Goal: Task Accomplishment & Management: Complete application form

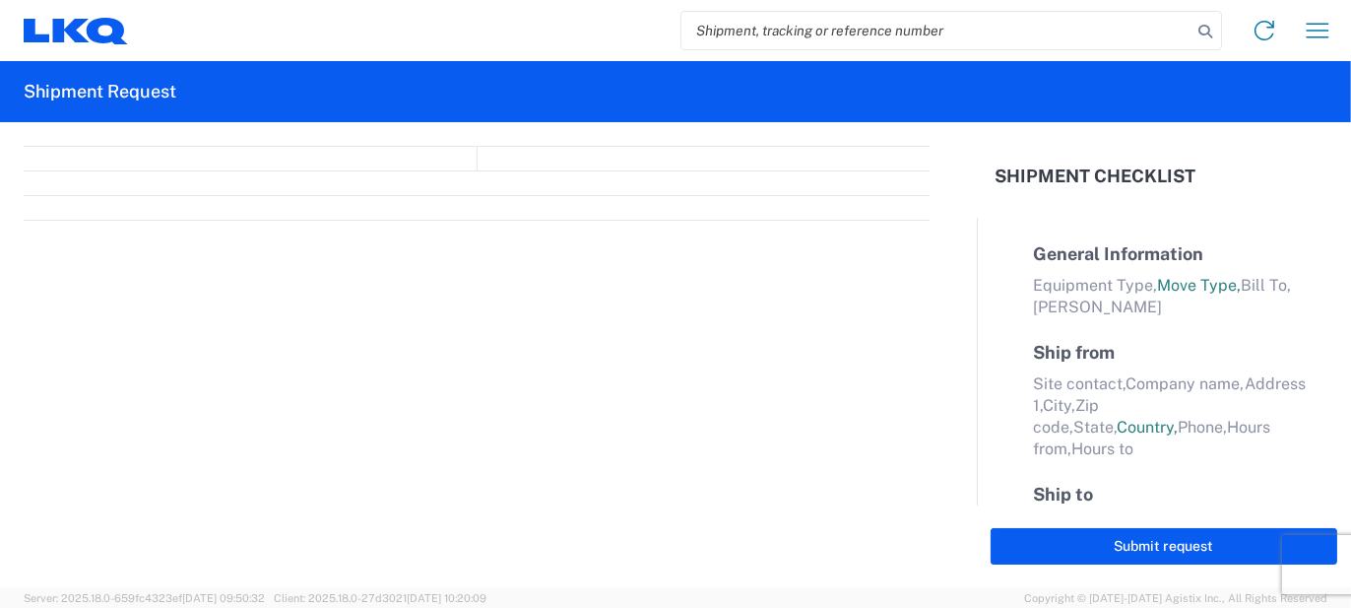
select select "FULL"
select select "LBS"
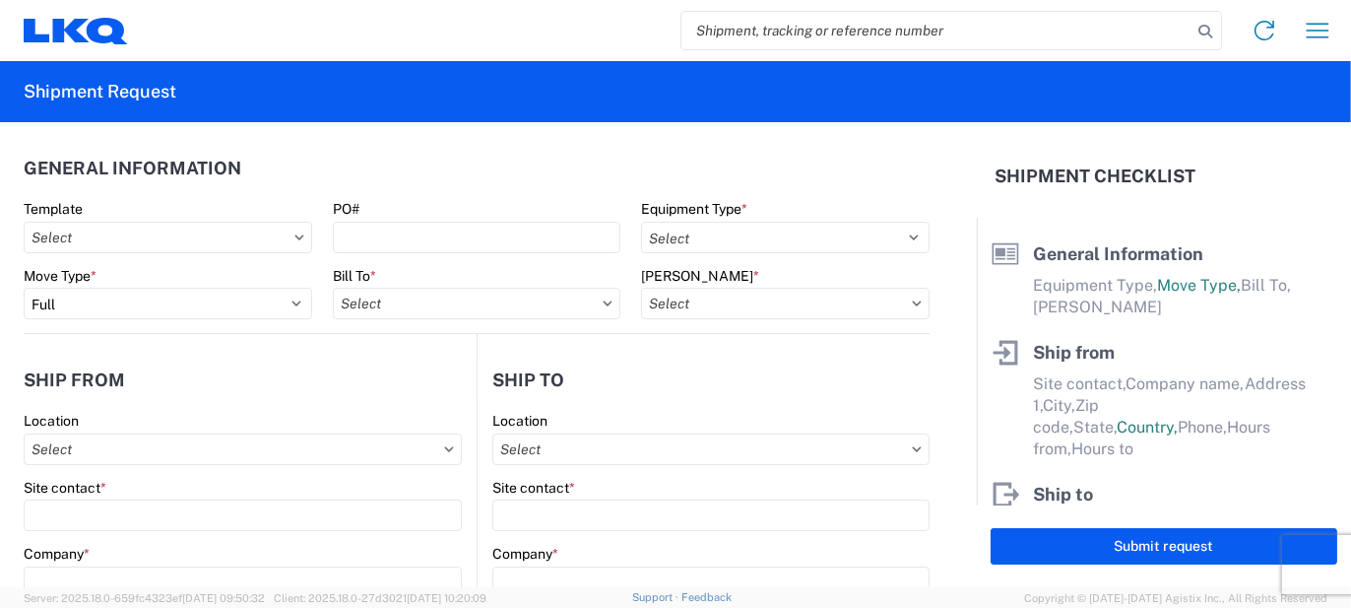
click at [278, 176] on header "General Information" at bounding box center [477, 168] width 906 height 44
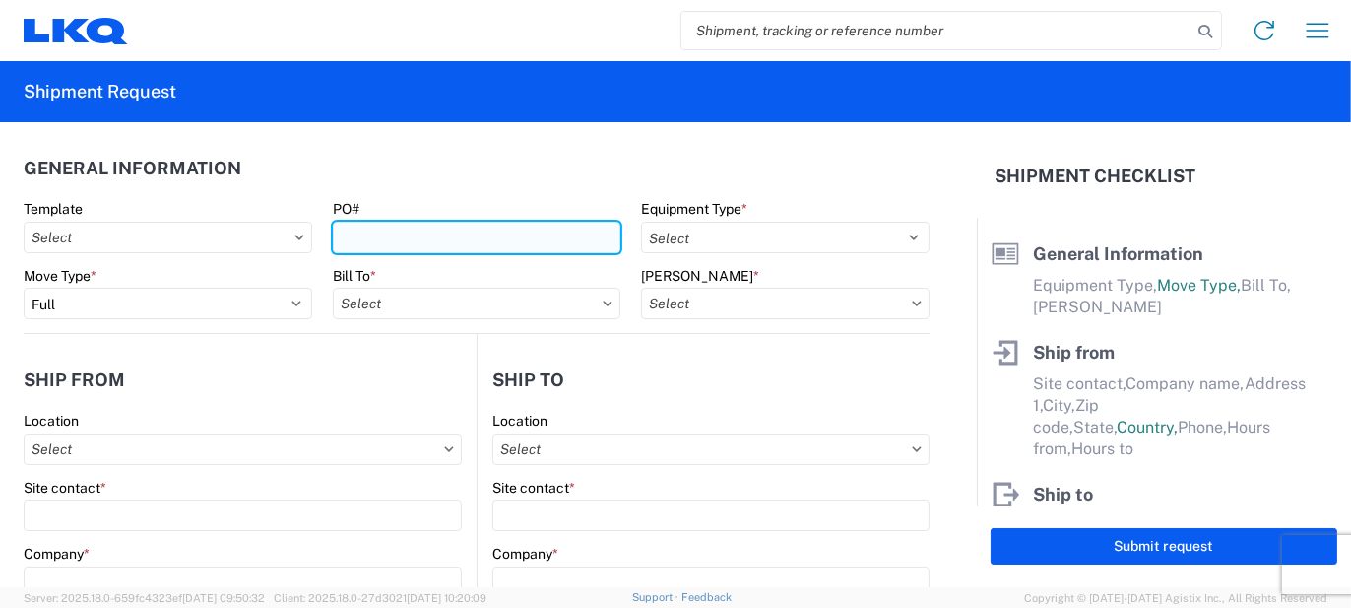
click at [440, 242] on input "PO#" at bounding box center [477, 238] width 289 height 32
type input "3"
type input "AO432934"
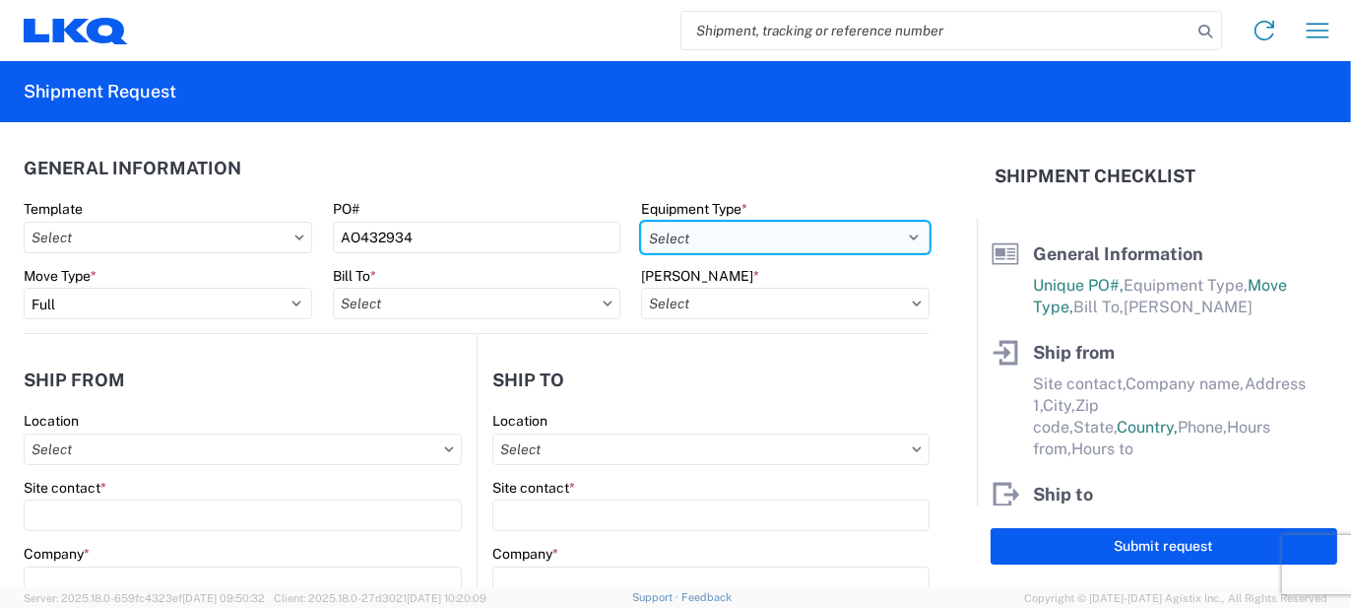
click at [914, 232] on select "Select 53’ Dry Van Flatbed Dropdeck (van) Lowboy (flatbed) Rail" at bounding box center [785, 238] width 289 height 32
select select "STDV"
click at [641, 222] on select "Select 53’ Dry Van Flatbed Dropdeck (van) Lowboy (flatbed) Rail" at bounding box center [785, 238] width 289 height 32
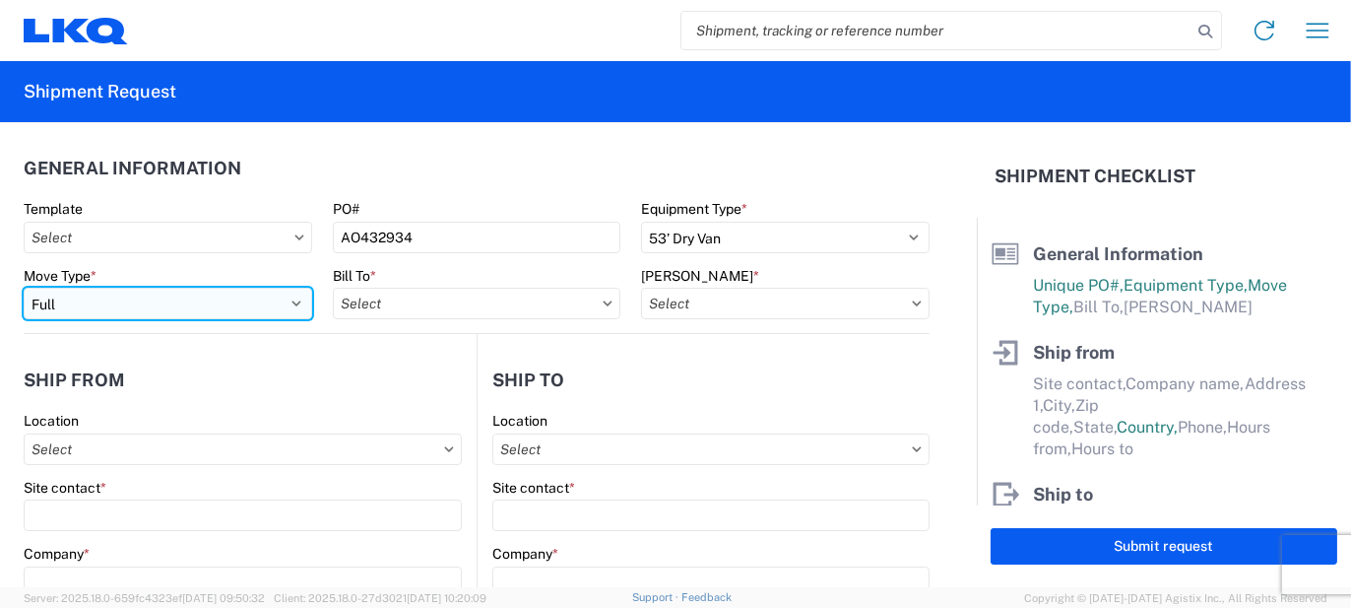
click at [274, 295] on select "Select Full Partial TL" at bounding box center [168, 304] width 289 height 32
select select "PARTIAL_TL"
click at [24, 288] on select "Select Full Partial TL" at bounding box center [168, 304] width 289 height 32
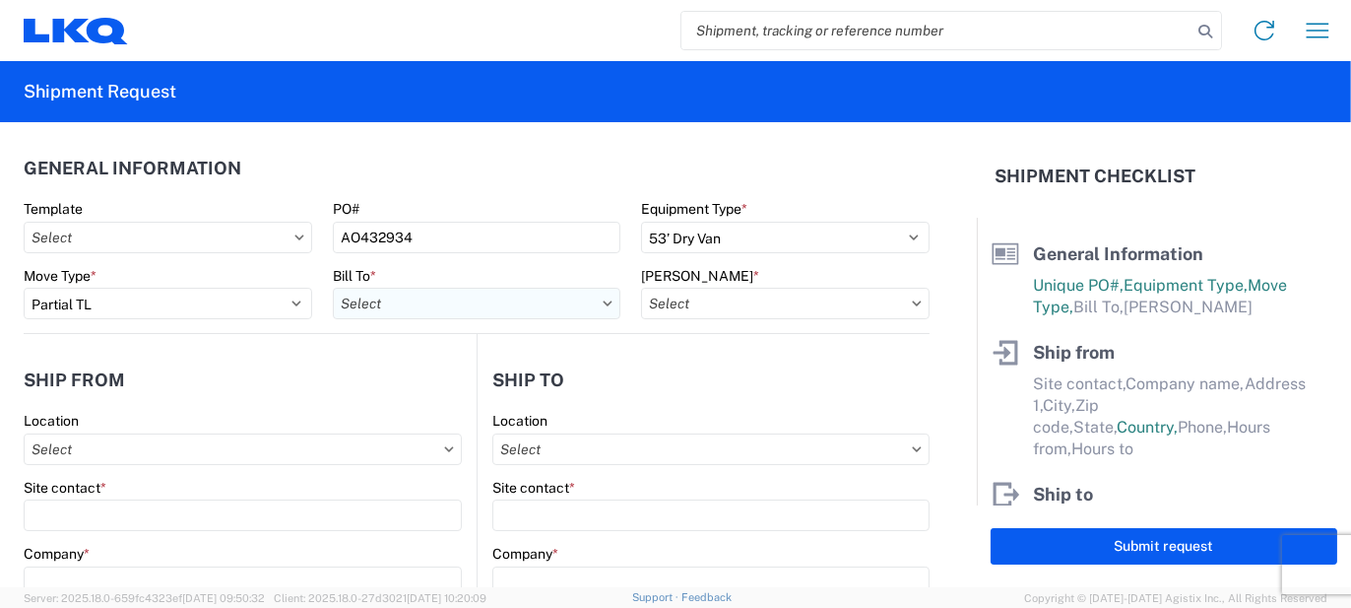
click at [443, 295] on input "Bill To *" at bounding box center [477, 304] width 289 height 32
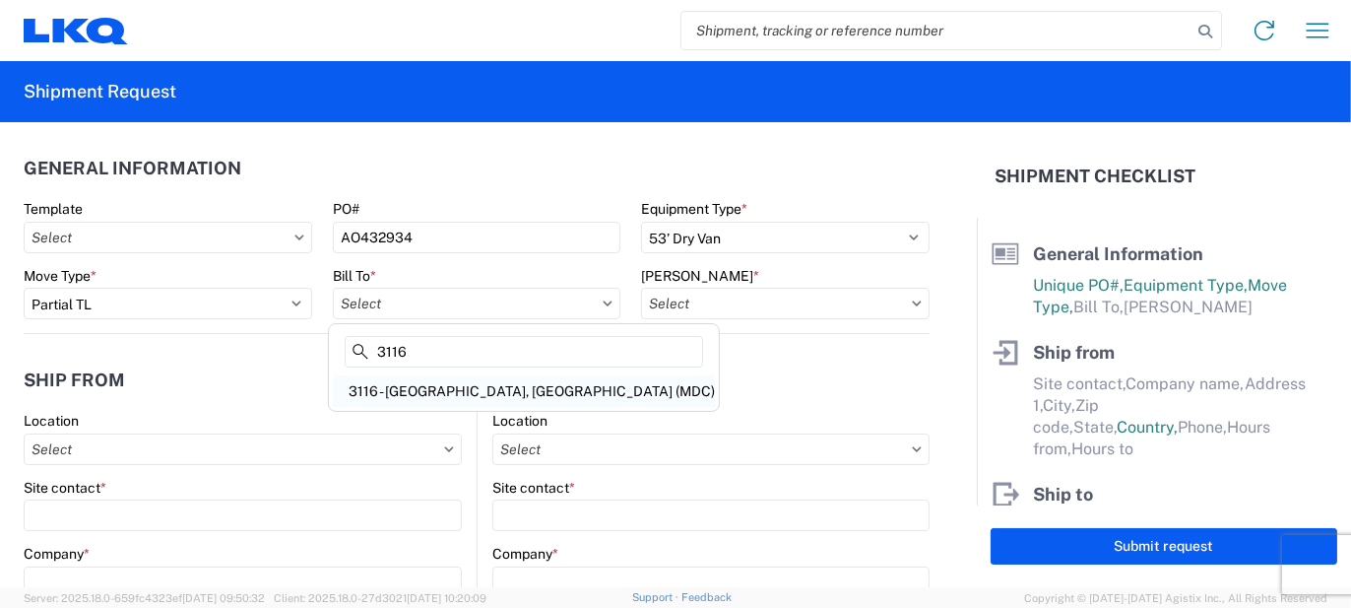
type input "3116"
click at [444, 387] on div "3116 - [GEOGRAPHIC_DATA], [GEOGRAPHIC_DATA] (MDC)" at bounding box center [524, 391] width 382 height 32
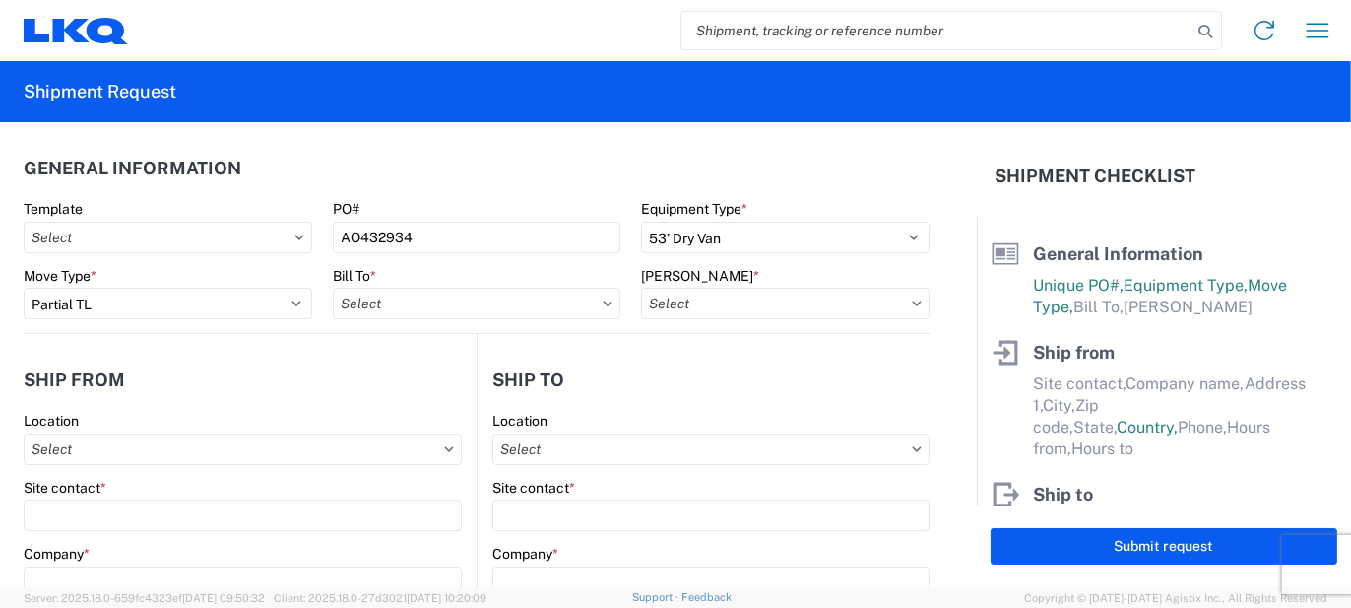
type input "3116 - [GEOGRAPHIC_DATA], [GEOGRAPHIC_DATA] (MDC)"
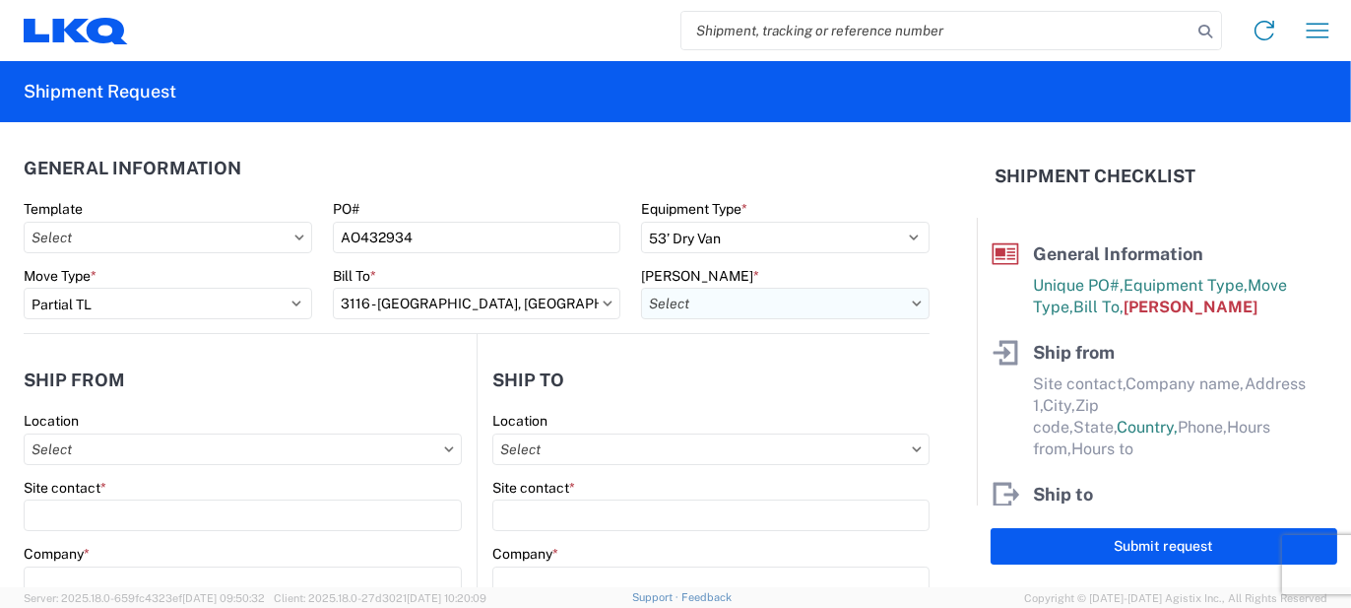
click at [694, 301] on input "[PERSON_NAME] *" at bounding box center [785, 304] width 289 height 32
click at [711, 347] on input at bounding box center [808, 352] width 321 height 32
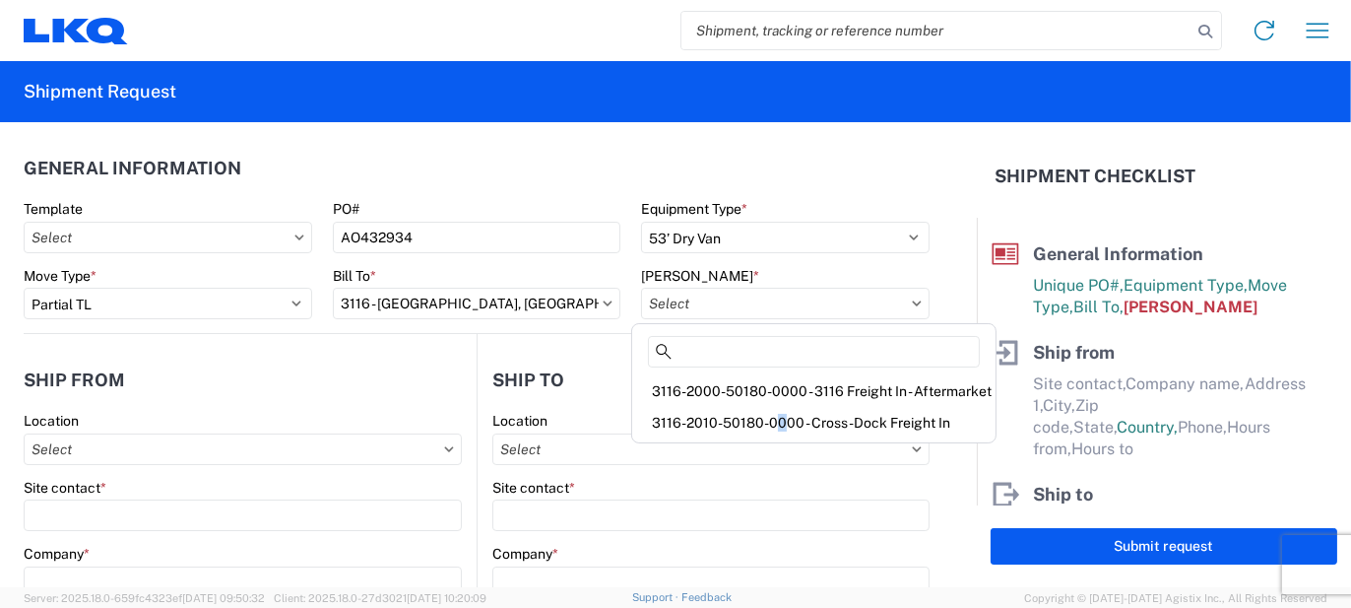
click at [771, 415] on div "3116-2010-50180-0000 - Cross-Dock Freight In" at bounding box center [814, 423] width 356 height 32
type input "3116-2010-50180-0000 - Cross-Dock Freight In"
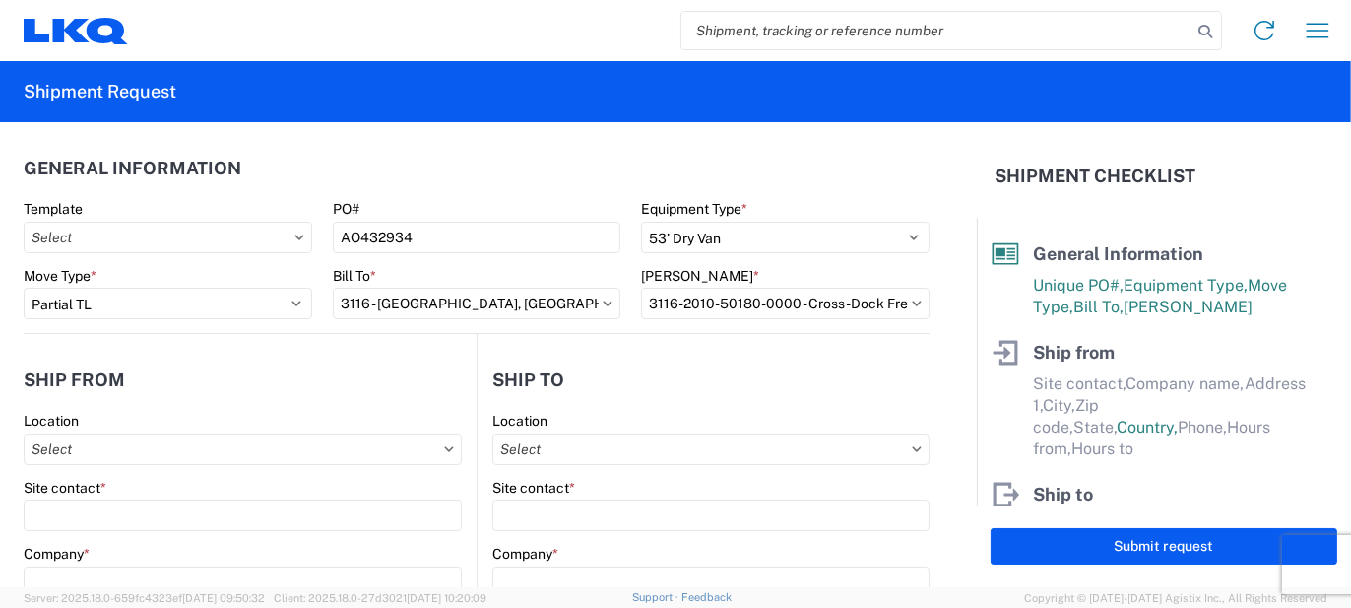
click at [118, 598] on span "Server: 2025.18.0-659fc4323ef 2025-09-08 09:50:32" at bounding box center [144, 598] width 241 height 12
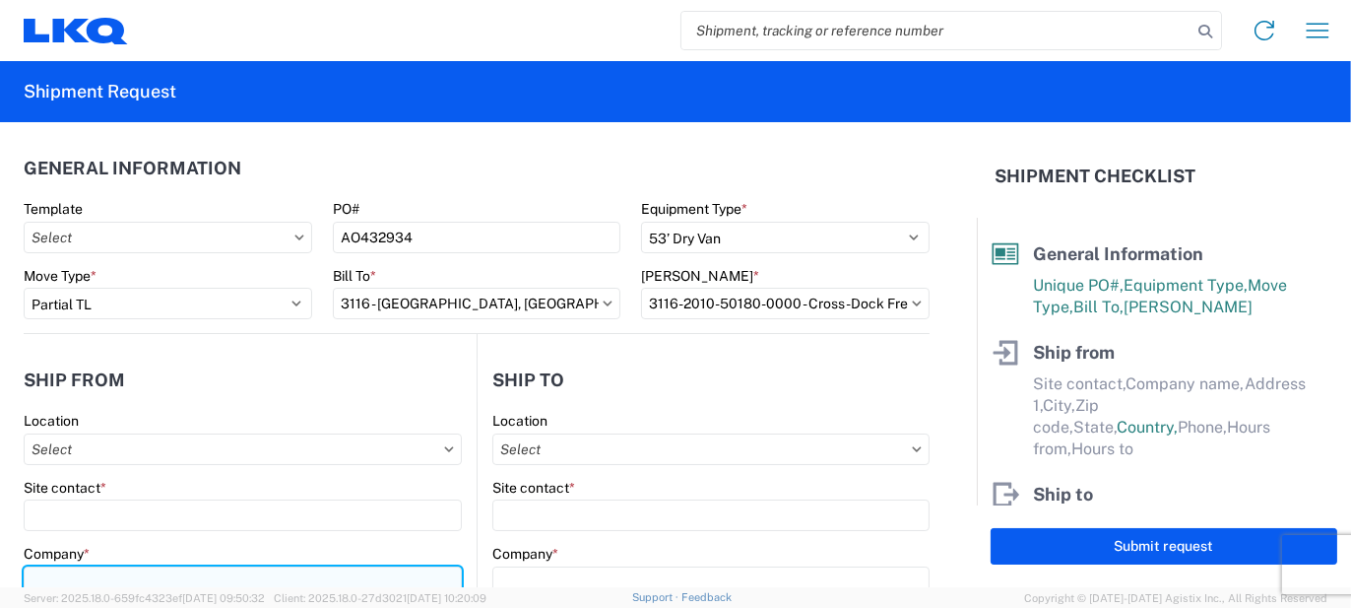
click at [115, 584] on input "Company *" at bounding box center [243, 582] width 438 height 32
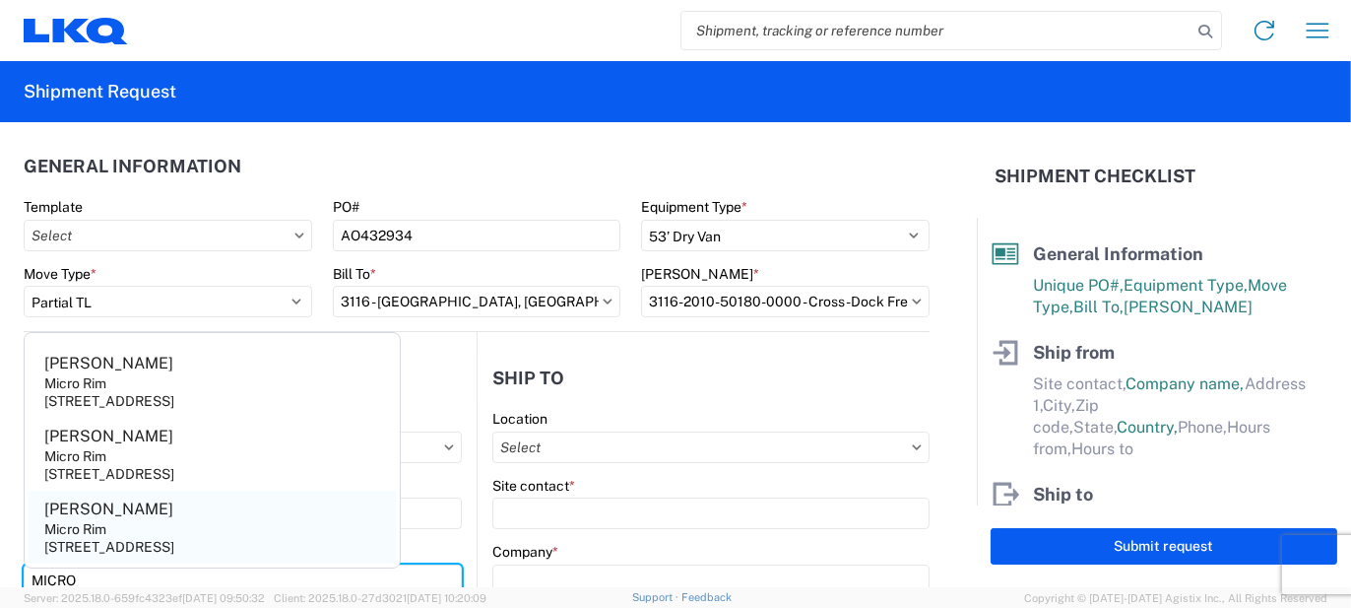
type input "MICRO"
click at [120, 519] on agx-address-suggestion-item "Jim Micro Rim 12800 E. 10 Mile, Warren, MI, 48089, US" at bounding box center [212, 527] width 367 height 73
type input "[PERSON_NAME]"
type input "Micro Rim"
type input "12800 E. 10 Mile"
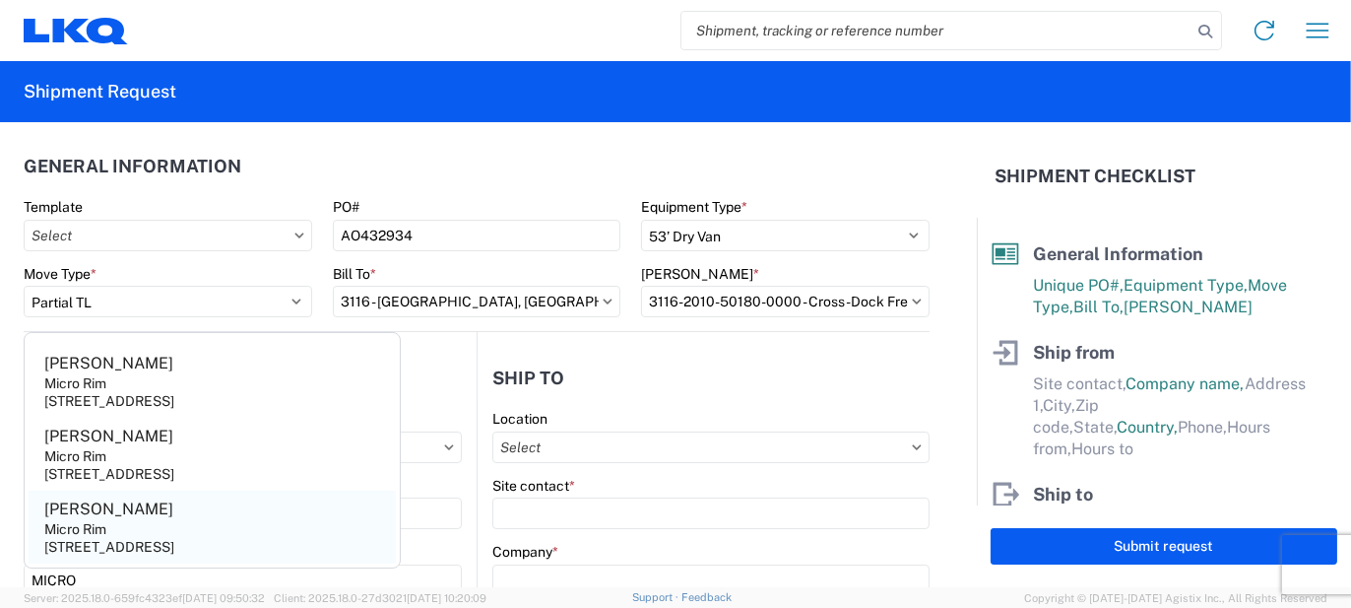
type input "[PERSON_NAME]"
type input "48089"
select select "MI"
select select "US"
type input "[EMAIL_ADDRESS][DOMAIN_NAME]"
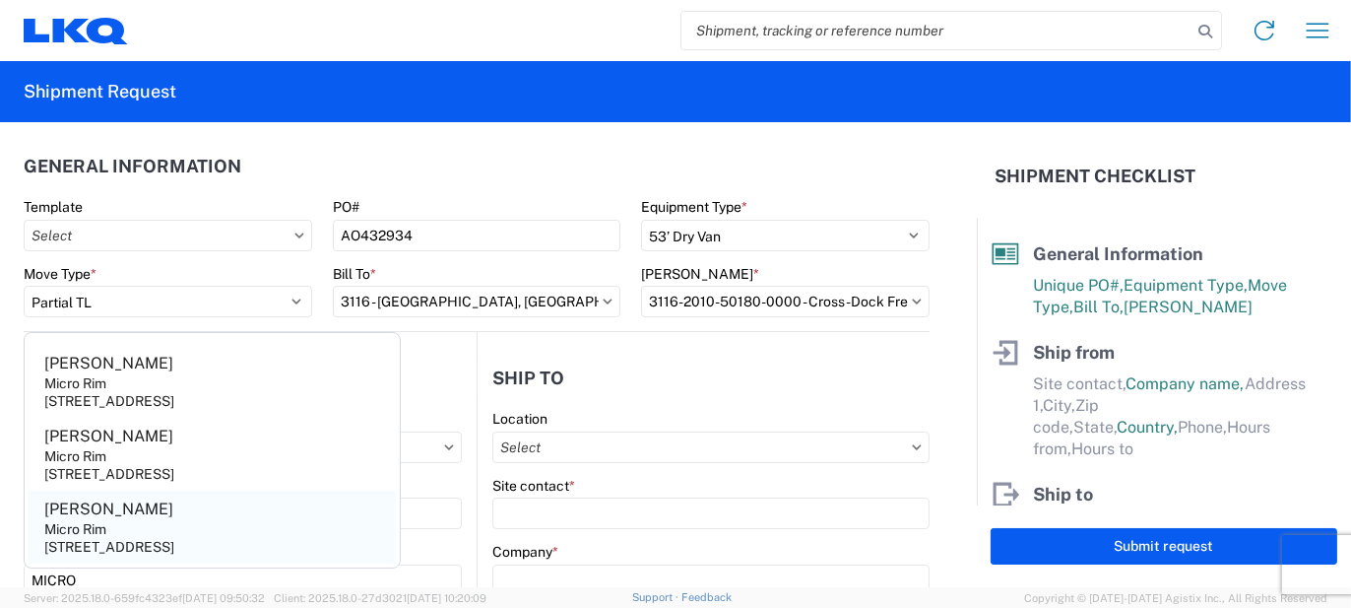
type input "[PHONE_NUMBER]"
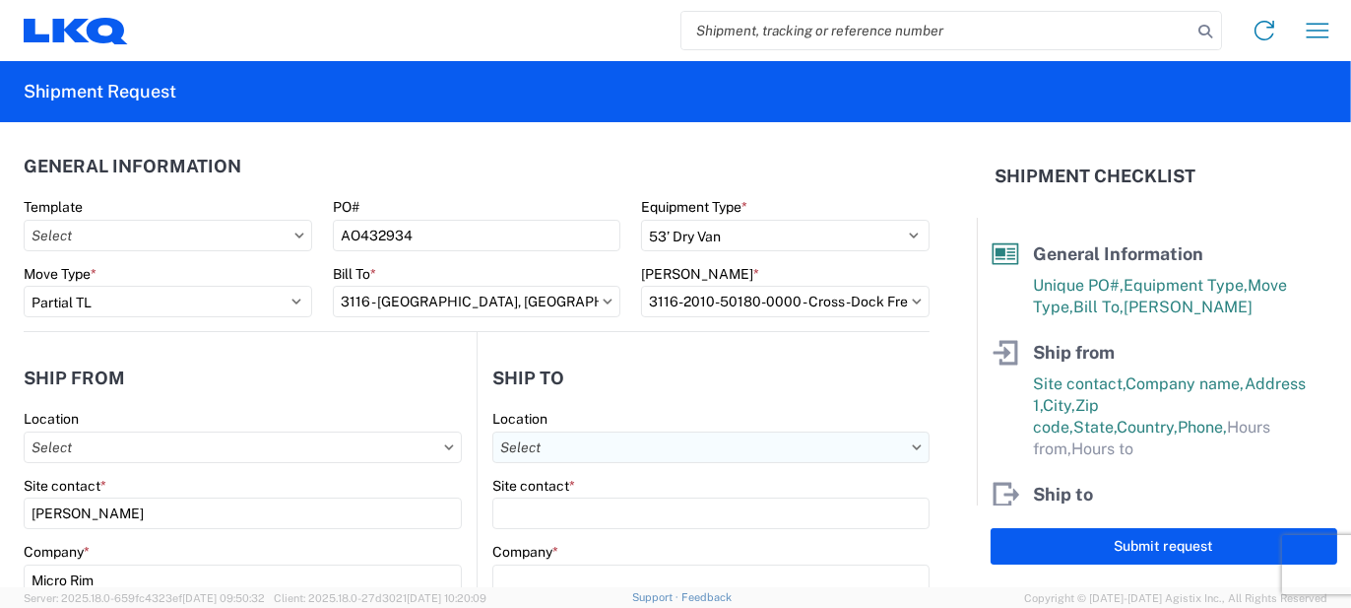
click at [741, 437] on input "Location" at bounding box center [710, 447] width 437 height 32
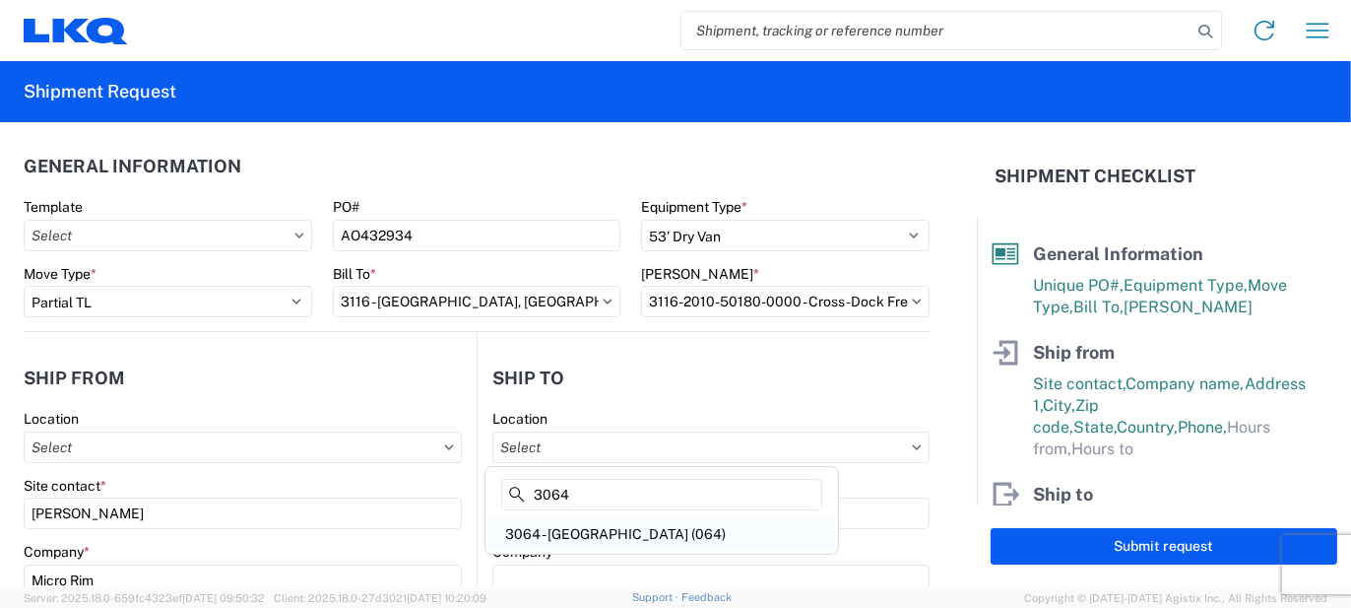
type input "3064"
click at [583, 538] on div "3064 - Atlanta GA (064)" at bounding box center [662, 534] width 345 height 32
type input "3064 - Atlanta GA (064)"
type input "LKQ Corporation"
type input "1700 Westgate Pkwy SW"
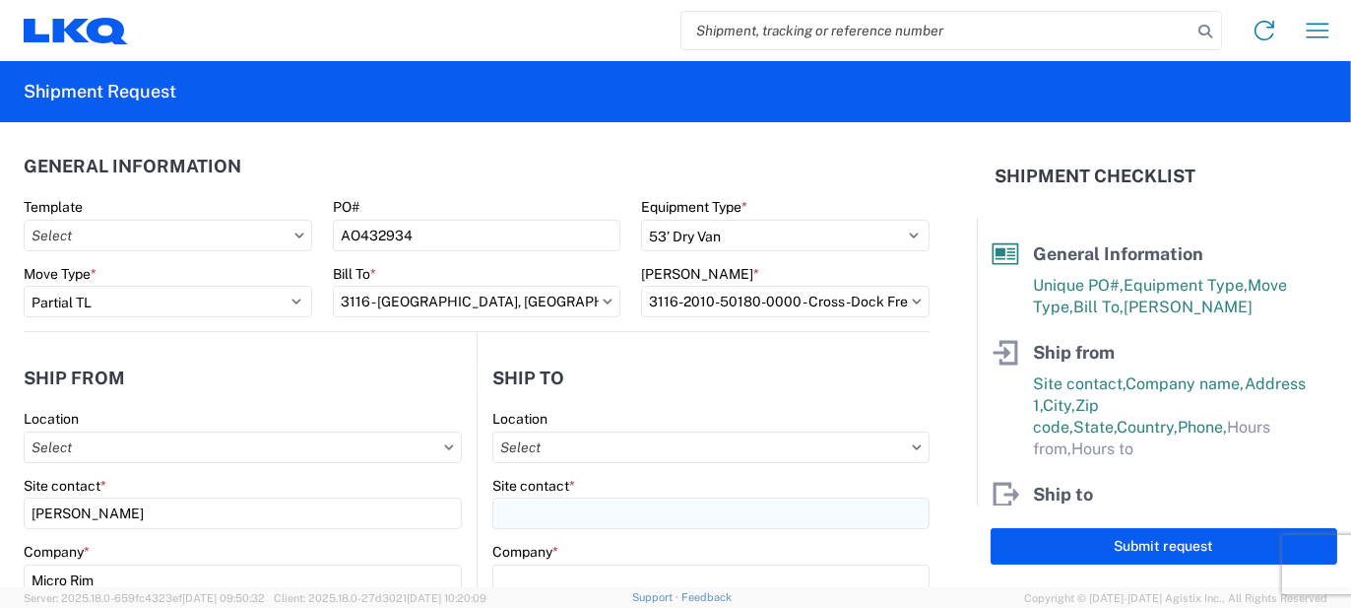
type input "Atlanta"
type input "30336"
select select "US"
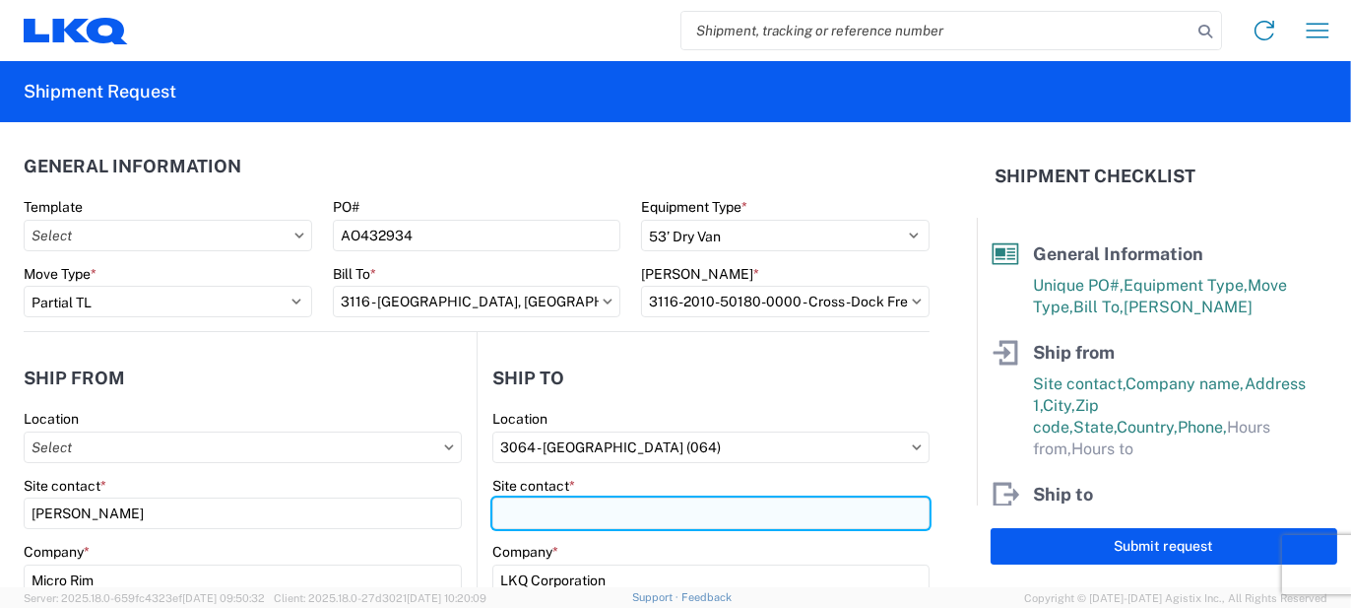
click at [537, 504] on input "Site contact *" at bounding box center [710, 513] width 437 height 32
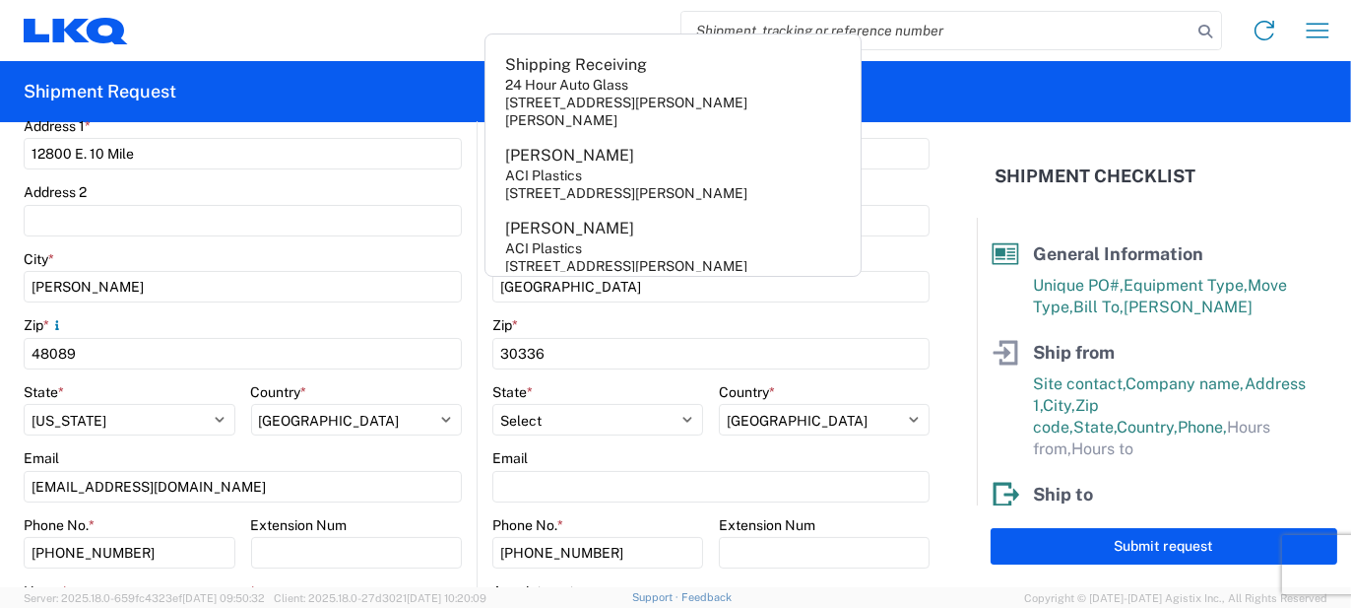
scroll to position [790, 0]
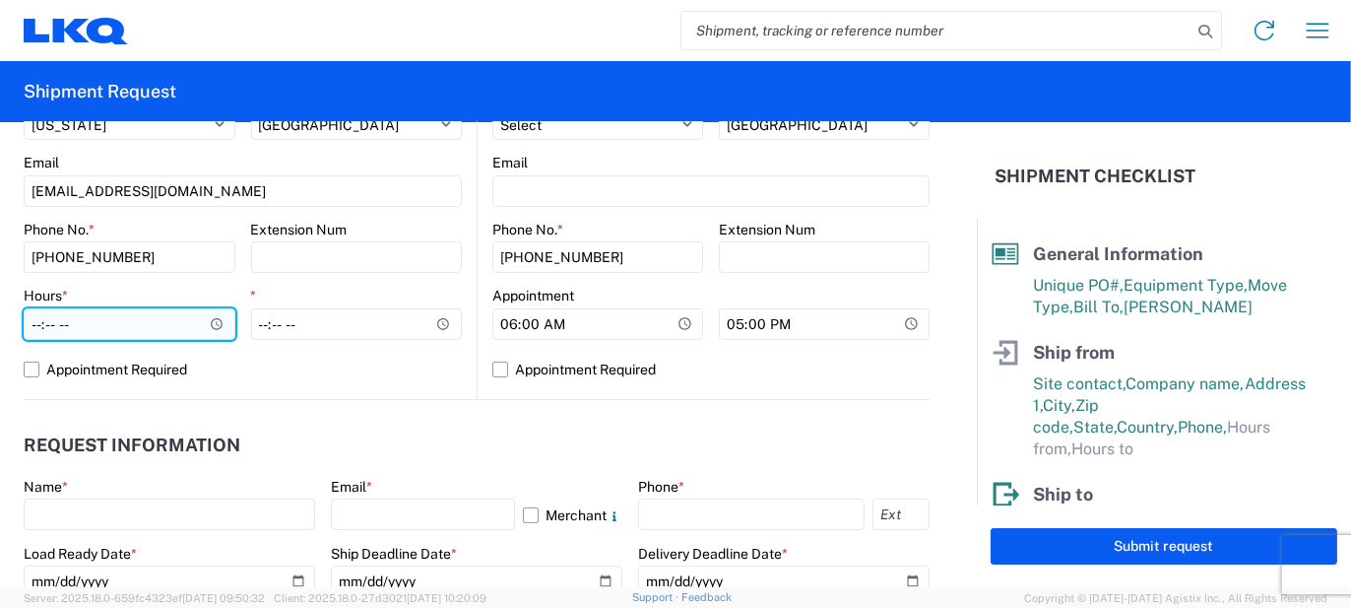
click at [108, 333] on input "Hours *" at bounding box center [130, 324] width 212 height 32
type input "07:00"
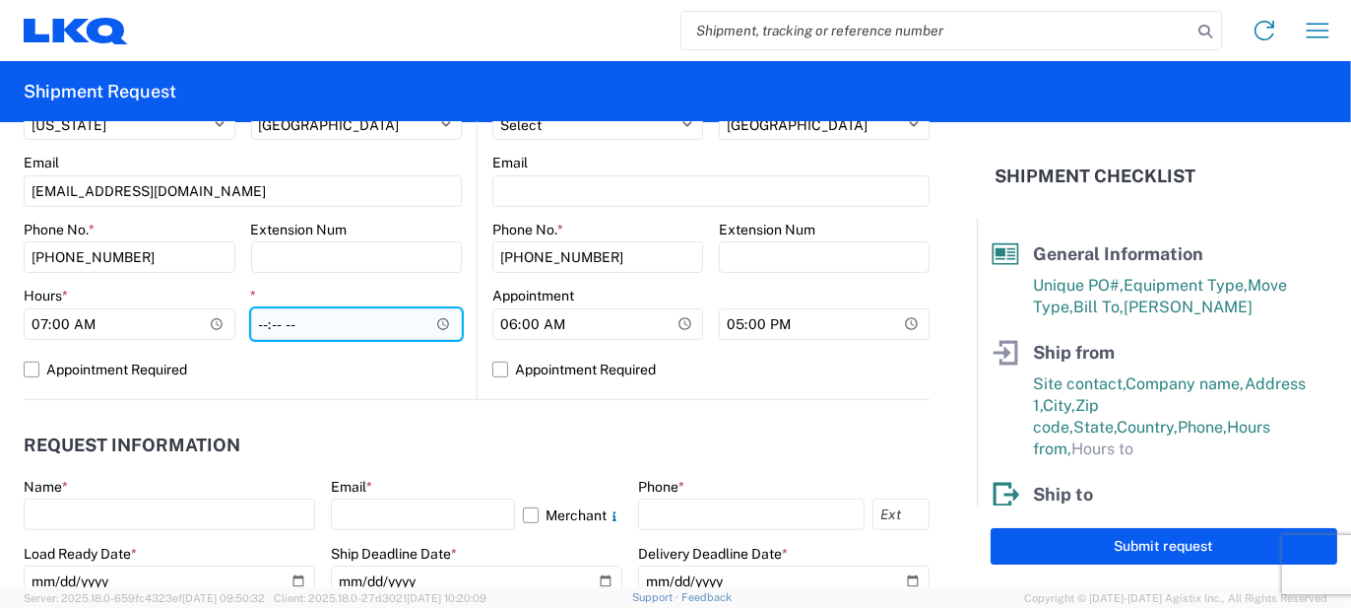
click at [260, 325] on input "*" at bounding box center [357, 324] width 212 height 32
type input "15:30"
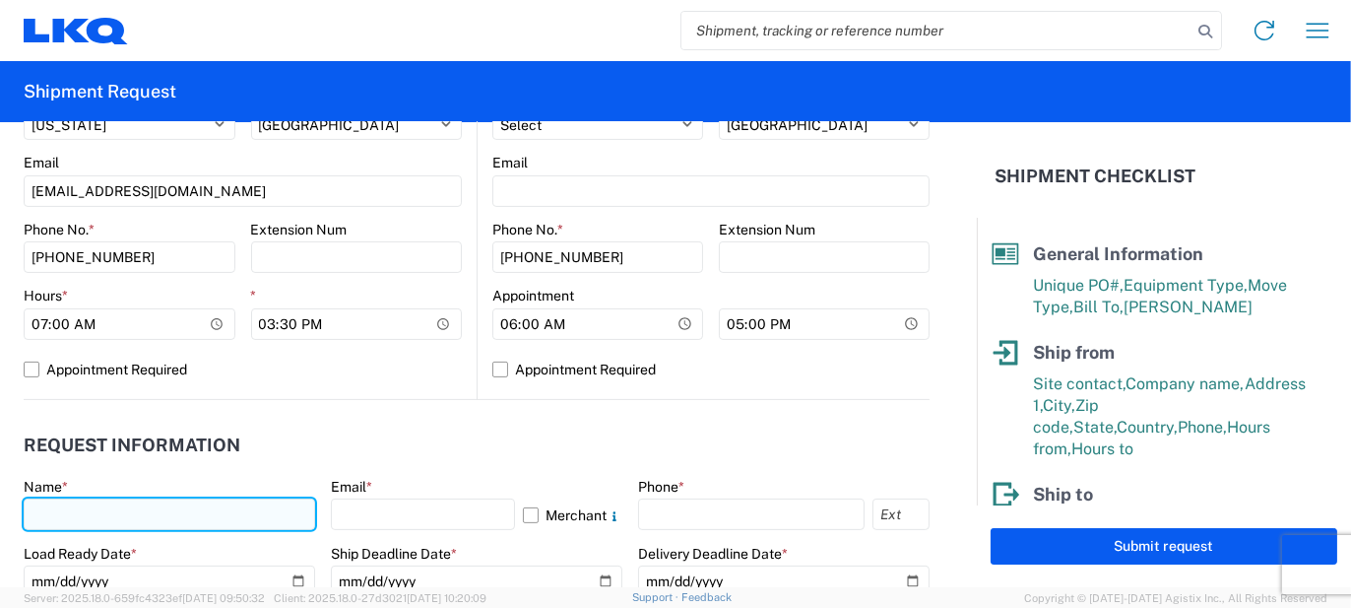
click at [105, 520] on input "text" at bounding box center [170, 514] width 292 height 32
type input "[PERSON_NAME]"
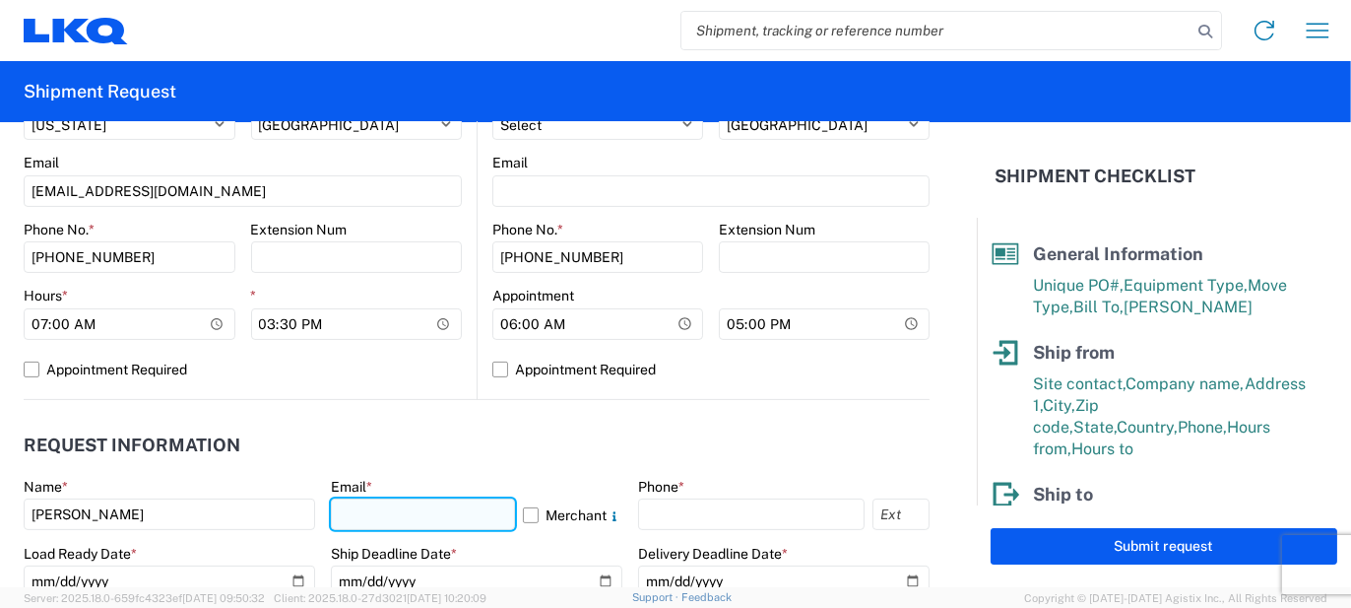
click at [332, 517] on input "text" at bounding box center [423, 514] width 184 height 32
type input "M"
type input "[EMAIL_ADDRESS][PERSON_NAME][DOMAIN_NAME]"
click at [564, 522] on label "Merchant" at bounding box center [572, 514] width 99 height 32
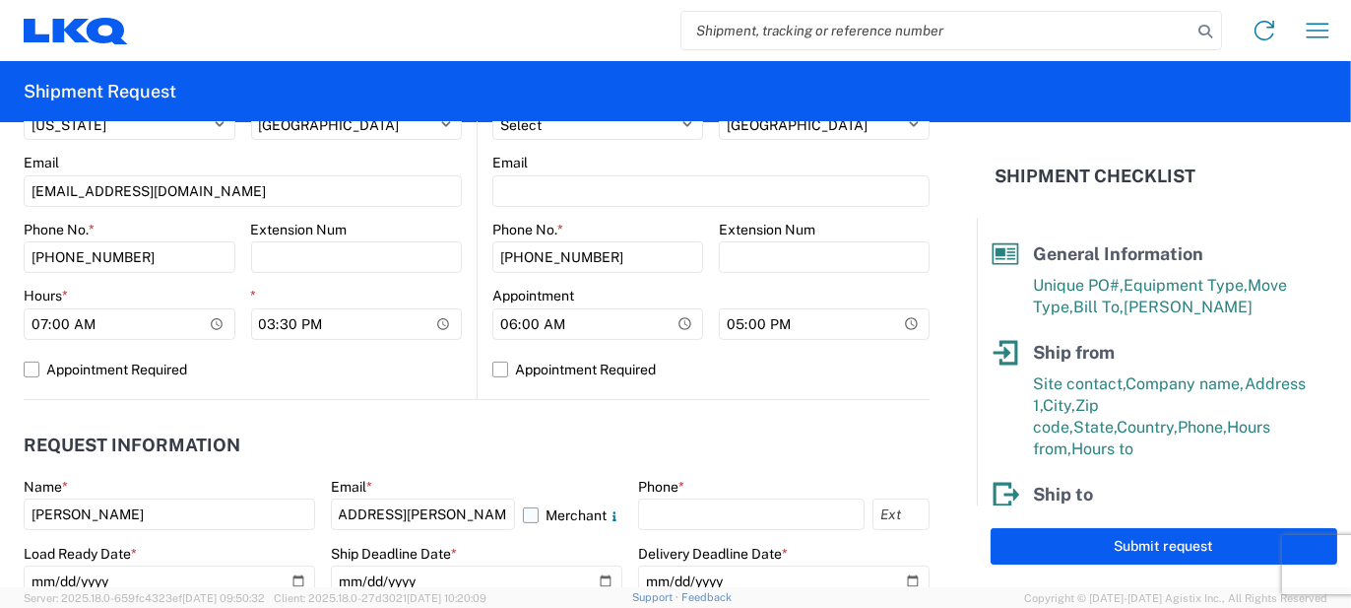
click at [0, 0] on input "Merchant" at bounding box center [0, 0] width 0 height 0
click at [644, 531] on agx-form-control-wrapper-v2 "Phone *" at bounding box center [784, 511] width 292 height 67
click at [655, 514] on input "text" at bounding box center [751, 514] width 227 height 32
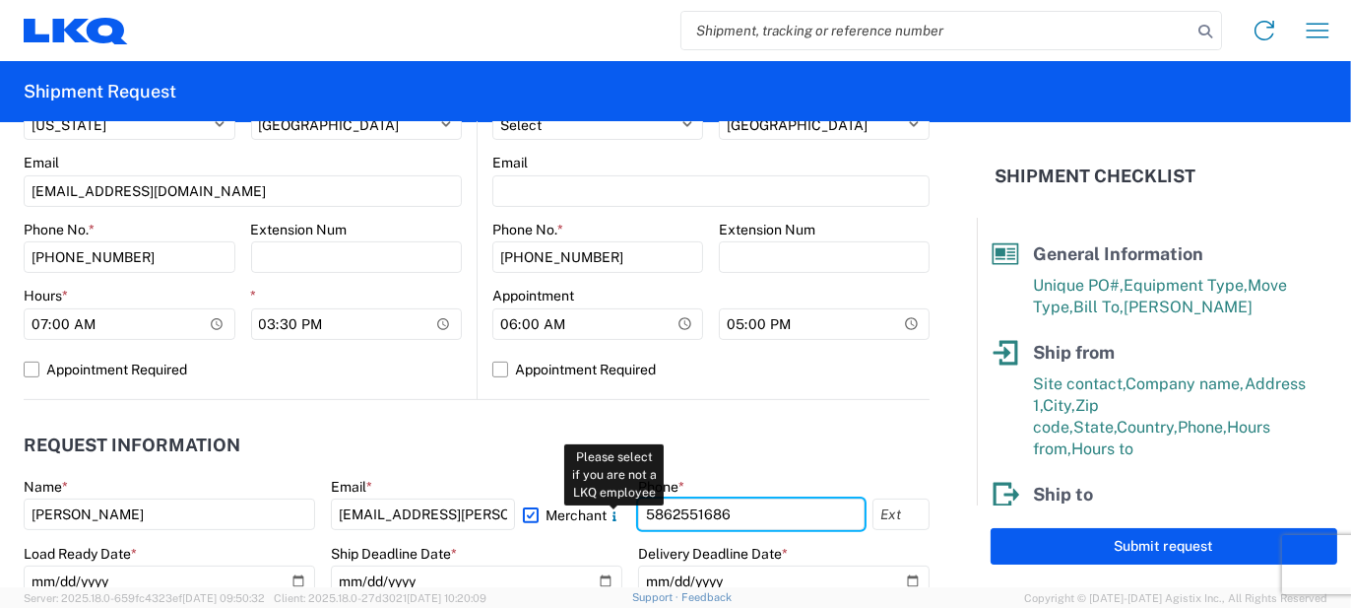
type input "5862551686"
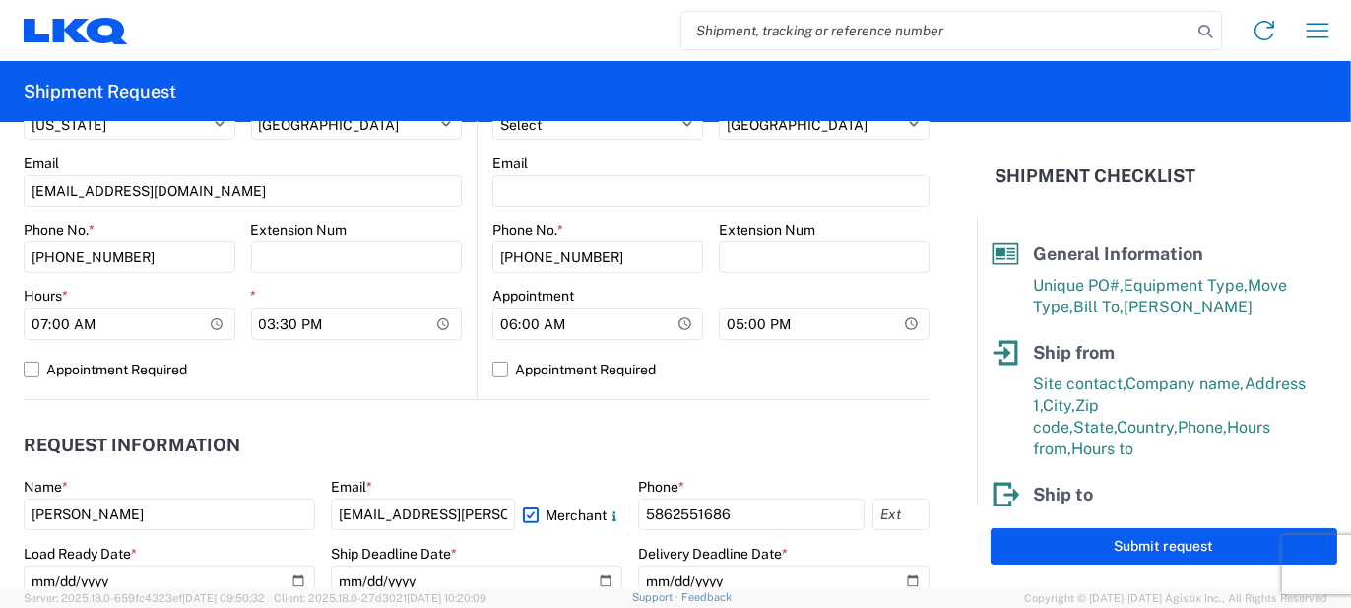
click at [582, 472] on agx-form-section "Request Information Name * Matt Email * matt.scheid@microautogroup.com Merchant…" at bounding box center [477, 517] width 906 height 187
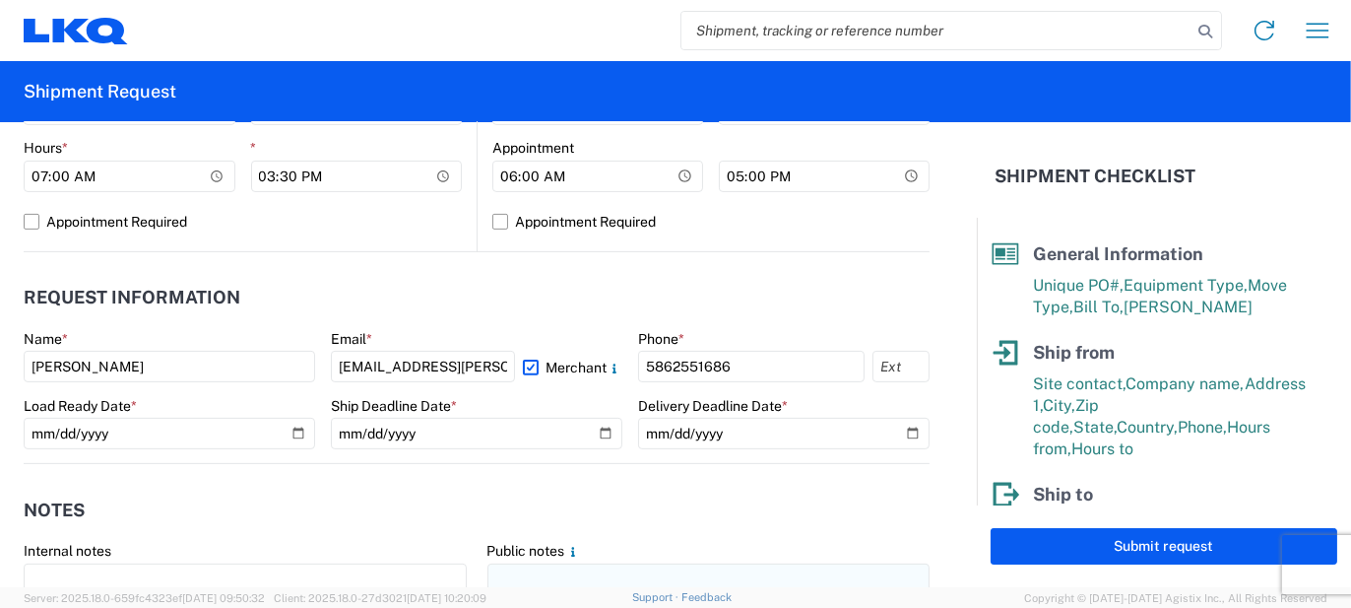
scroll to position [1085, 0]
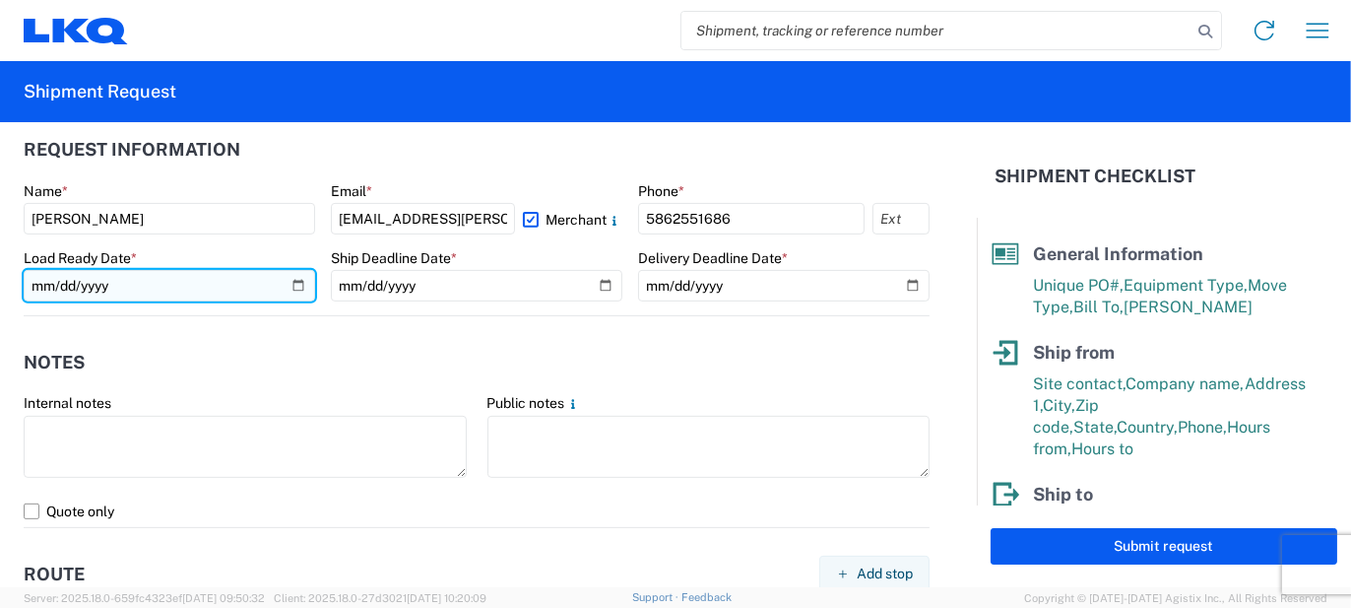
click at [291, 288] on input "date" at bounding box center [170, 286] width 292 height 32
type input "2025-09-08"
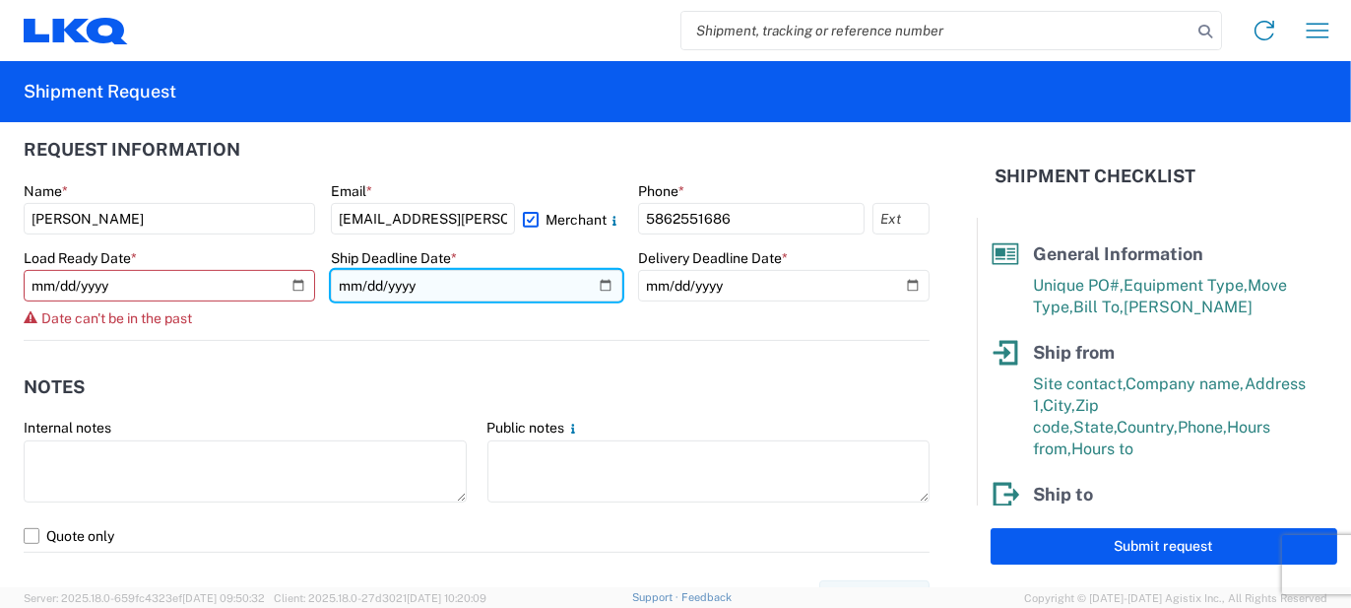
click at [594, 295] on input "date" at bounding box center [477, 286] width 292 height 32
click at [593, 288] on input "date" at bounding box center [477, 286] width 292 height 32
type input "[DATE]"
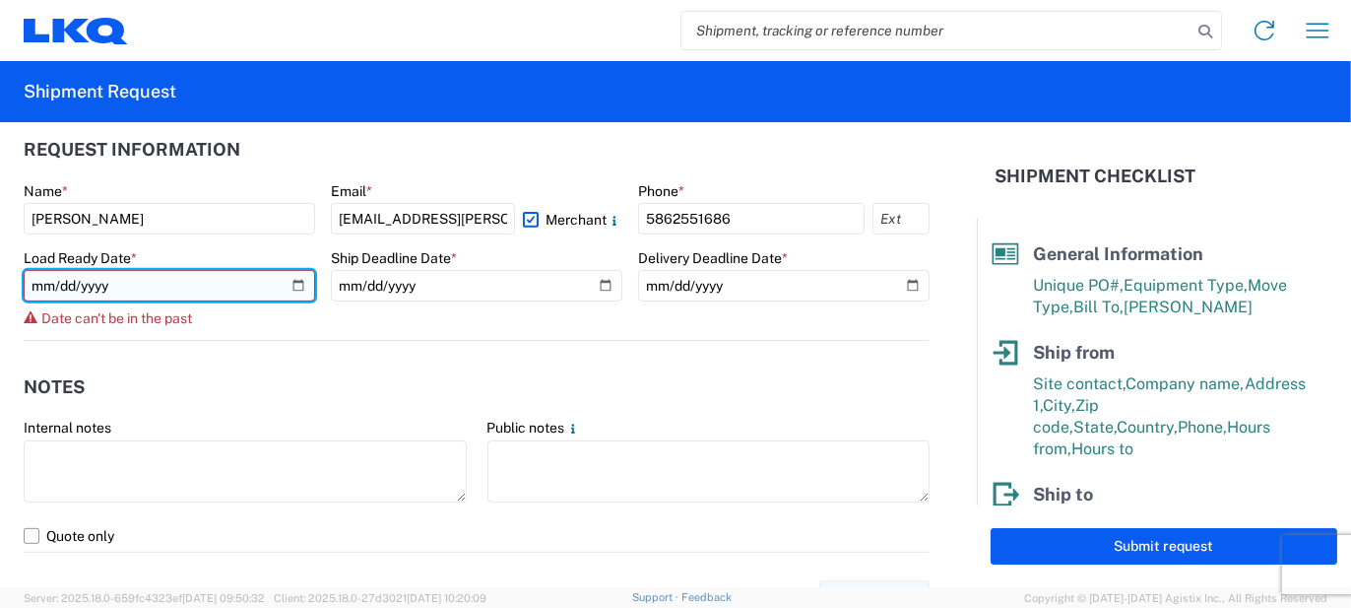
click at [303, 285] on input "2025-09-08" at bounding box center [170, 286] width 292 height 32
click at [294, 292] on input "2025-09-08" at bounding box center [170, 286] width 292 height 32
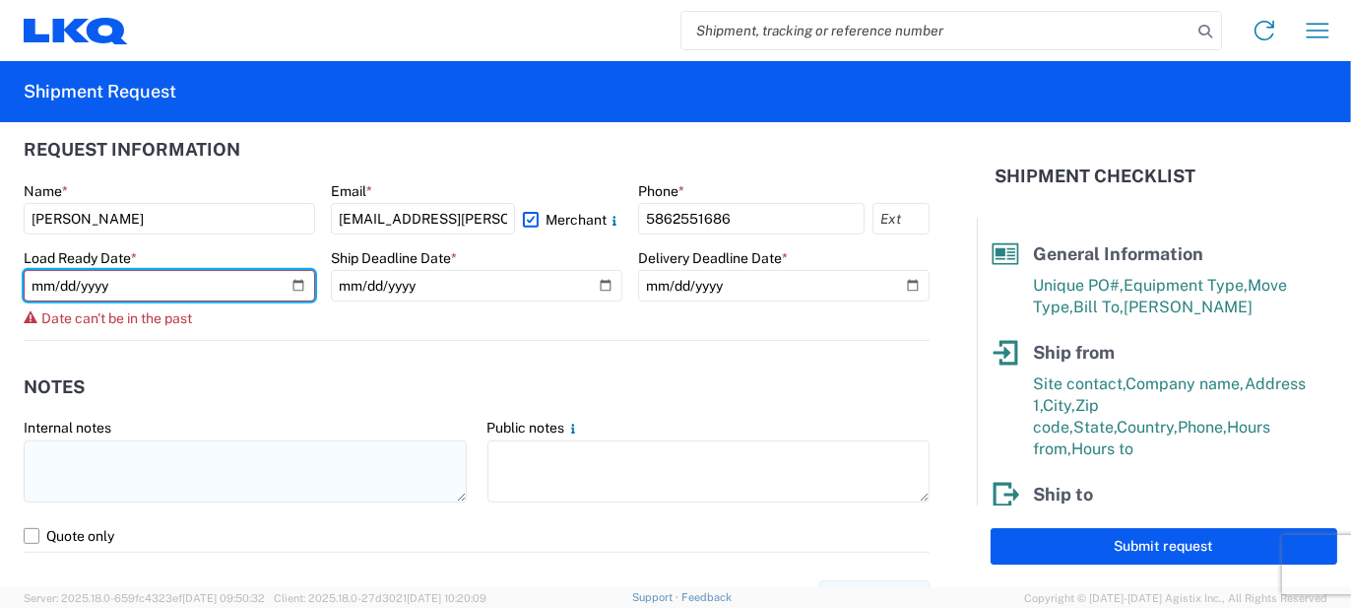
type input "[DATE]"
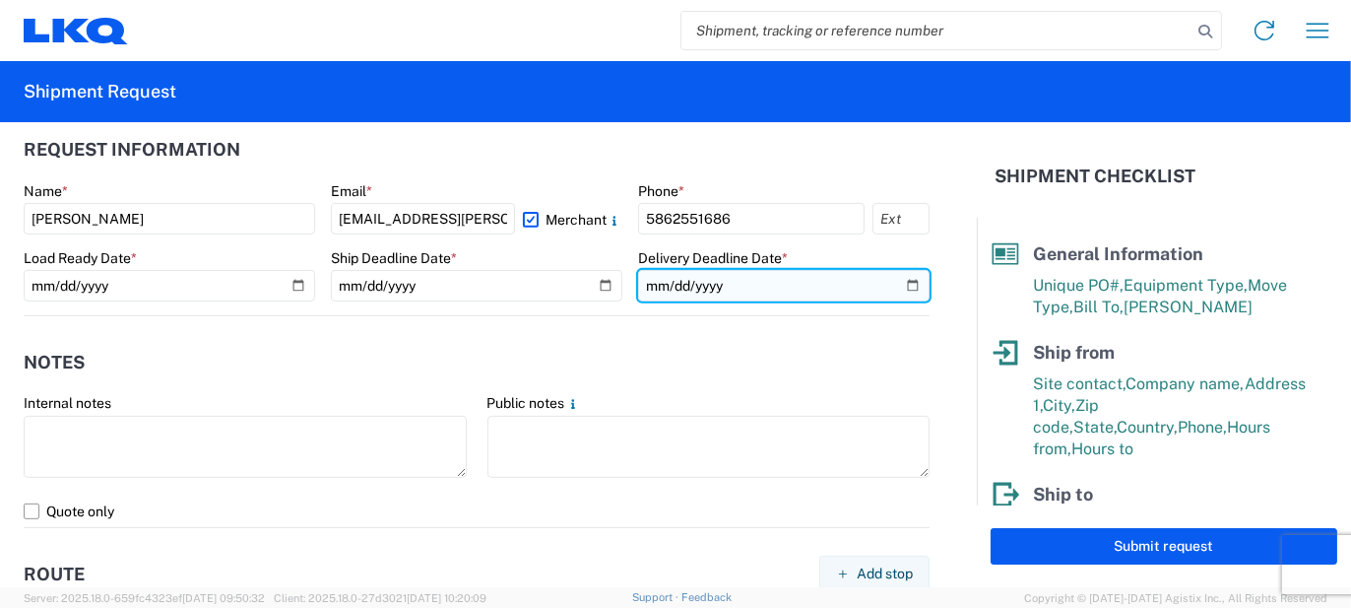
click at [890, 283] on input "date" at bounding box center [784, 286] width 292 height 32
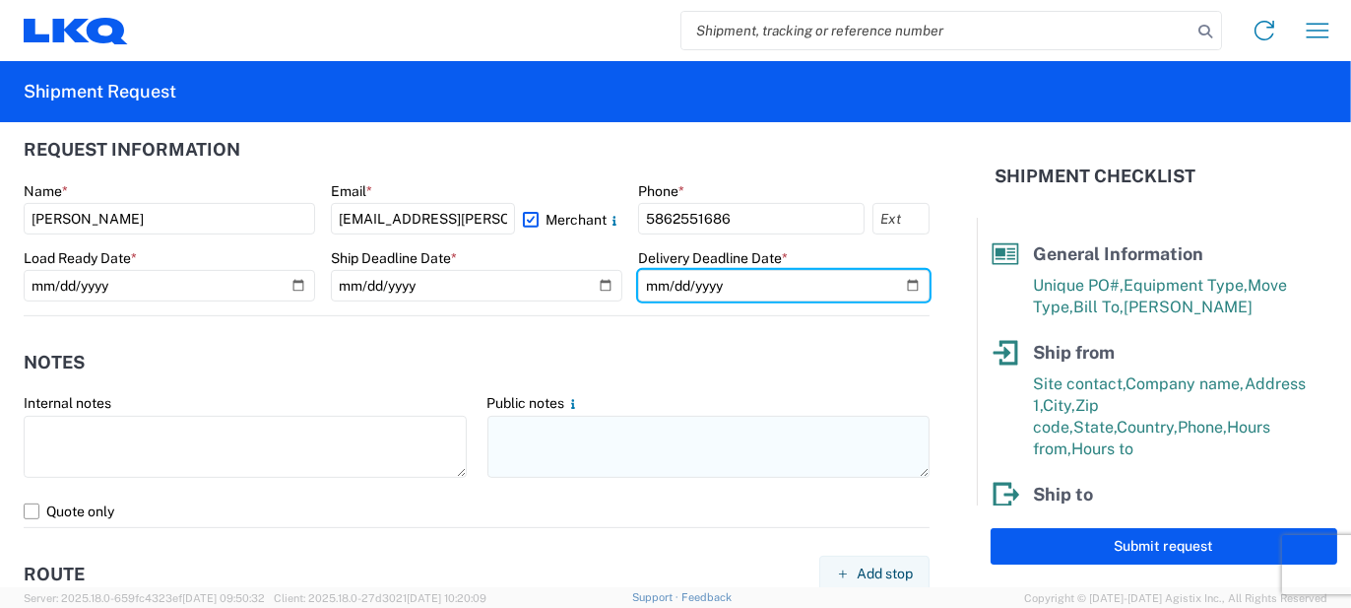
type input "[DATE]"
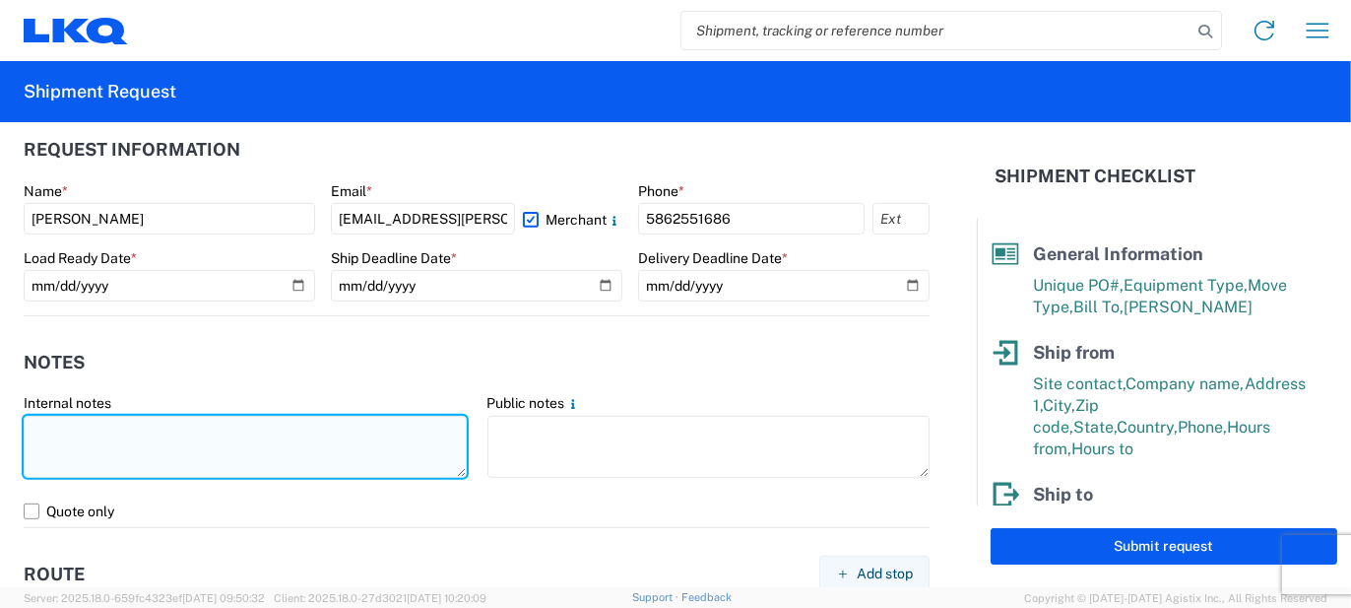
click at [271, 431] on textarea at bounding box center [245, 447] width 443 height 62
type textarea "60pcs, 15 boxes, 4 skids, 77x48x103 NEED SWING DOORS"
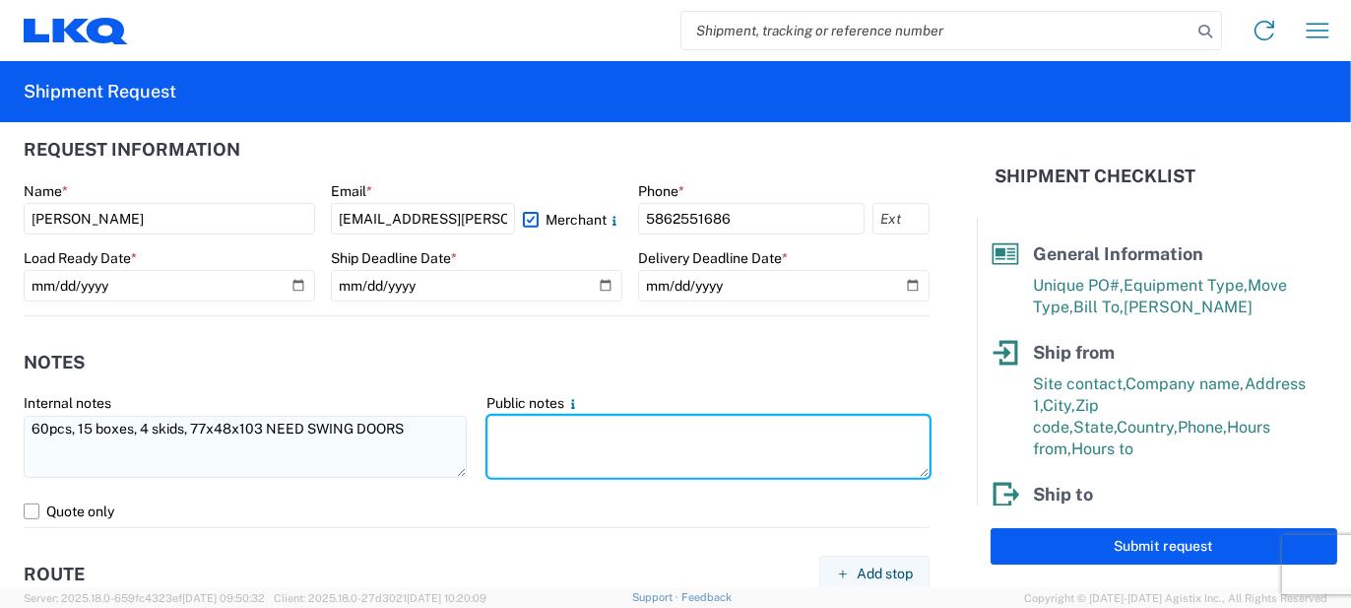
paste textarea "60pcs, 15 boxes, 4 skids, 77x48x103 NEED SWING DOORS"
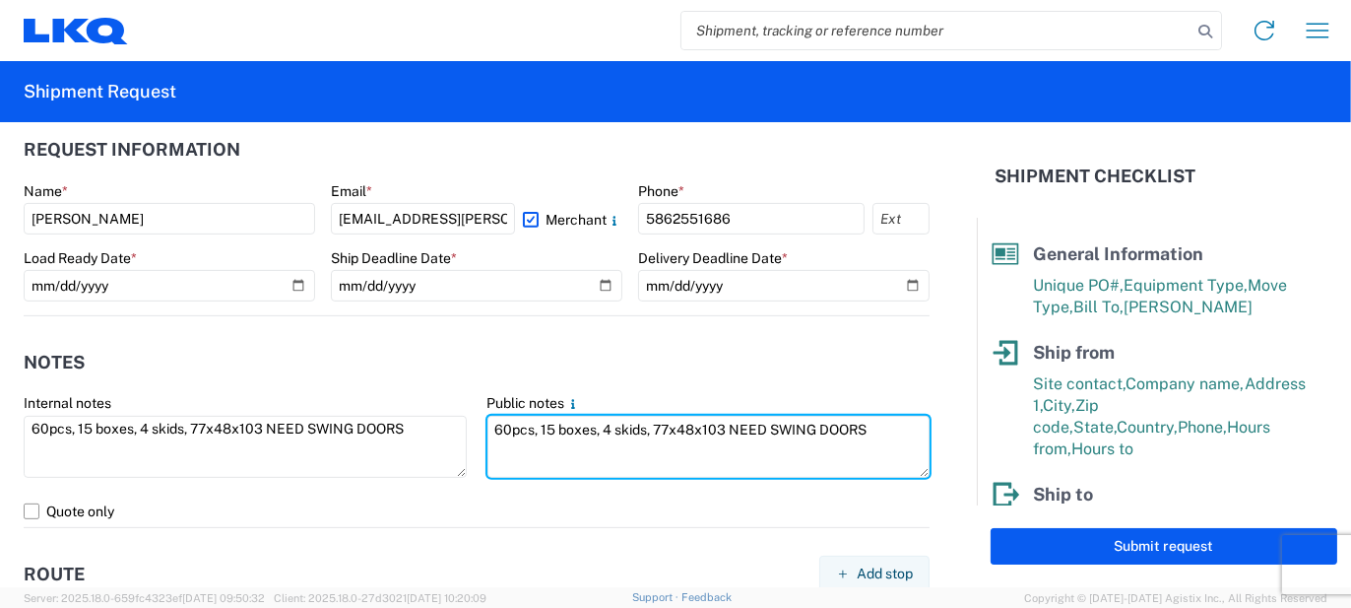
type textarea "60pcs, 15 boxes, 4 skids, 77x48x103 NEED SWING DOORS"
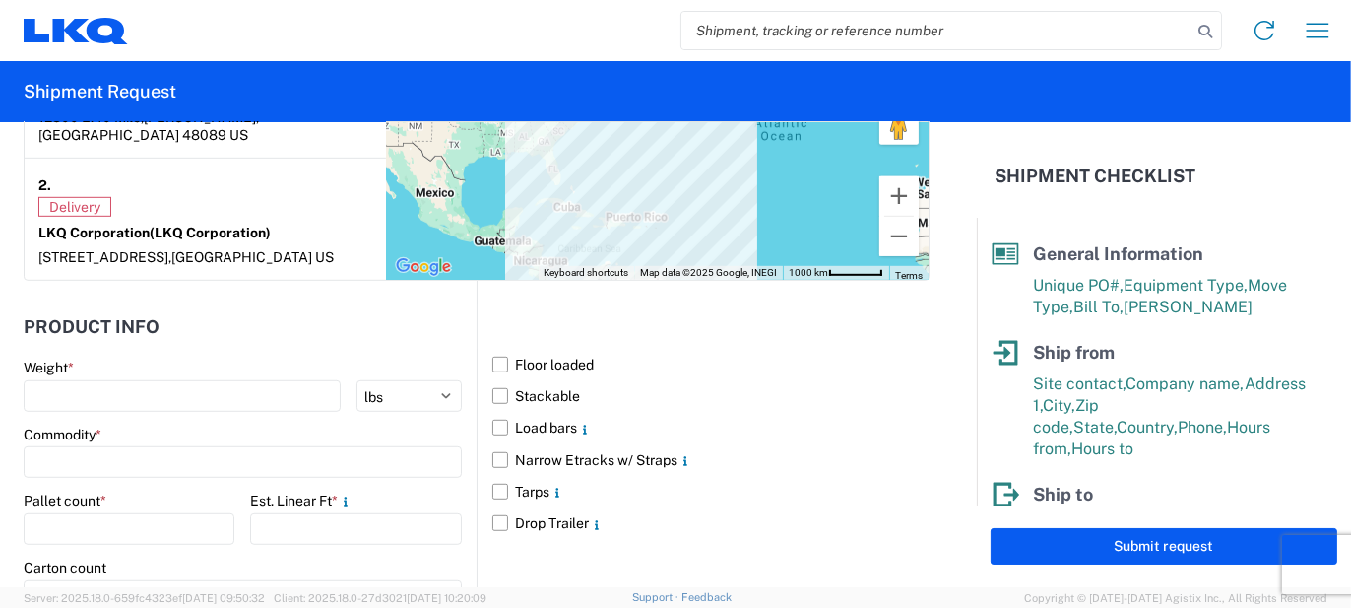
scroll to position [1676, 0]
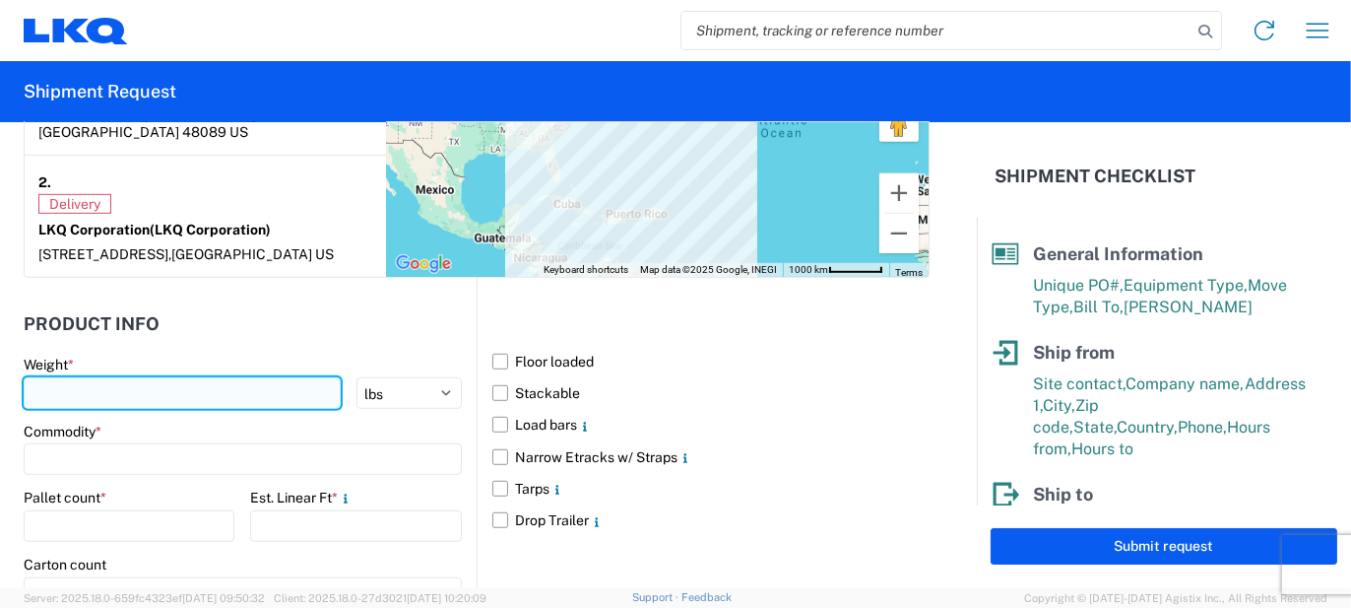
click at [238, 377] on input "number" at bounding box center [182, 393] width 317 height 32
type input "1600"
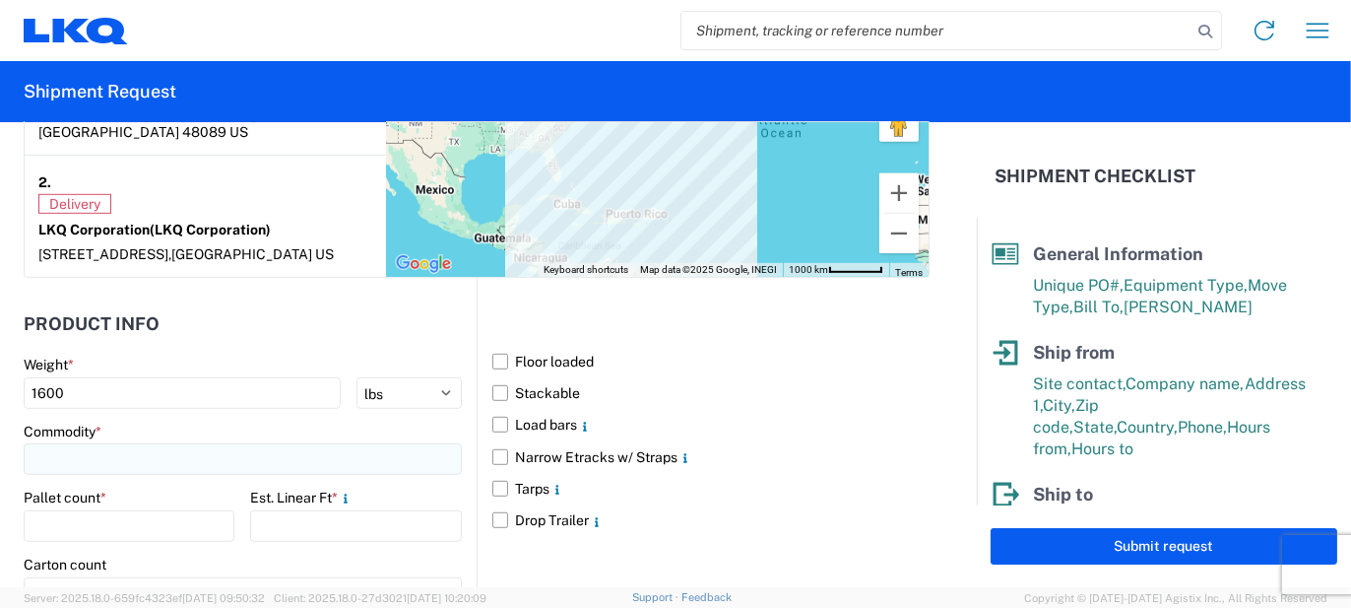
click at [150, 443] on input at bounding box center [243, 459] width 438 height 32
click at [142, 479] on input at bounding box center [200, 487] width 321 height 32
click at [107, 486] on input at bounding box center [200, 487] width 321 height 32
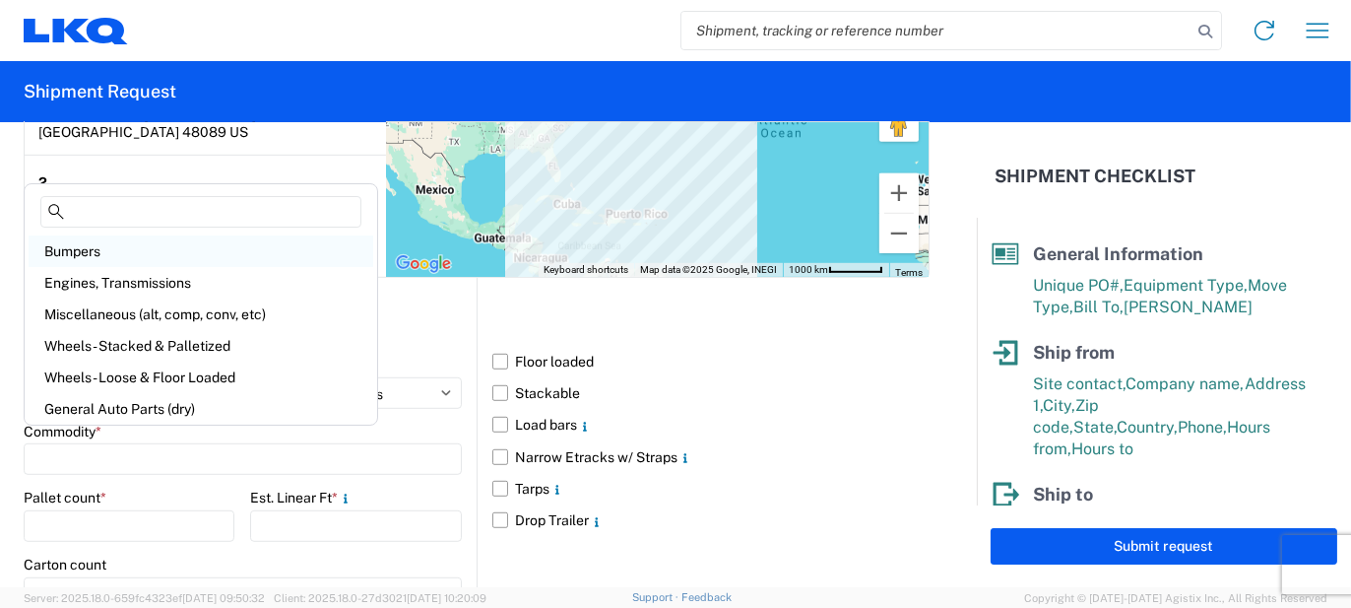
click at [99, 258] on div "Bumpers" at bounding box center [201, 251] width 345 height 32
type input "Bumpers"
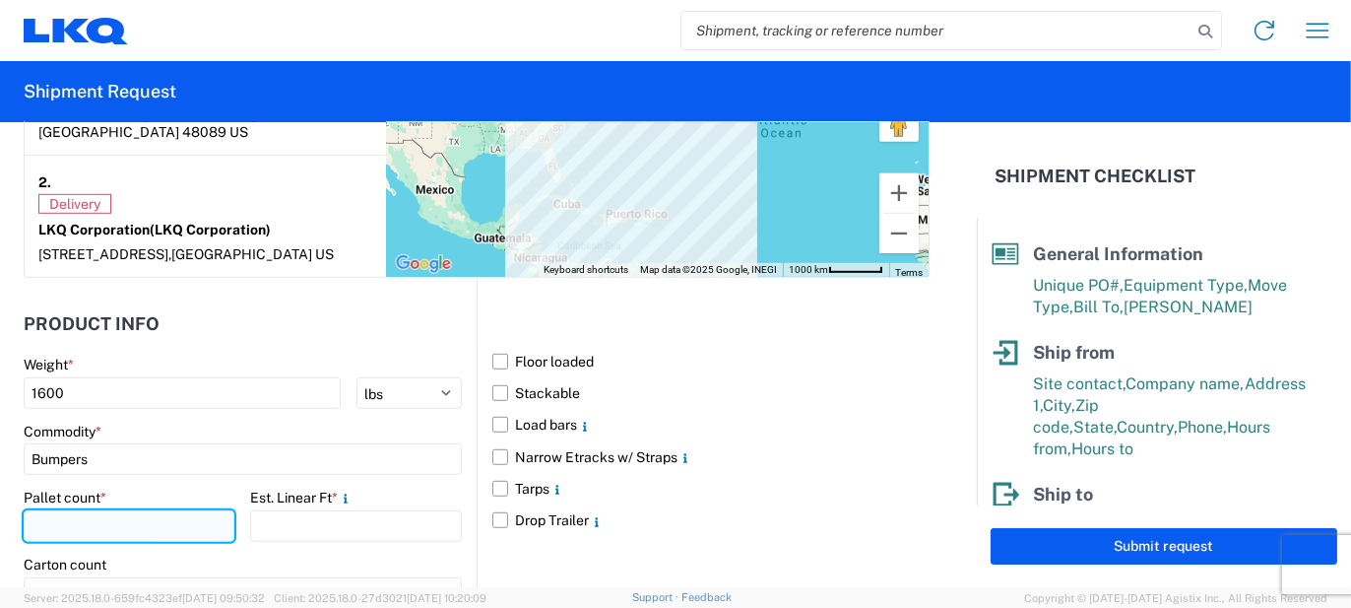
click at [110, 510] on input "number" at bounding box center [129, 526] width 211 height 32
type input "4"
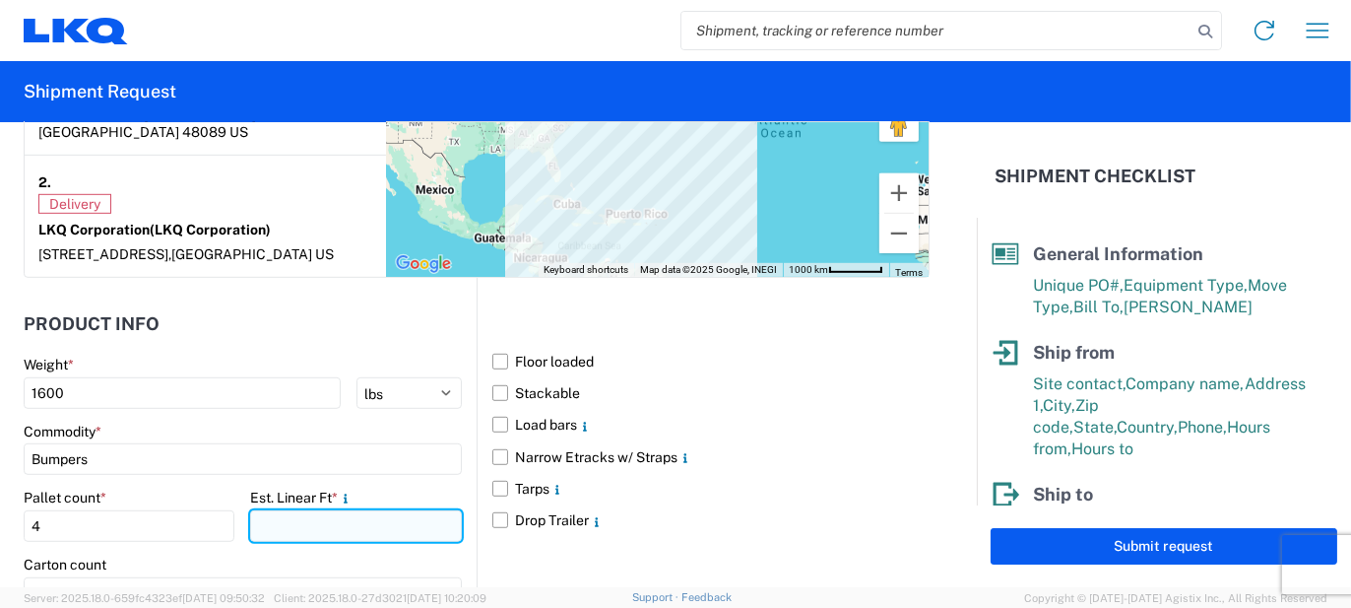
click at [335, 510] on input "number" at bounding box center [355, 526] width 211 height 32
type input "13"
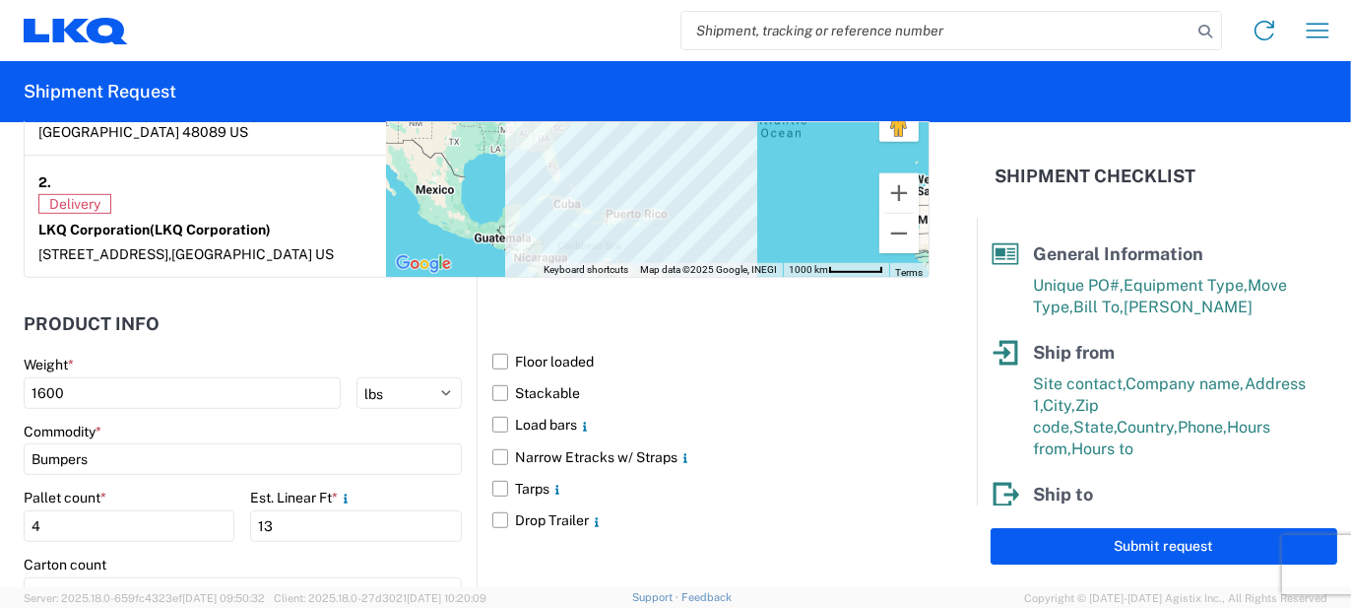
click at [204, 556] on div "Carton count" at bounding box center [243, 582] width 438 height 53
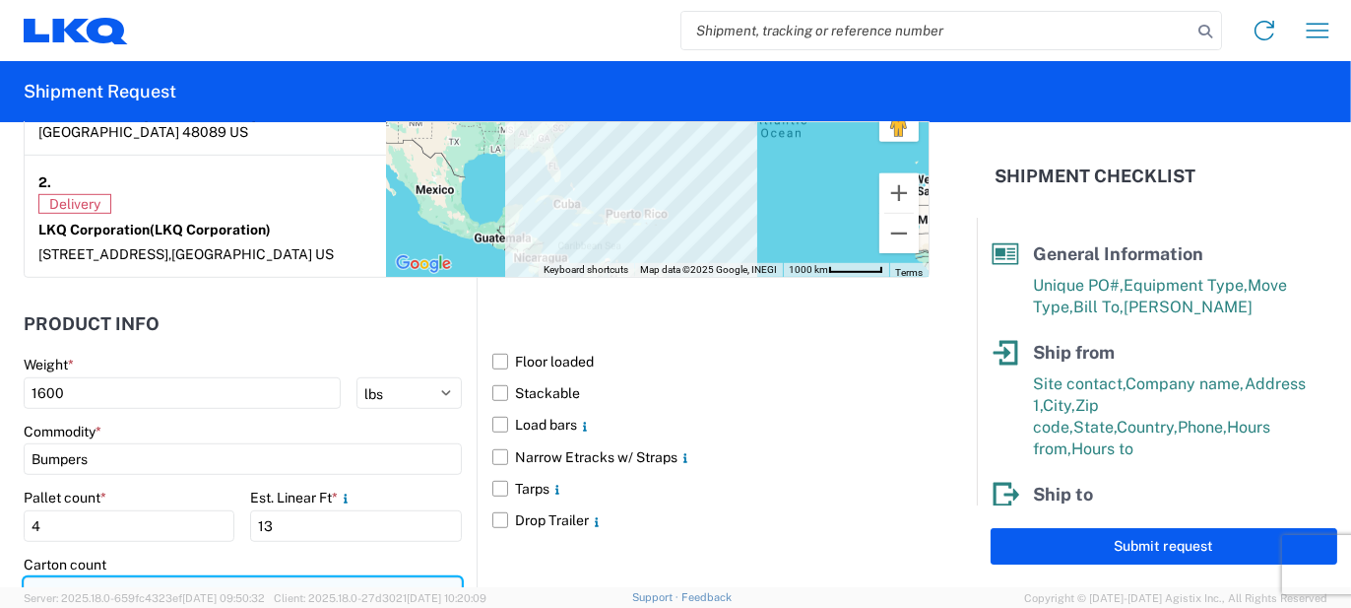
click at [188, 577] on input "number" at bounding box center [243, 593] width 438 height 32
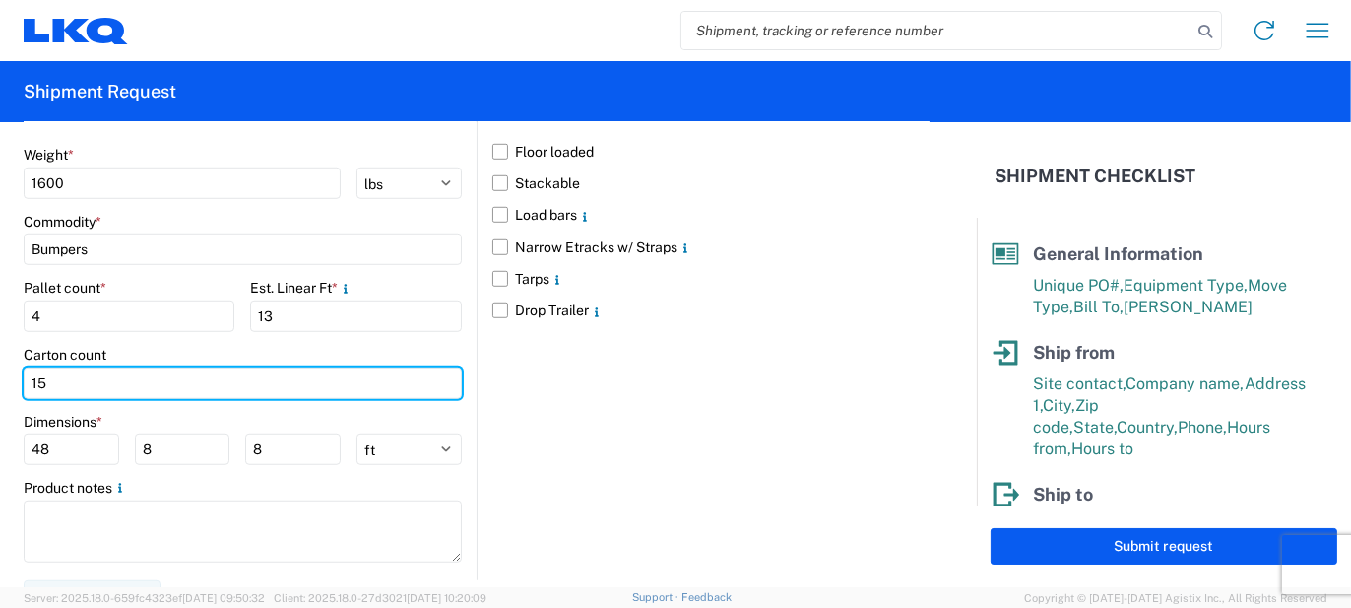
scroll to position [1893, 0]
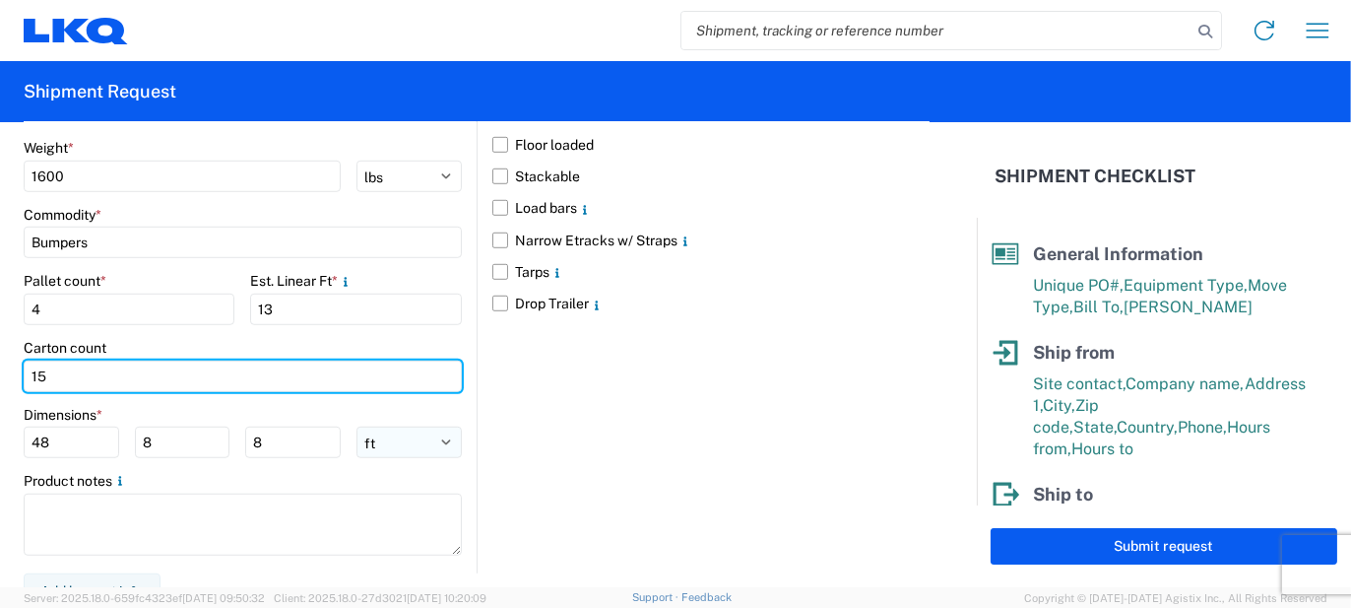
type input "15"
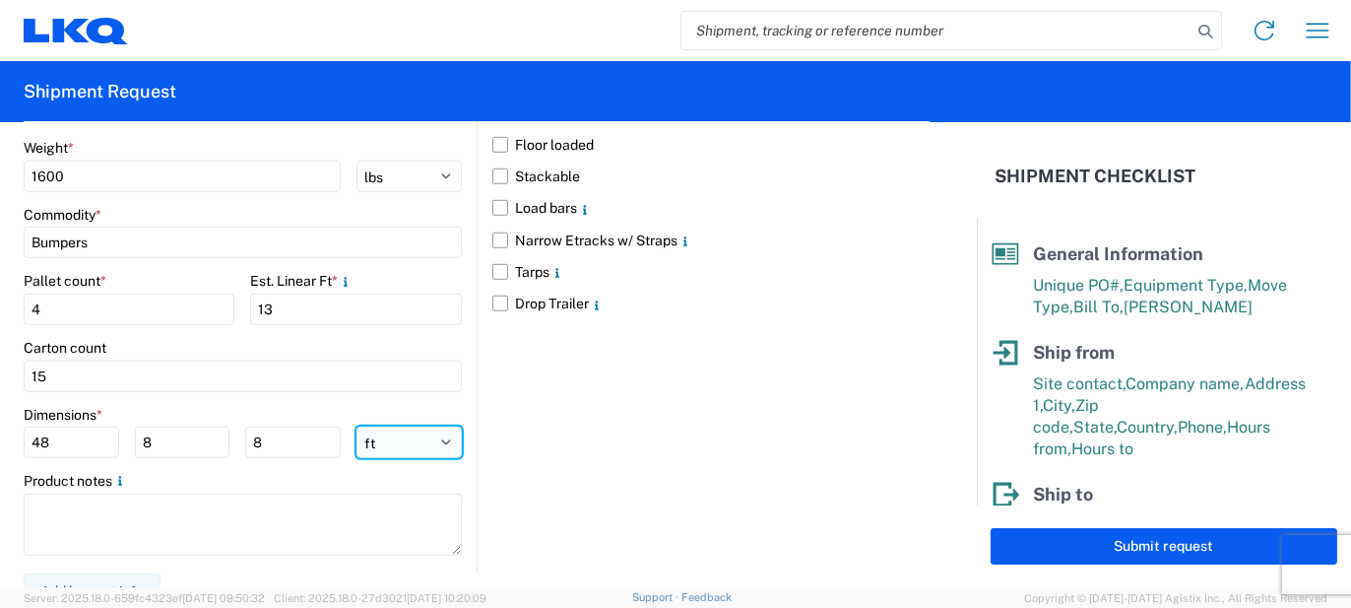
click at [392, 428] on select "ft in cm" at bounding box center [409, 442] width 105 height 32
select select "IN"
click at [357, 426] on select "ft in cm" at bounding box center [409, 442] width 105 height 32
type input "576"
type input "96"
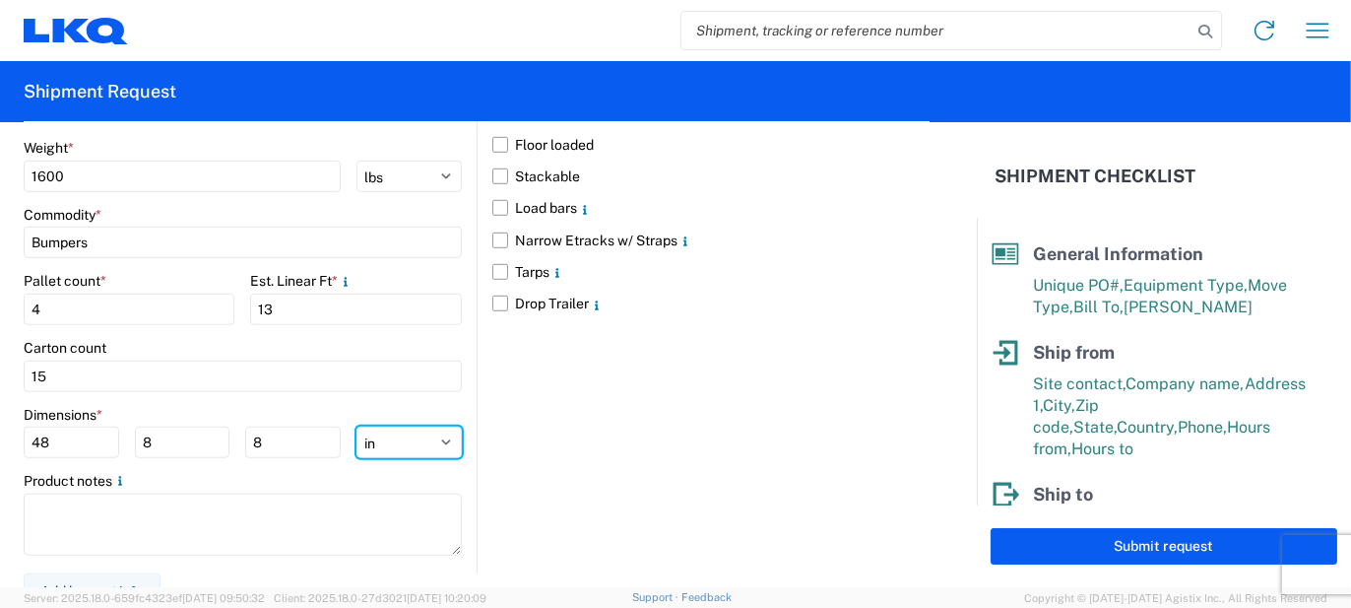
type input "96"
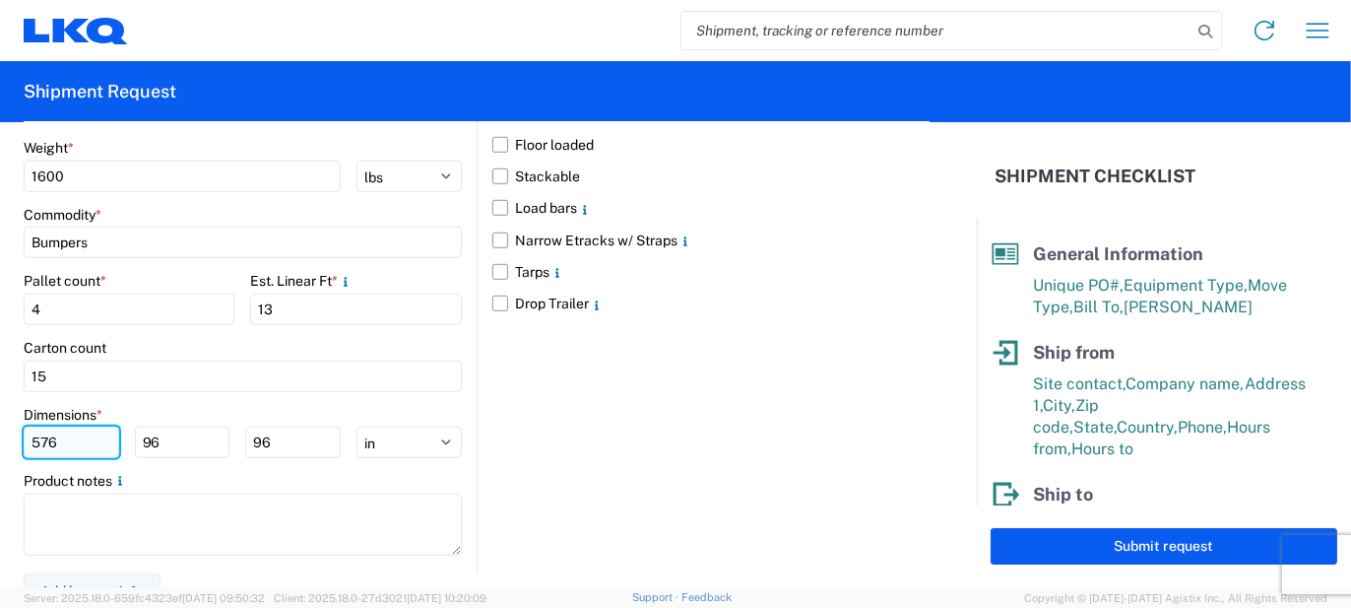
click at [51, 426] on input "576" at bounding box center [72, 442] width 96 height 32
type input "77"
click at [149, 426] on input "96" at bounding box center [183, 442] width 96 height 32
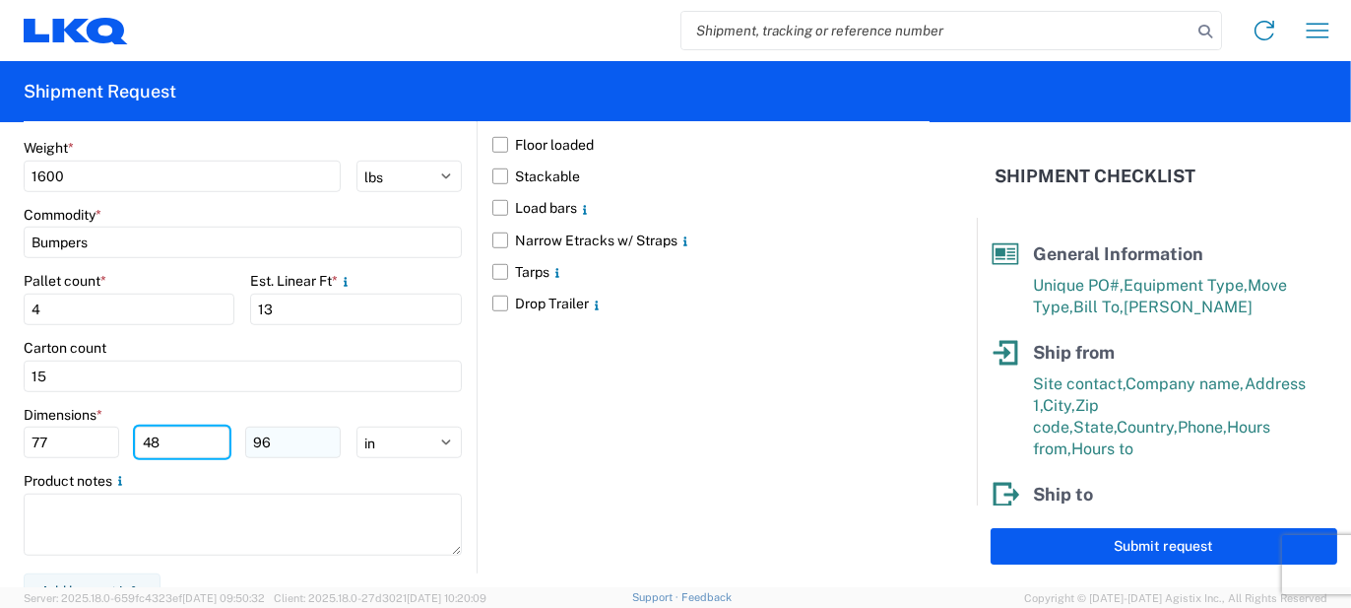
type input "48"
click at [261, 432] on input "96" at bounding box center [293, 442] width 96 height 32
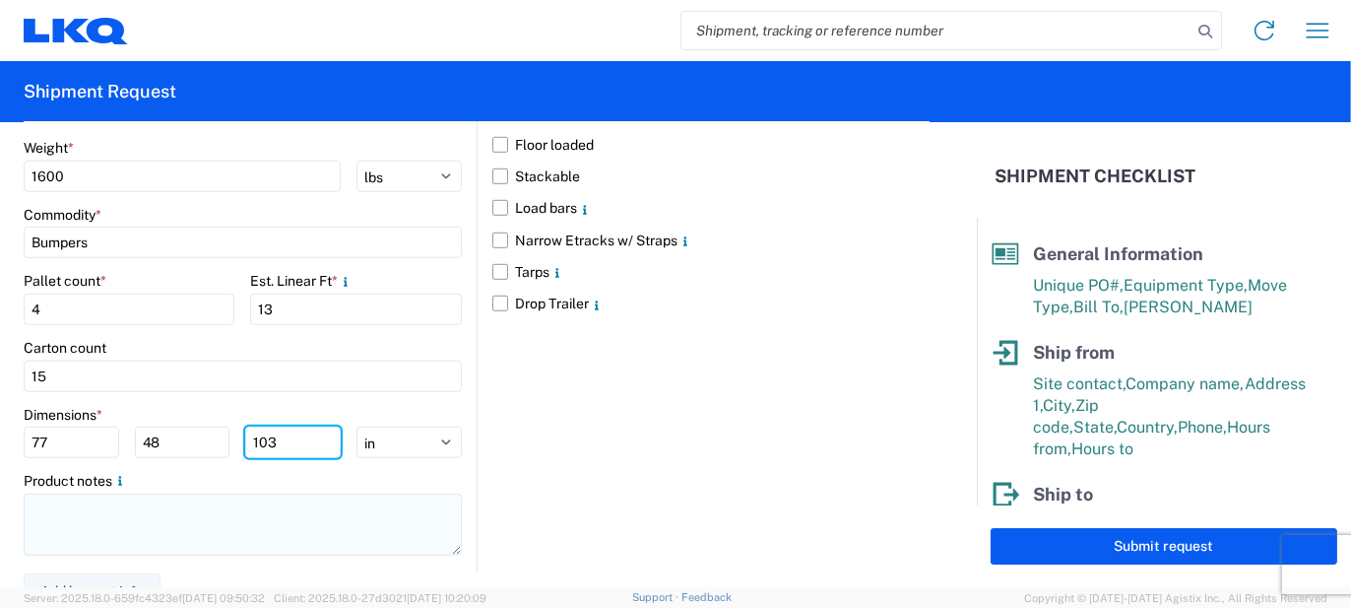
type input "103"
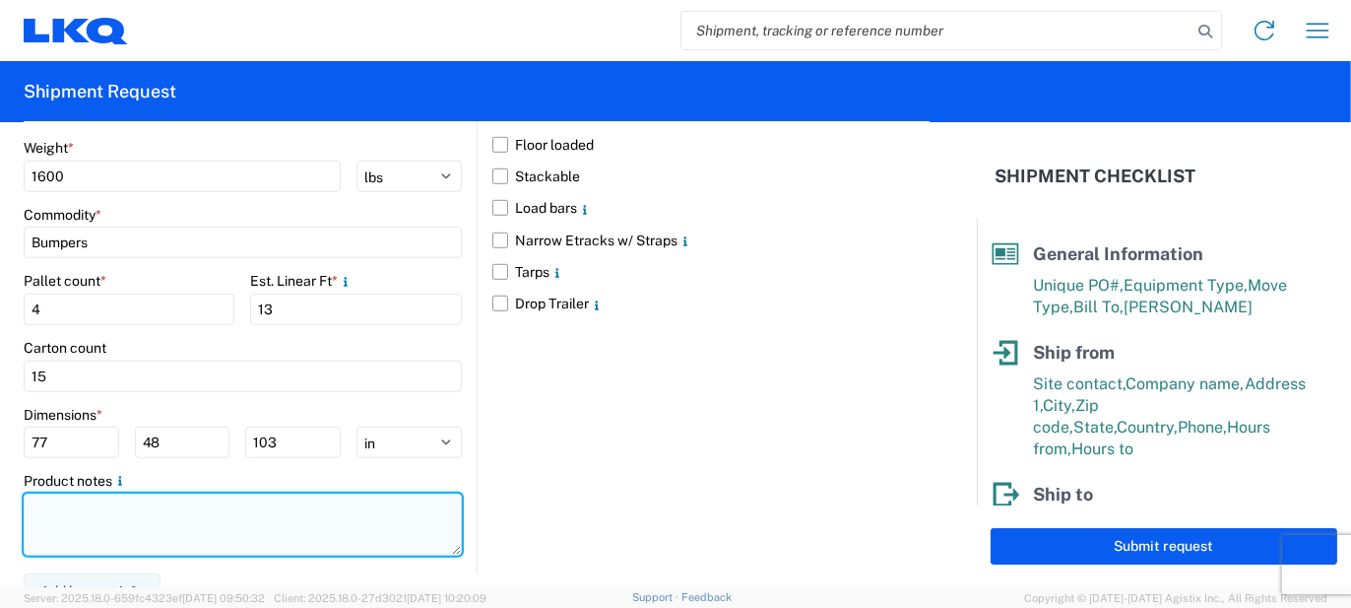
click at [191, 505] on textarea at bounding box center [243, 524] width 438 height 62
paste textarea "60pcs, 15 boxes, 4 skids, 77x48x103 NEED SWING DOORS"
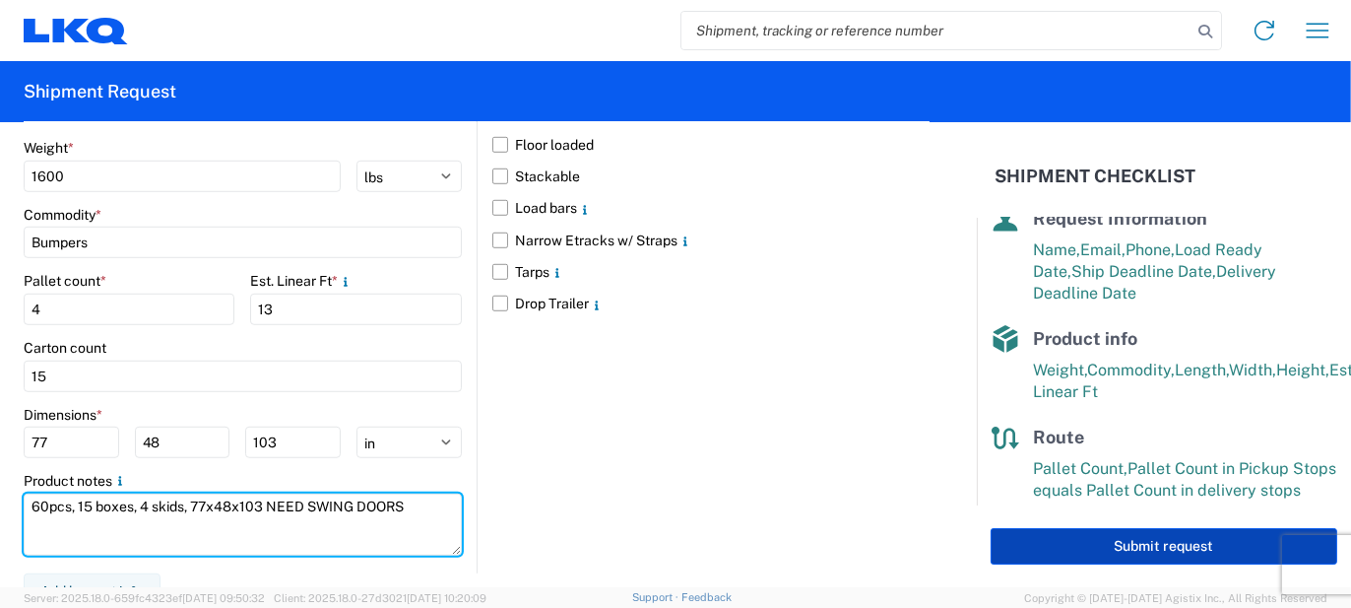
scroll to position [389, 0]
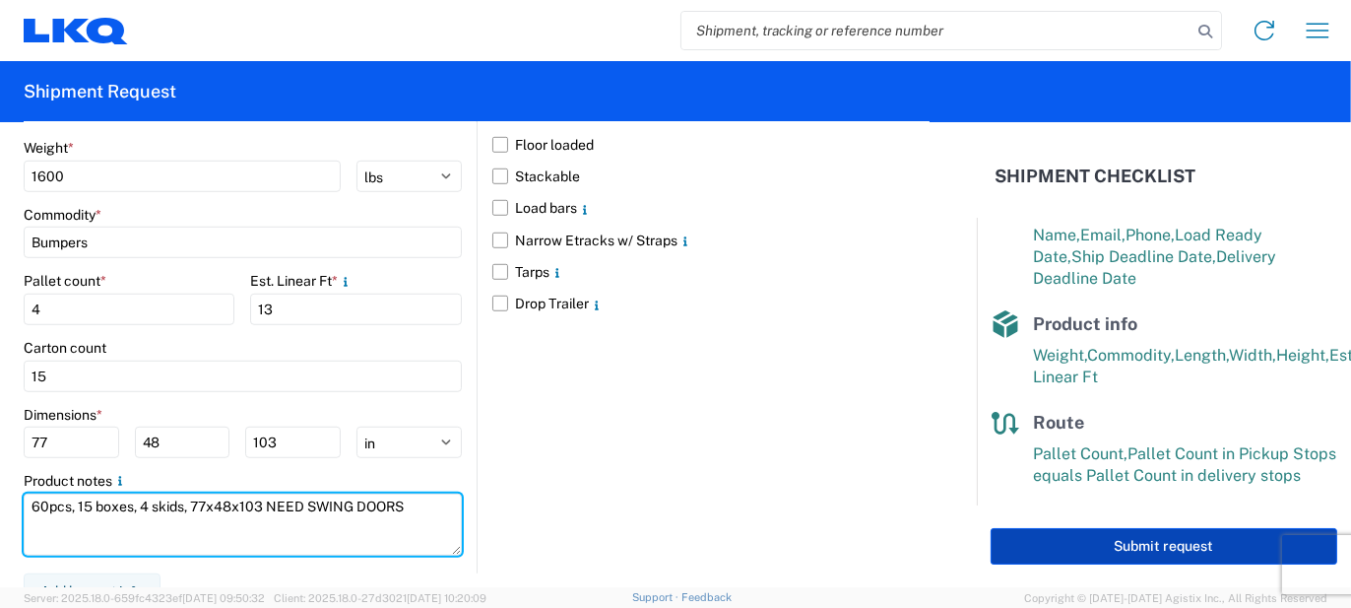
type textarea "60pcs, 15 boxes, 4 skids, 77x48x103 NEED SWING DOORS"
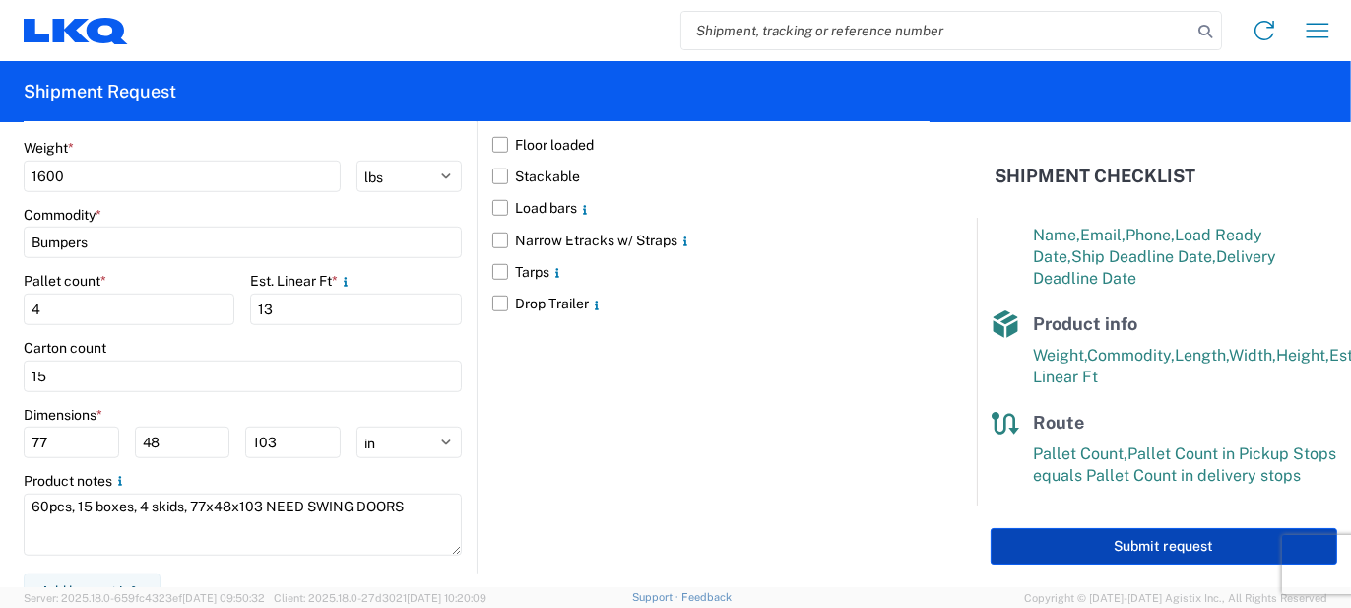
click at [1079, 553] on button "Submit request" at bounding box center [1164, 546] width 347 height 36
select select "US"
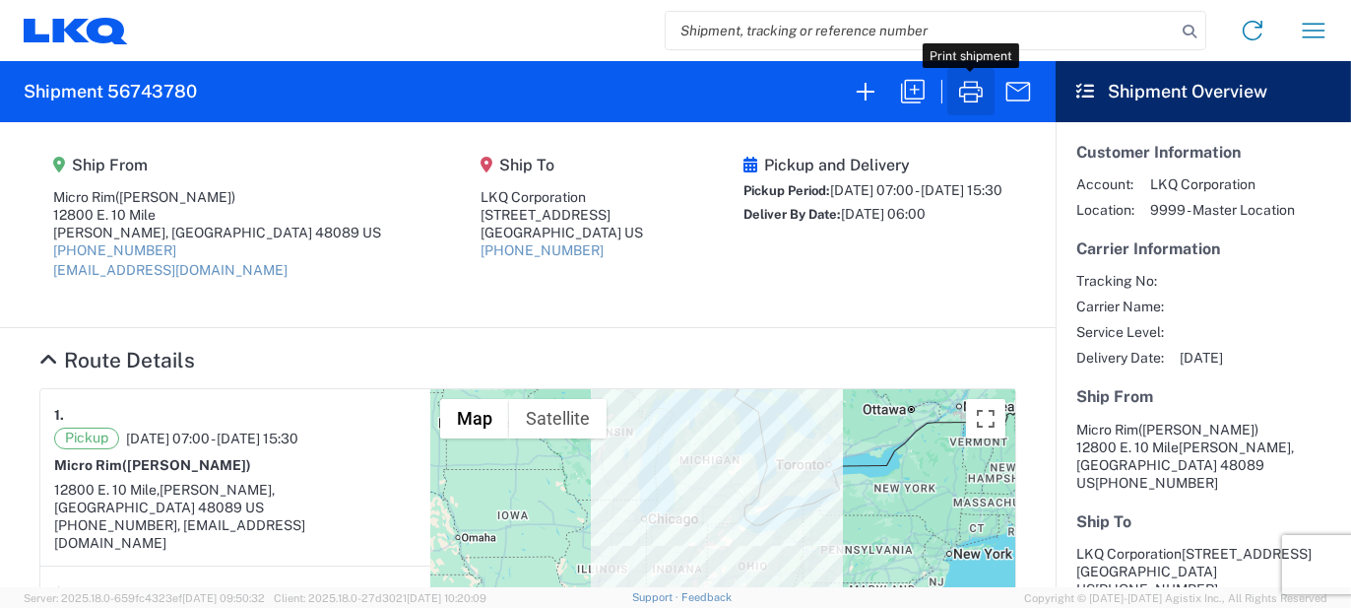
click at [976, 97] on icon "button" at bounding box center [971, 92] width 32 height 32
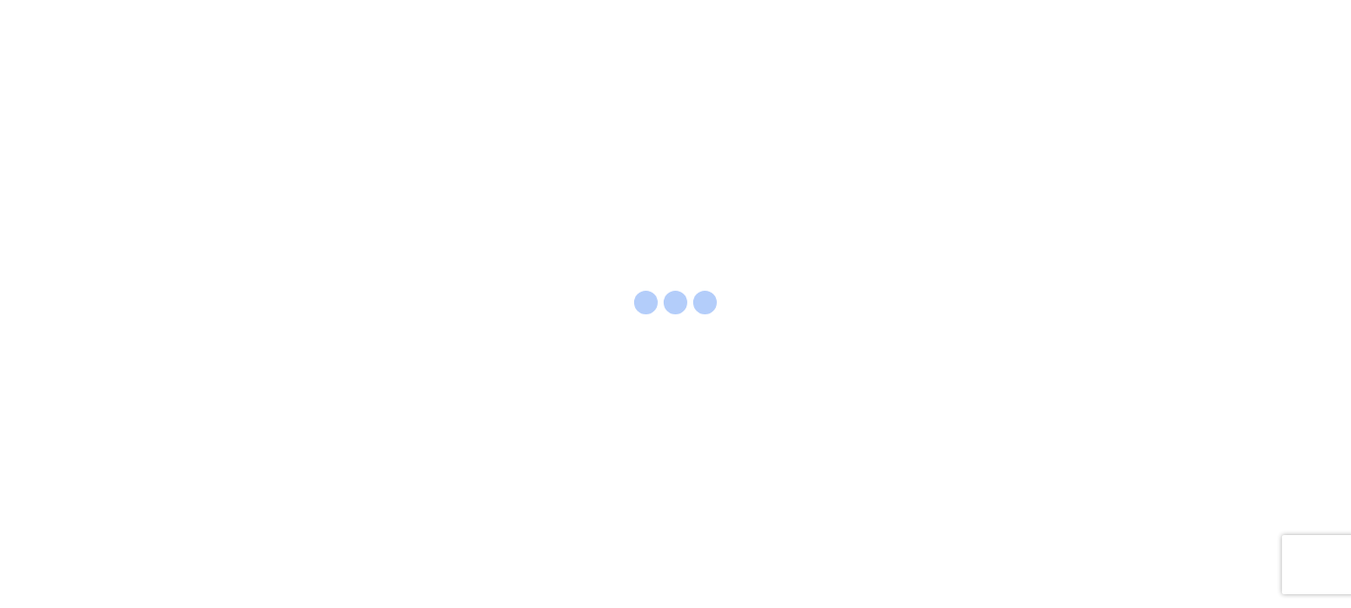
select select "FULL"
select select "LBS"
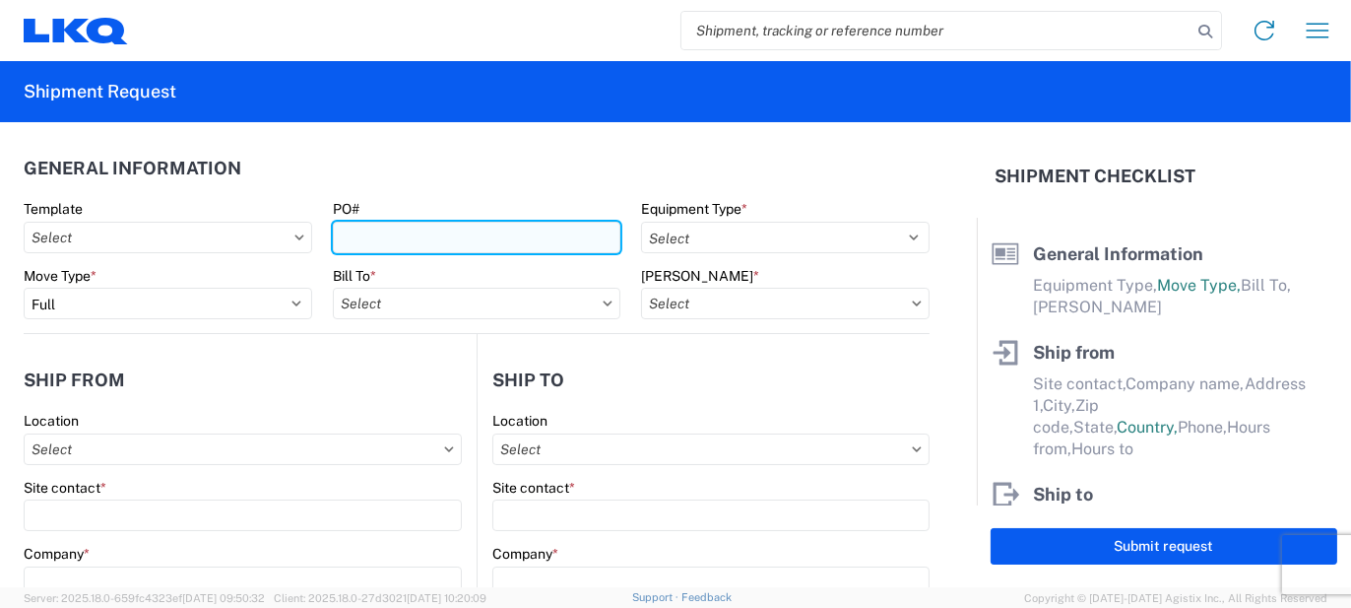
click at [363, 232] on input "PO#" at bounding box center [477, 238] width 289 height 32
type input "FO258447"
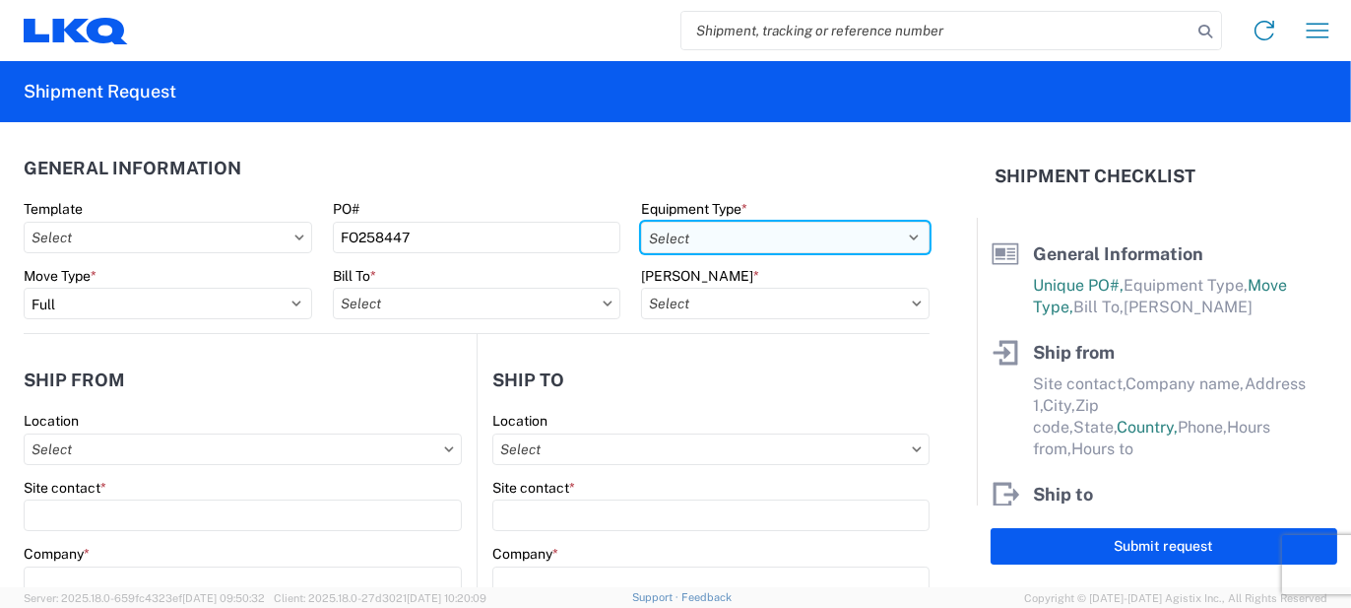
click at [675, 234] on select "Select 53’ Dry Van Flatbed Dropdeck (van) Lowboy (flatbed) Rail" at bounding box center [785, 238] width 289 height 32
select select "STDV"
click at [641, 222] on select "Select 53’ Dry Van Flatbed Dropdeck (van) Lowboy (flatbed) Rail" at bounding box center [785, 238] width 289 height 32
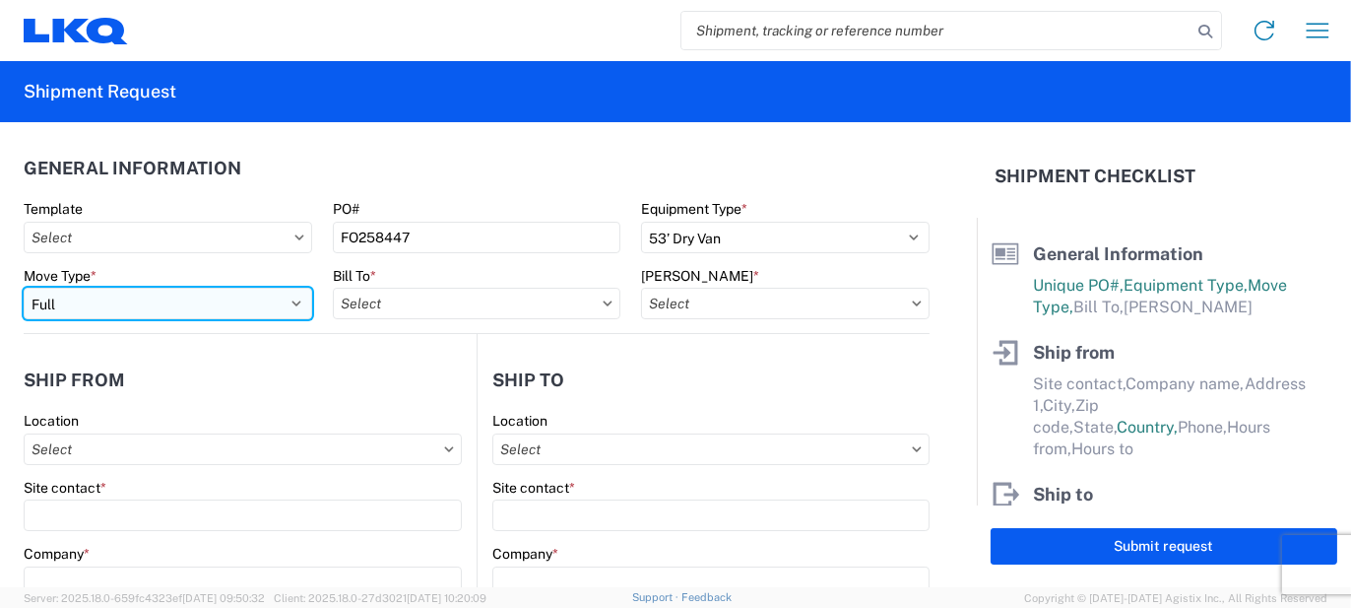
click at [291, 303] on select "Select Full Partial TL" at bounding box center [168, 304] width 289 height 32
select select "PARTIAL_TL"
click at [24, 288] on select "Select Full Partial TL" at bounding box center [168, 304] width 289 height 32
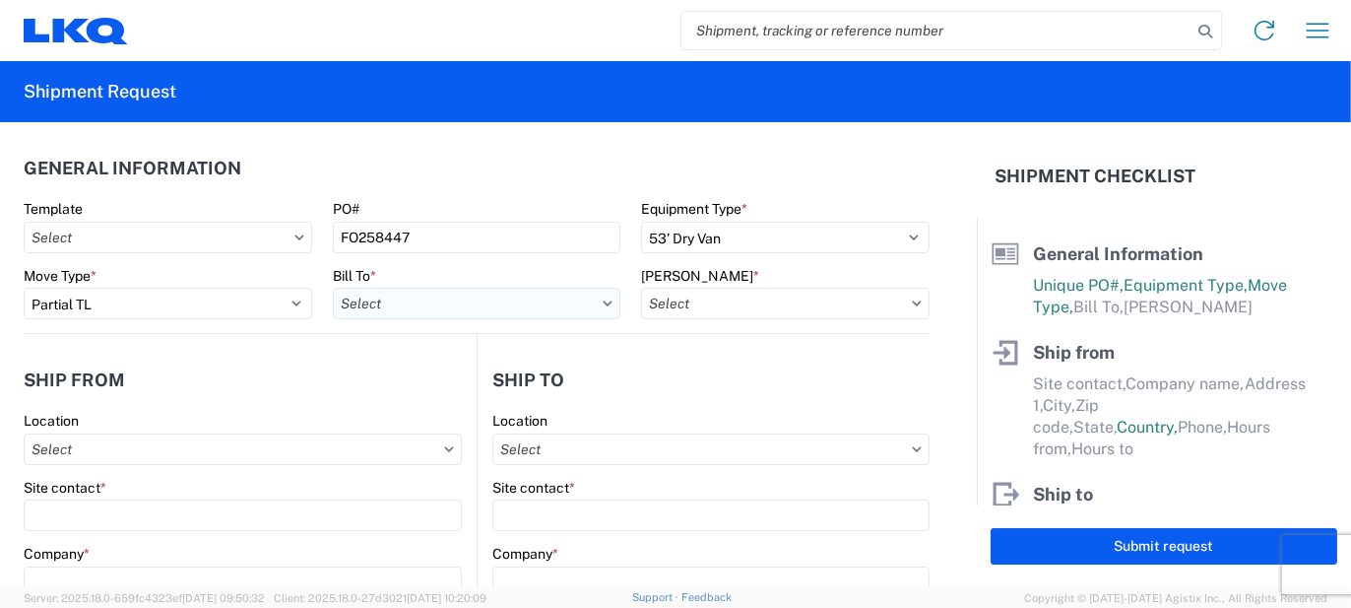
click at [419, 313] on input "Bill To *" at bounding box center [477, 304] width 289 height 32
click at [411, 350] on input at bounding box center [505, 352] width 321 height 32
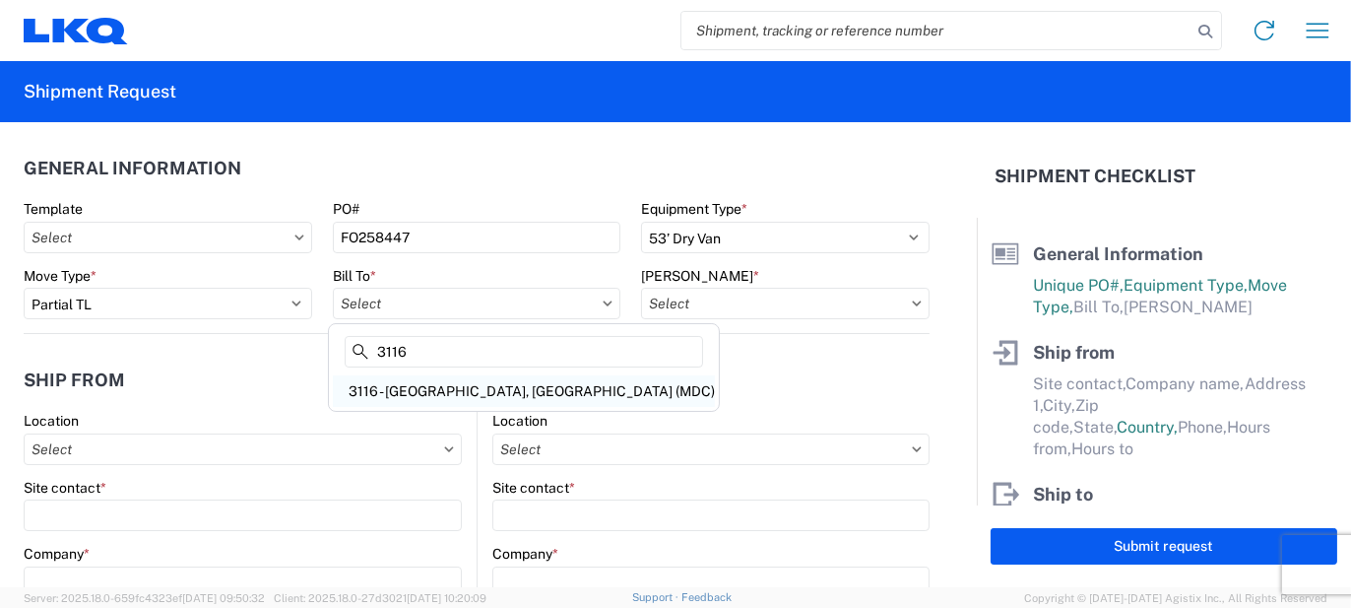
type input "3116"
click at [436, 393] on div "3116 - [GEOGRAPHIC_DATA], [GEOGRAPHIC_DATA] (MDC)" at bounding box center [524, 391] width 382 height 32
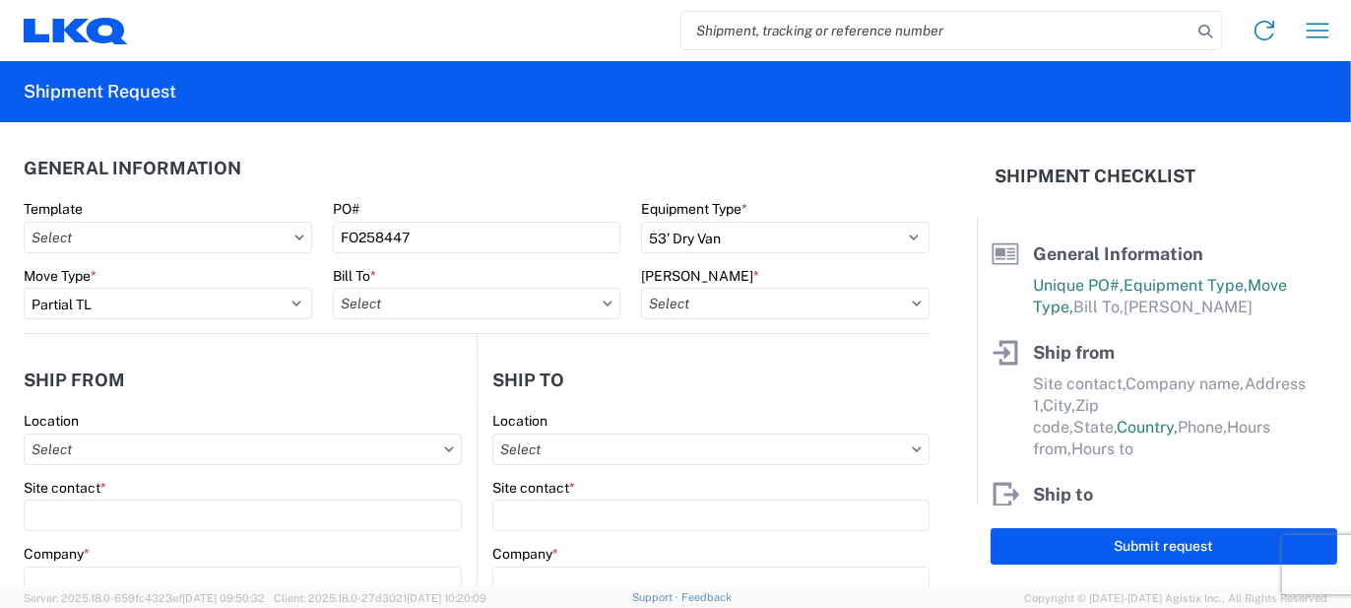
type input "3116 - [GEOGRAPHIC_DATA], [GEOGRAPHIC_DATA] (MDC)"
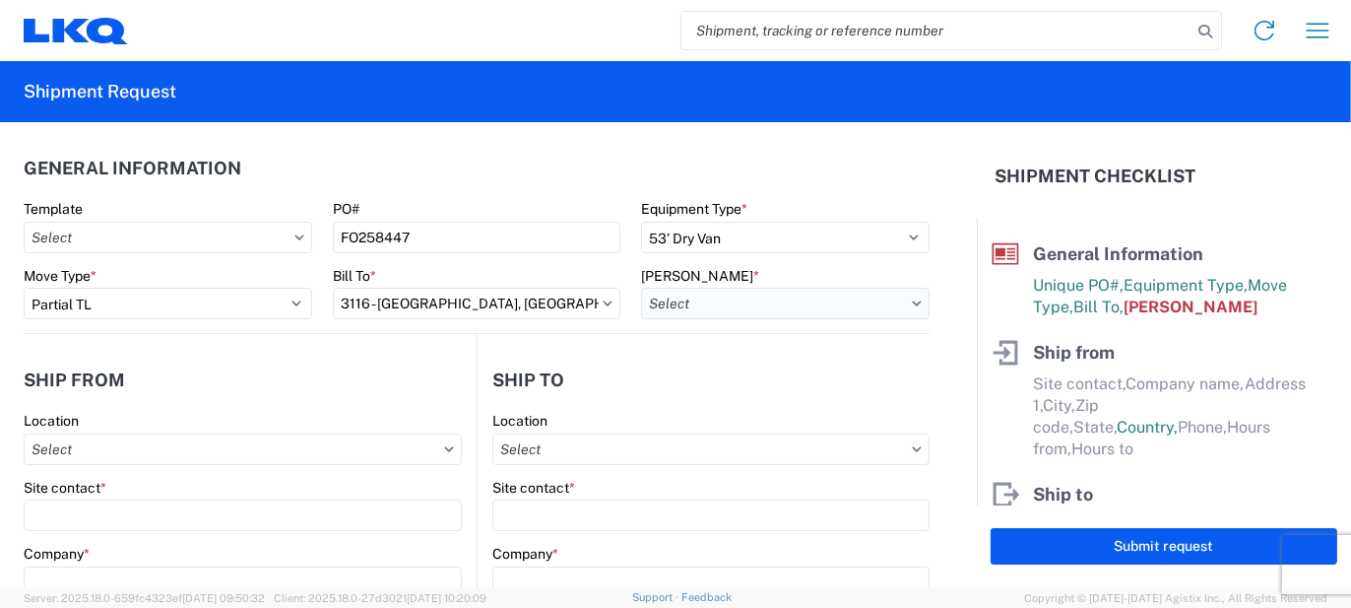
click at [654, 309] on input "[PERSON_NAME] *" at bounding box center [785, 304] width 289 height 32
click at [705, 364] on input at bounding box center [808, 352] width 321 height 32
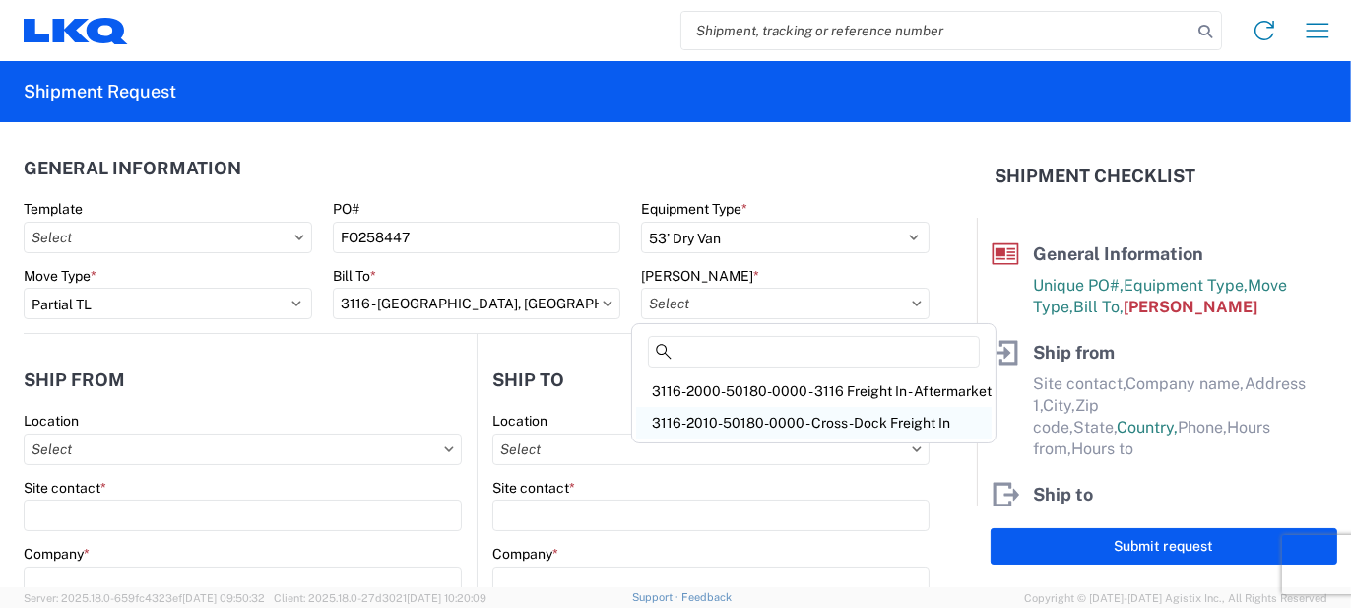
click at [742, 417] on div "3116-2010-50180-0000 - Cross-Dock Freight In" at bounding box center [814, 423] width 356 height 32
type input "3116-2010-50180-0000 - Cross-Dock Freight In"
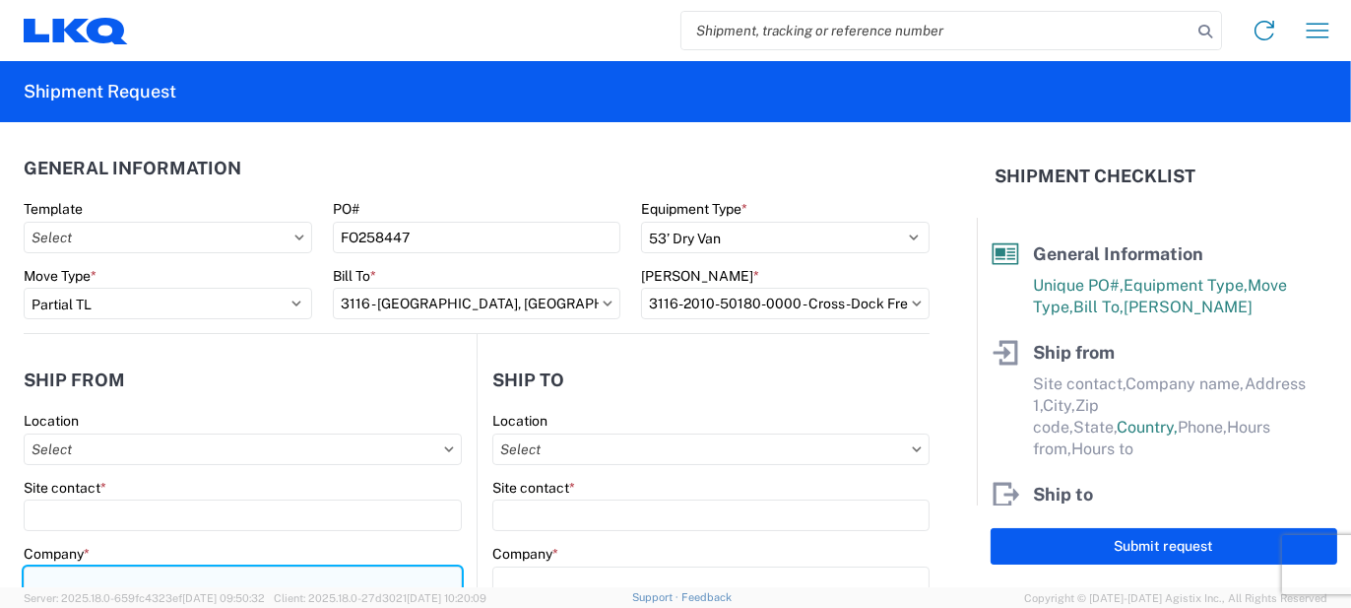
click at [91, 573] on input "Company *" at bounding box center [243, 582] width 438 height 32
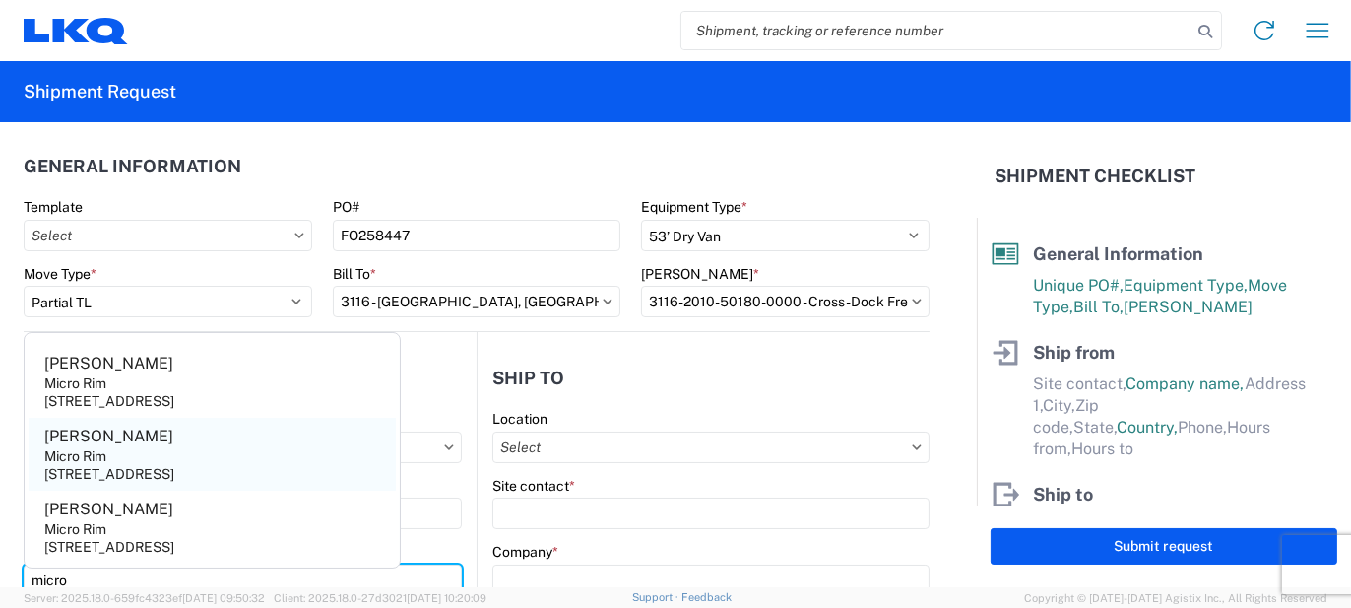
type input "micro"
click at [125, 476] on div "[STREET_ADDRESS]" at bounding box center [109, 474] width 130 height 18
type input "[PERSON_NAME]"
type input "Micro Rim"
type input "12800 E. 10 Mile"
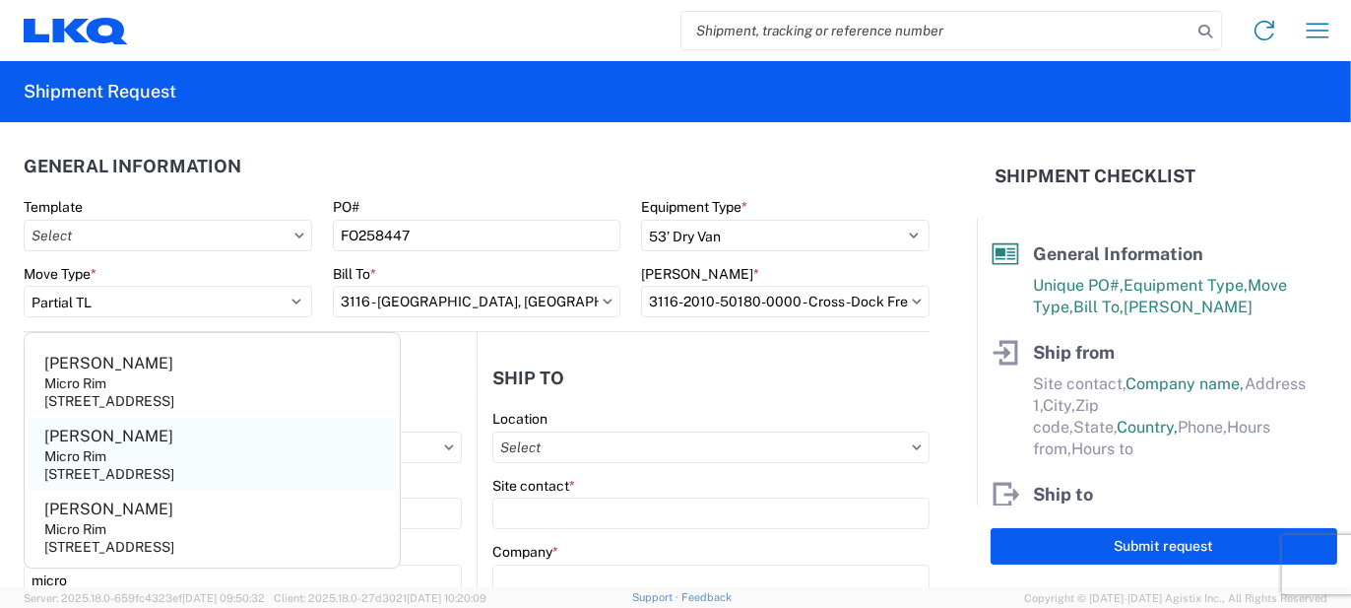
type input "[PERSON_NAME]"
type input "48089"
select select "MI"
select select "US"
type input "[EMAIL_ADDRESS][DOMAIN_NAME]"
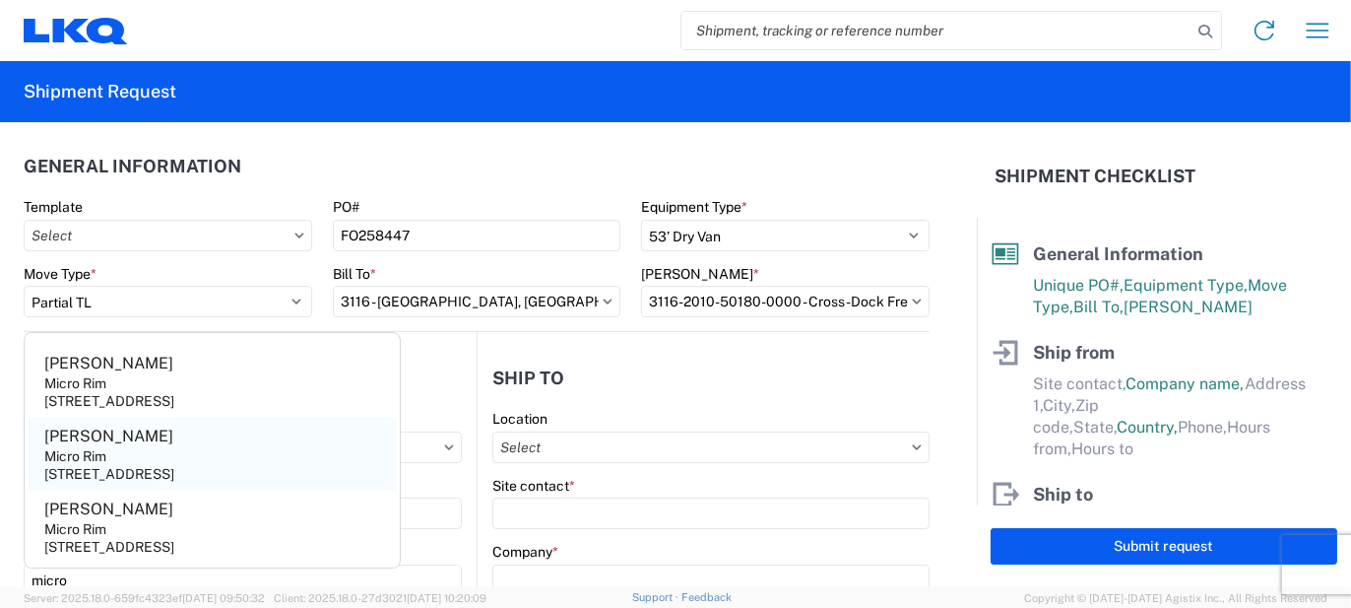
type input "[PHONE_NUMBER]"
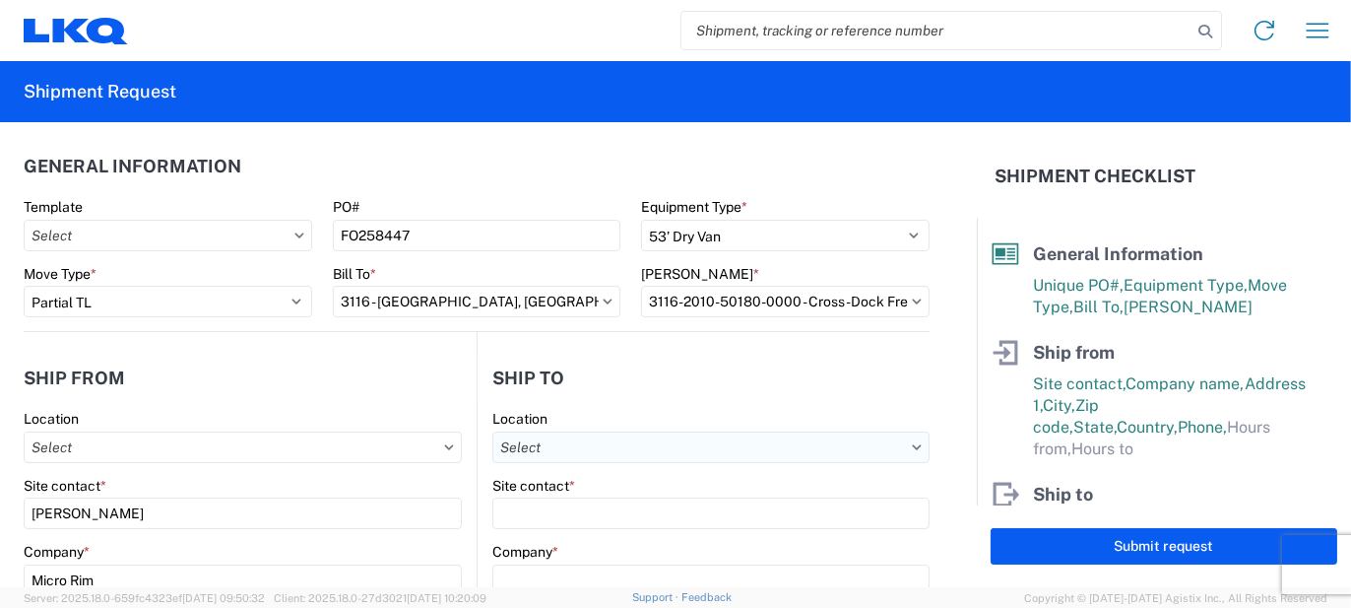
click at [522, 455] on input "Location" at bounding box center [710, 447] width 437 height 32
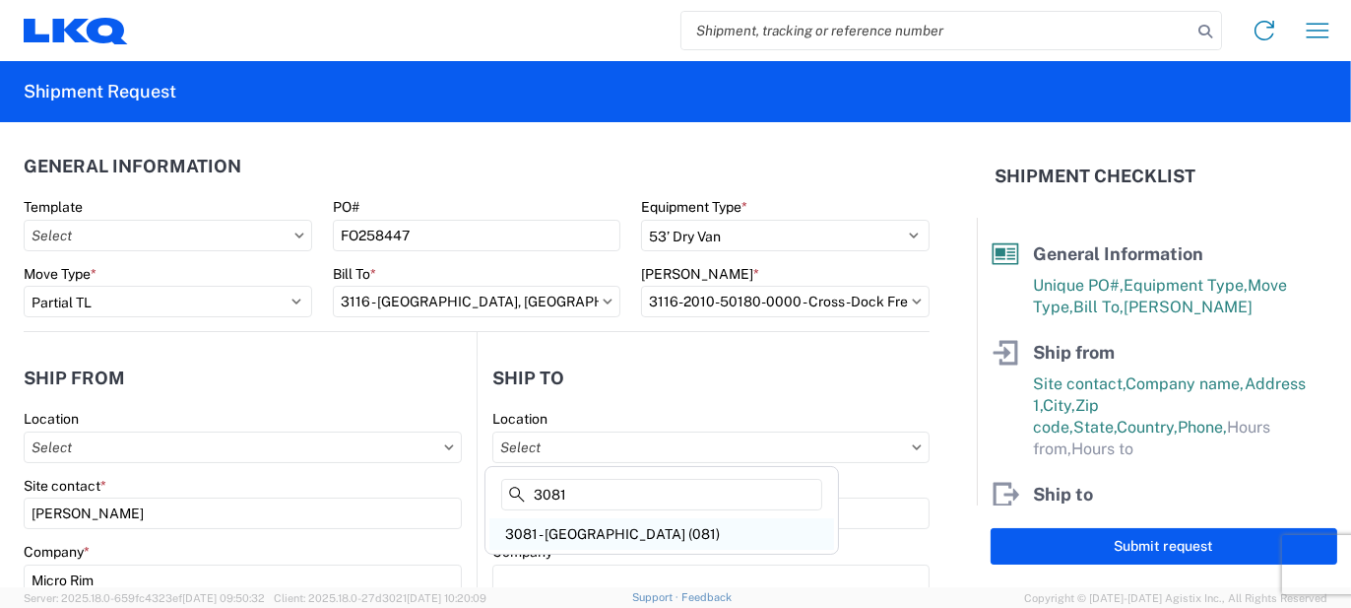
type input "3081"
click at [561, 535] on div "3081 - [GEOGRAPHIC_DATA] (081)" at bounding box center [662, 534] width 345 height 32
type input "3081 - [GEOGRAPHIC_DATA] (081)"
type input "LKQ Corporation"
type input "[STREET_ADDRESS]"
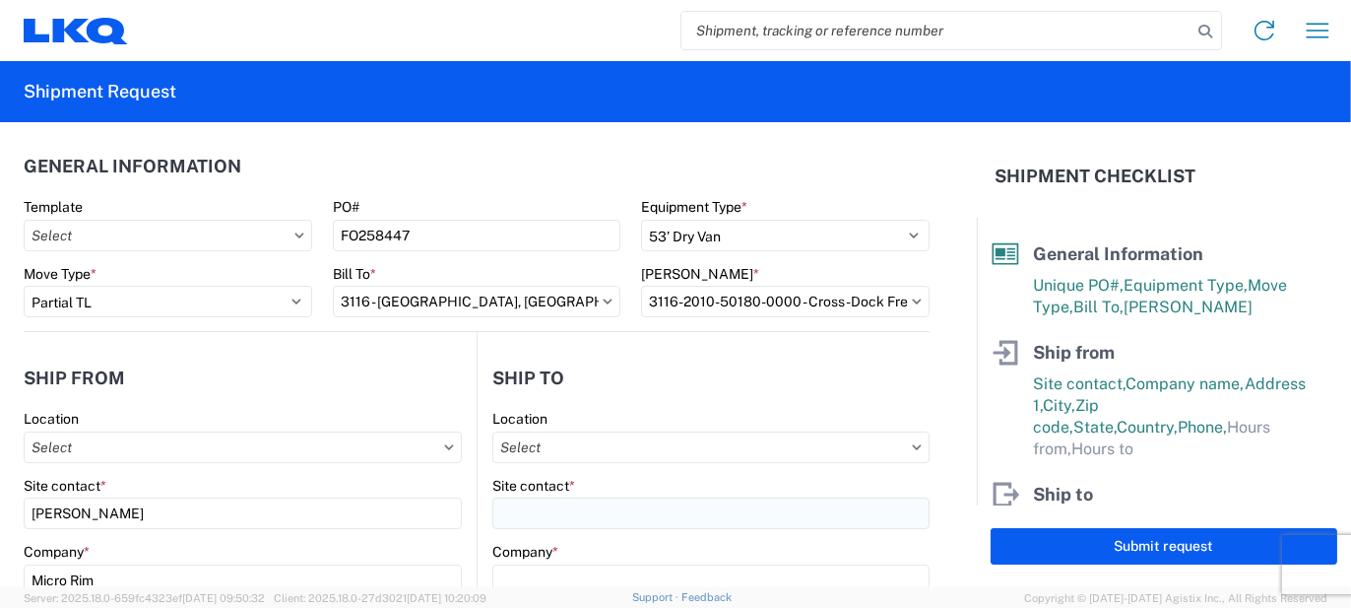
type input "Medley"
type input "33178"
select select "FL"
select select "US"
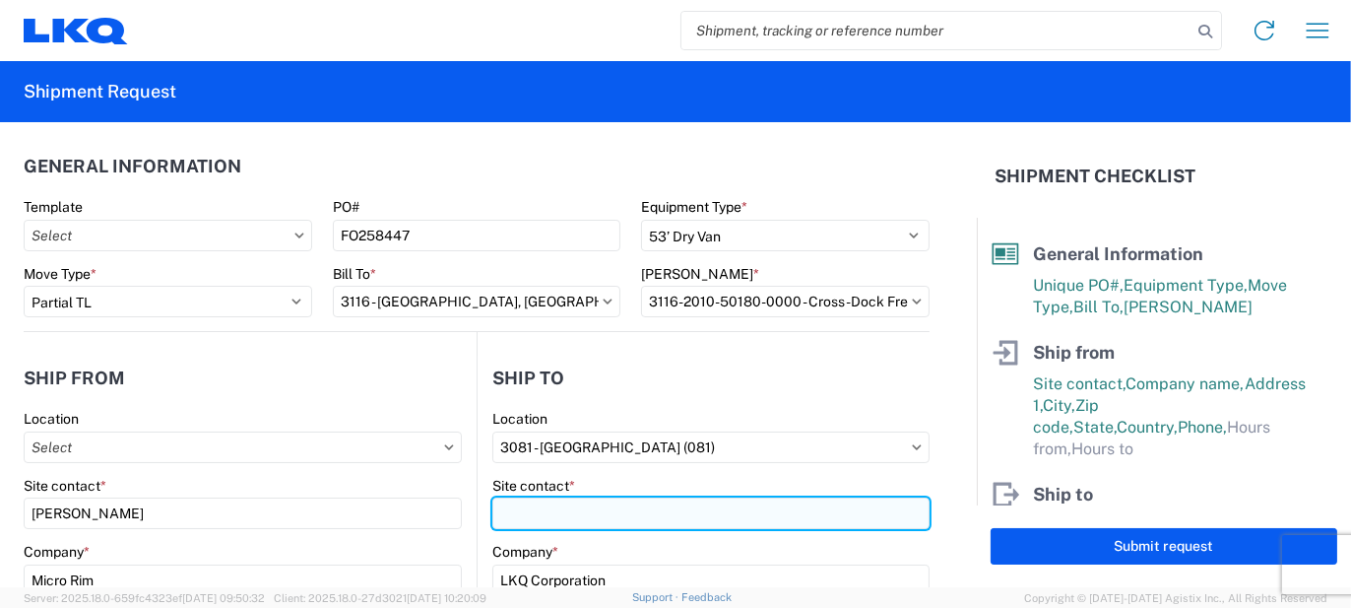
click at [549, 512] on input "Site contact *" at bounding box center [710, 513] width 437 height 32
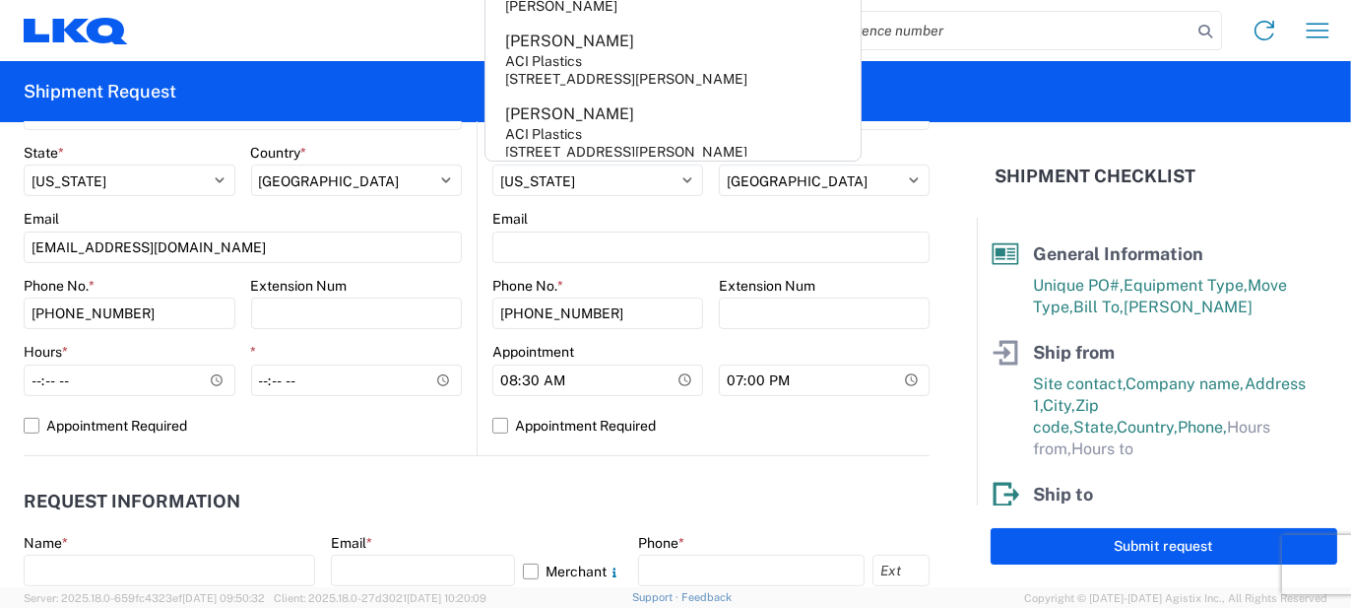
scroll to position [790, 0]
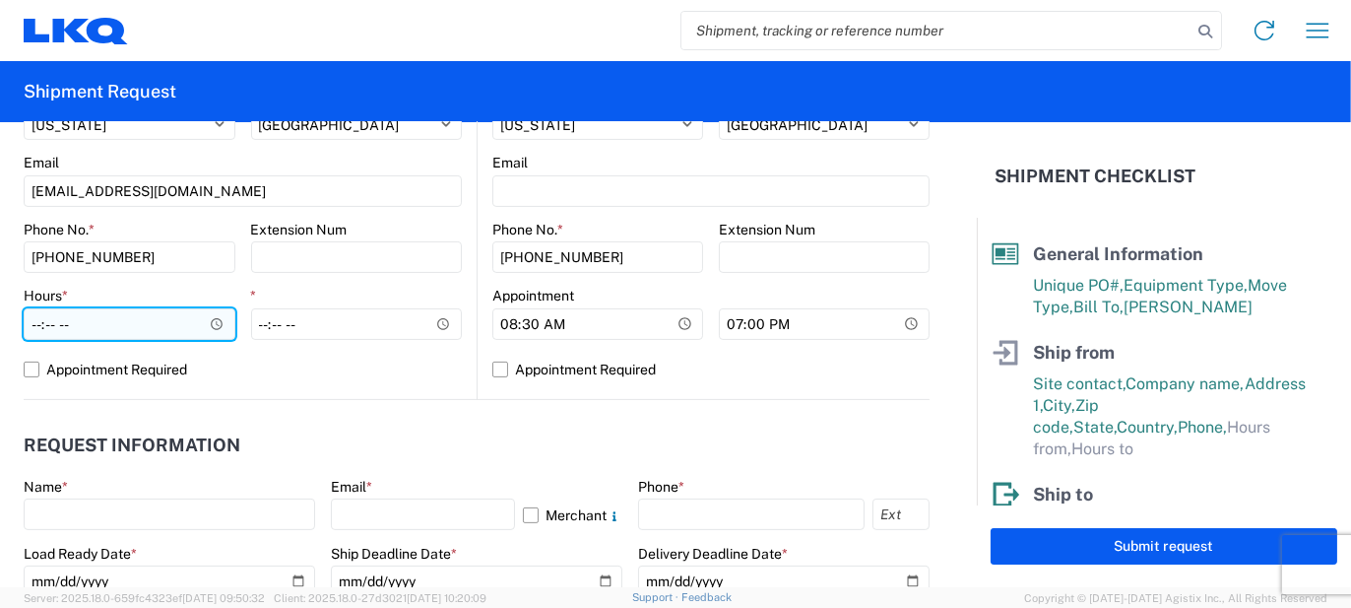
click at [105, 329] on input "Hours *" at bounding box center [130, 324] width 212 height 32
type input "07:00"
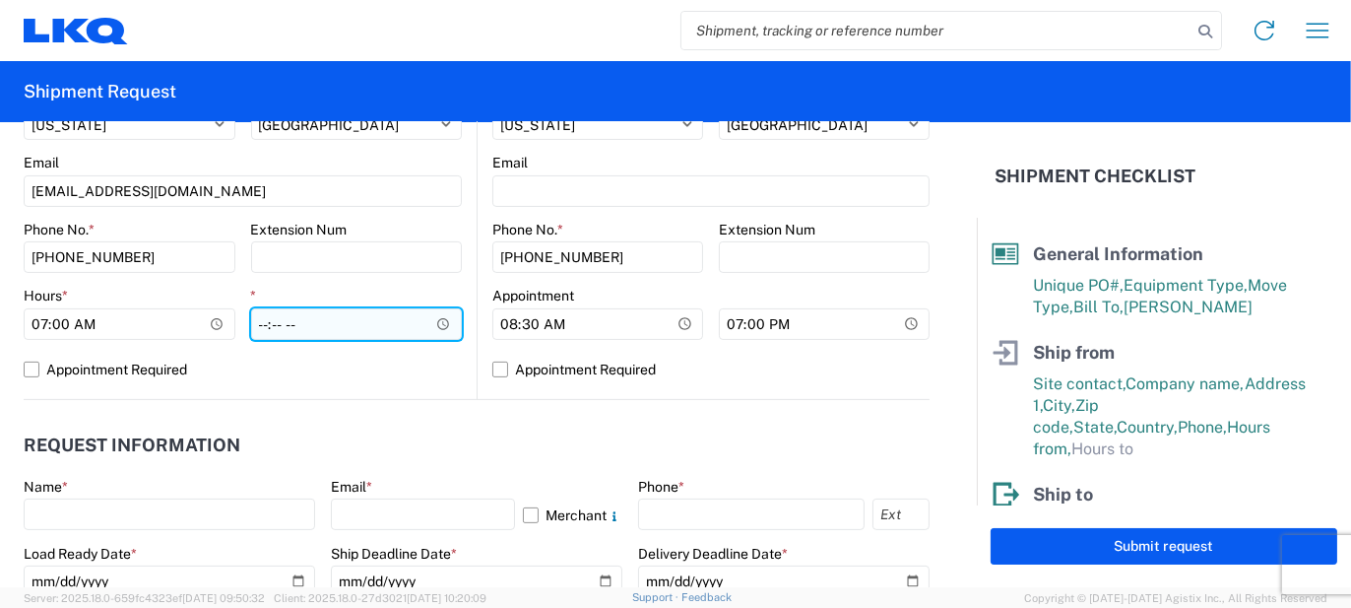
click at [263, 332] on input "*" at bounding box center [357, 324] width 212 height 32
type input "15:30"
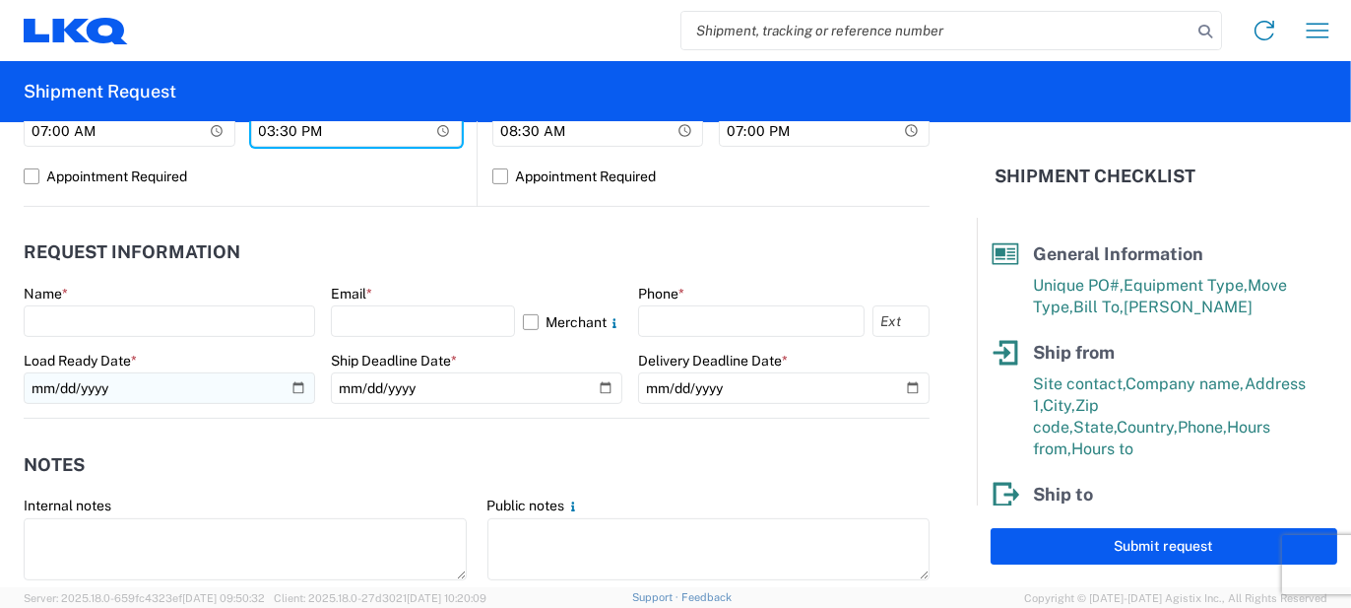
scroll to position [987, 0]
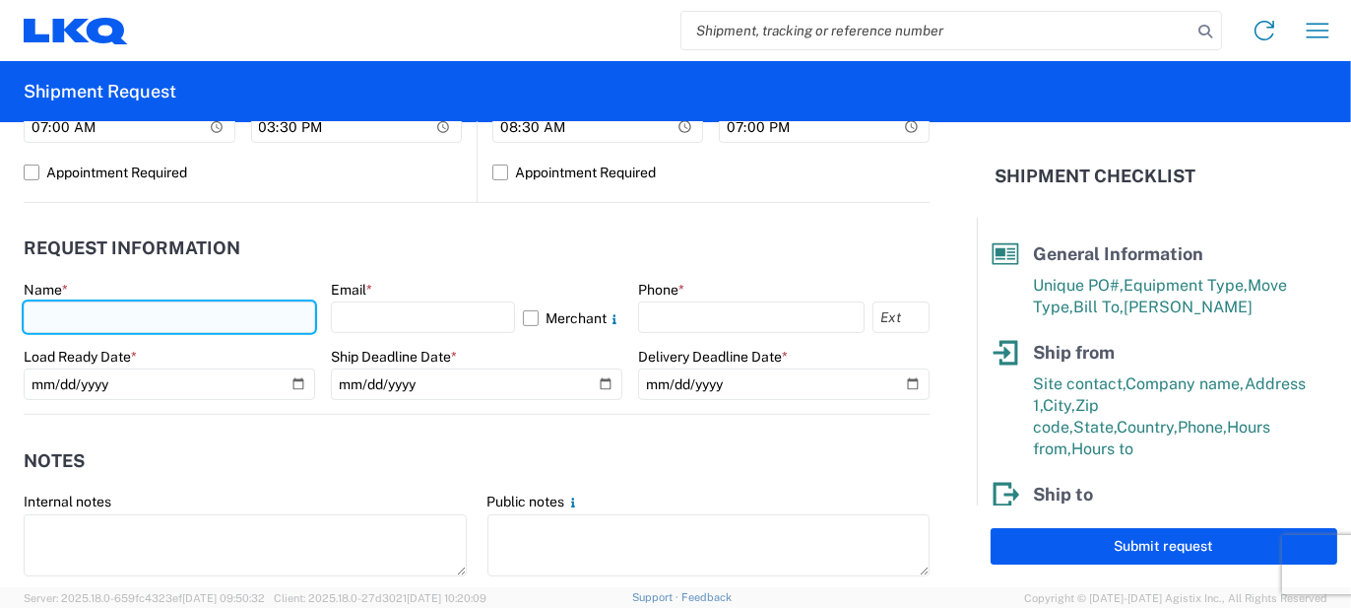
click at [220, 326] on input "text" at bounding box center [170, 317] width 292 height 32
type input "[PERSON_NAME]"
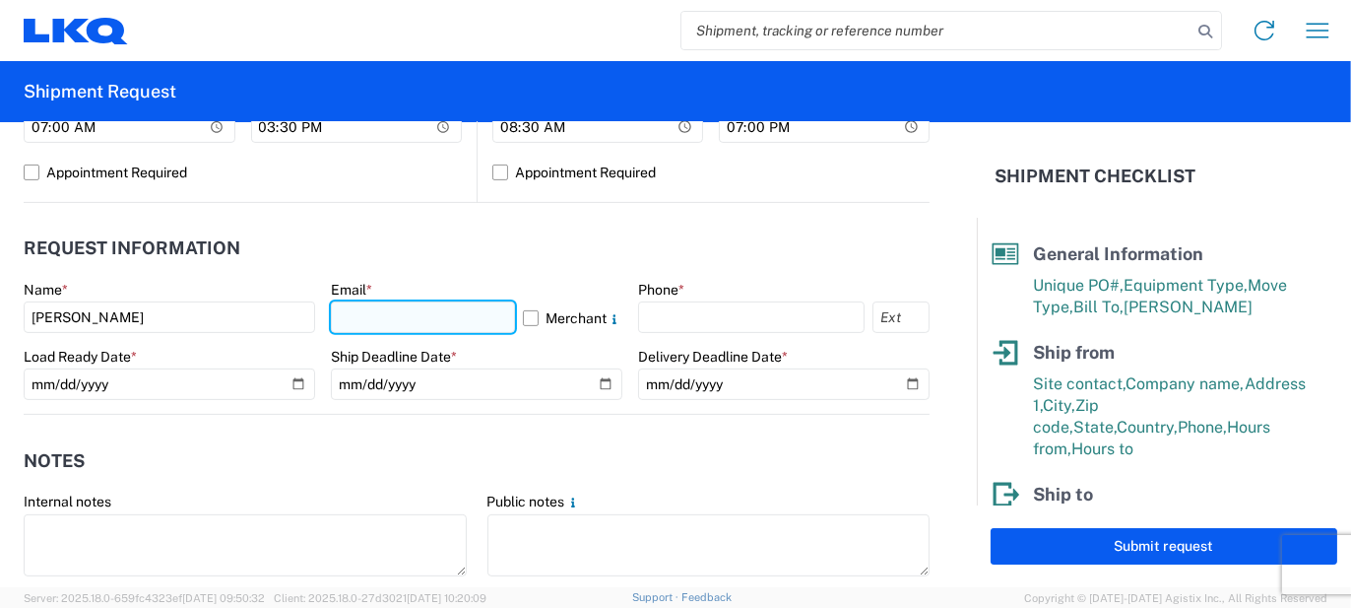
click at [367, 322] on input "text" at bounding box center [423, 317] width 184 height 32
type input "[EMAIL_ADDRESS][PERSON_NAME][DOMAIN_NAME]"
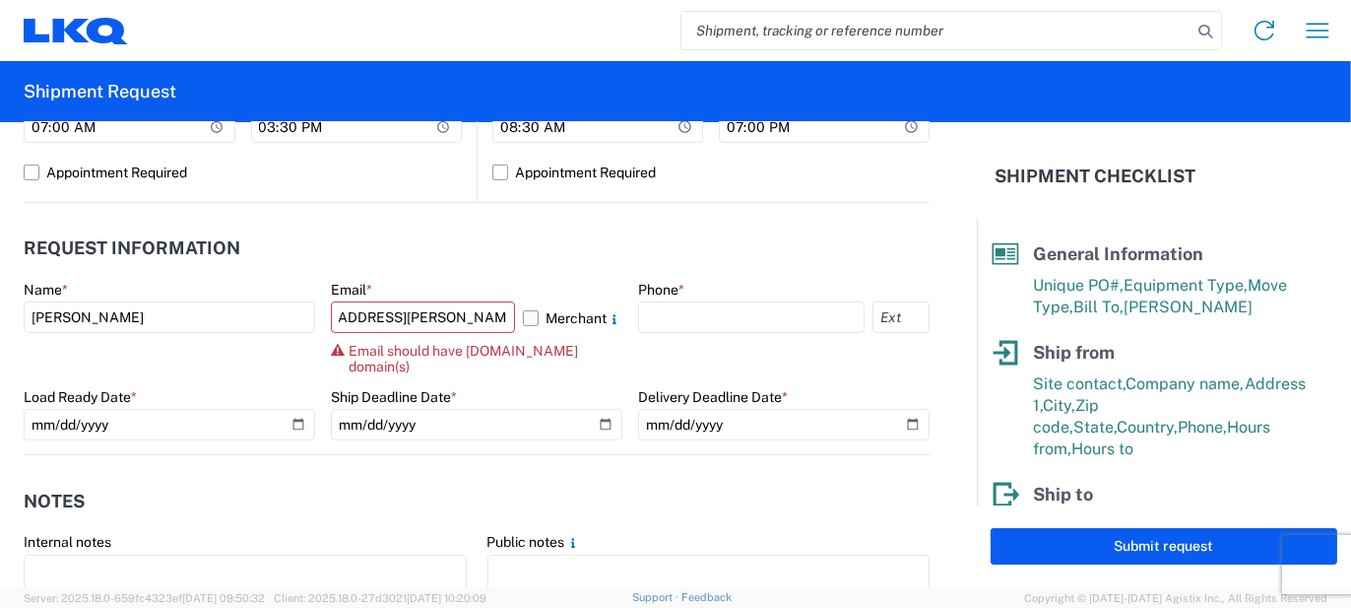
click at [556, 311] on label "Merchant" at bounding box center [572, 317] width 99 height 32
click at [0, 0] on input "Merchant" at bounding box center [0, 0] width 0 height 0
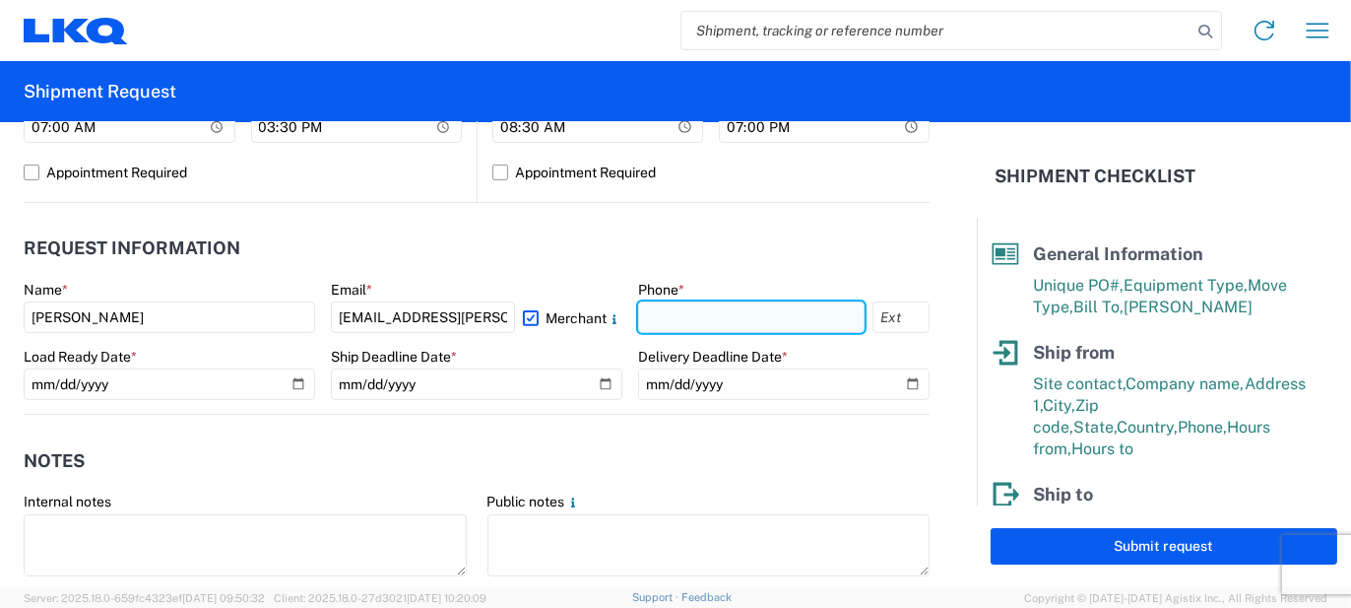
click at [689, 308] on input "text" at bounding box center [751, 317] width 227 height 32
type input "5862551686"
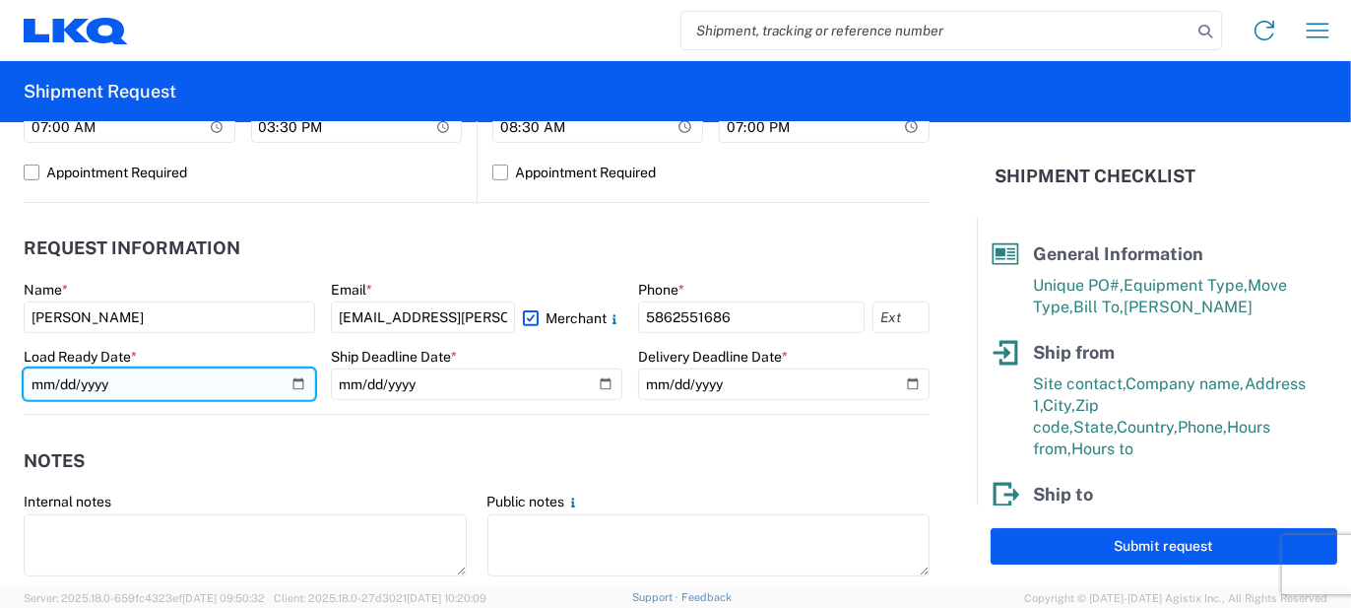
click at [302, 383] on input "date" at bounding box center [170, 384] width 292 height 32
click at [295, 380] on input "date" at bounding box center [170, 384] width 292 height 32
type input "[DATE]"
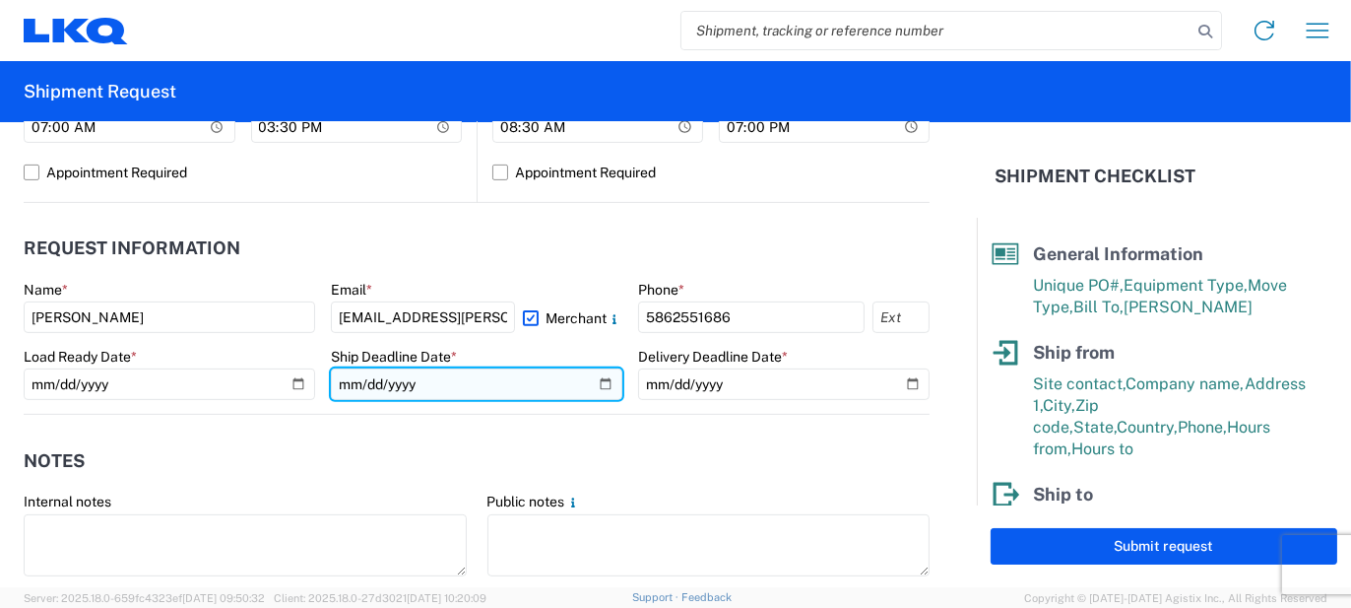
click at [586, 389] on input "date" at bounding box center [477, 384] width 292 height 32
type input "[DATE]"
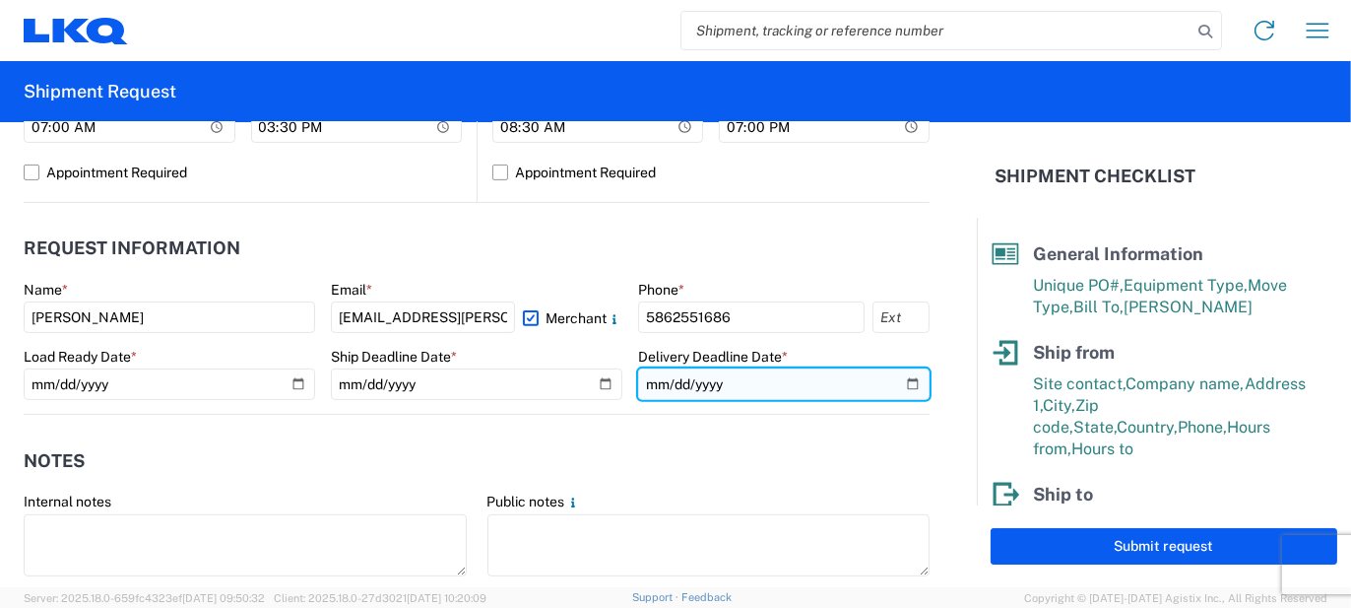
click at [898, 388] on input "date" at bounding box center [784, 384] width 292 height 32
type input "[DATE]"
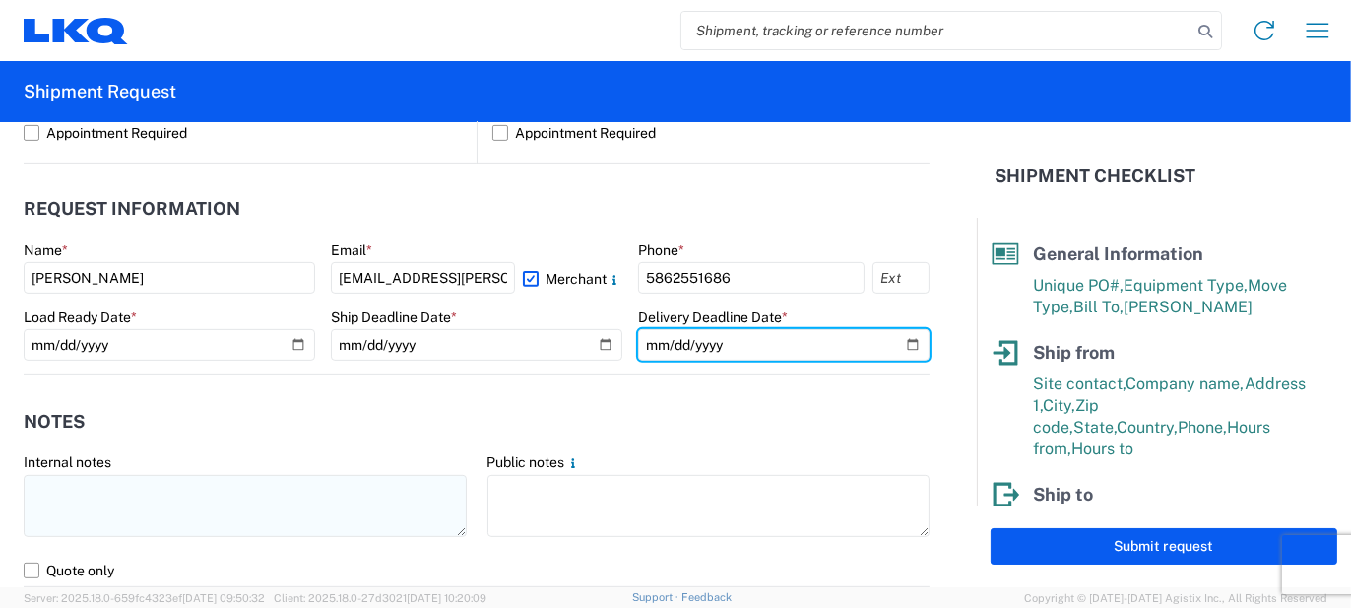
scroll to position [1085, 0]
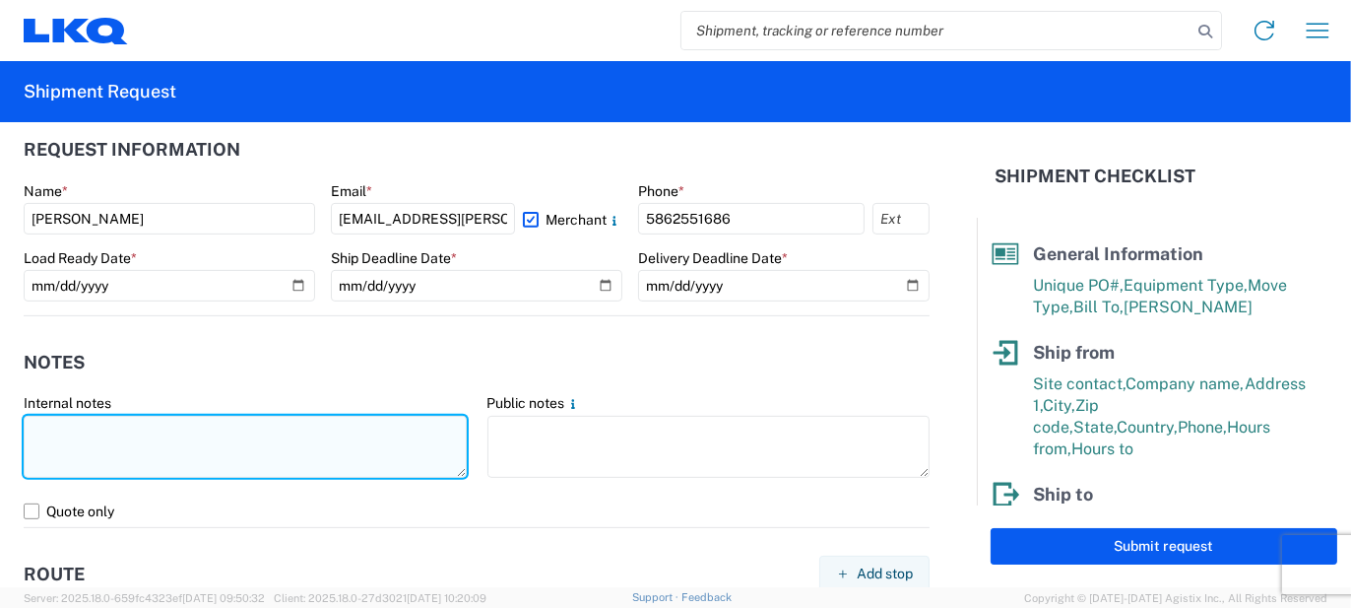
click at [313, 429] on textarea at bounding box center [245, 447] width 443 height 62
type textarea "50pcs, 13 boxes, 4 skids, 77x48x103 NEED SWING DOORS"
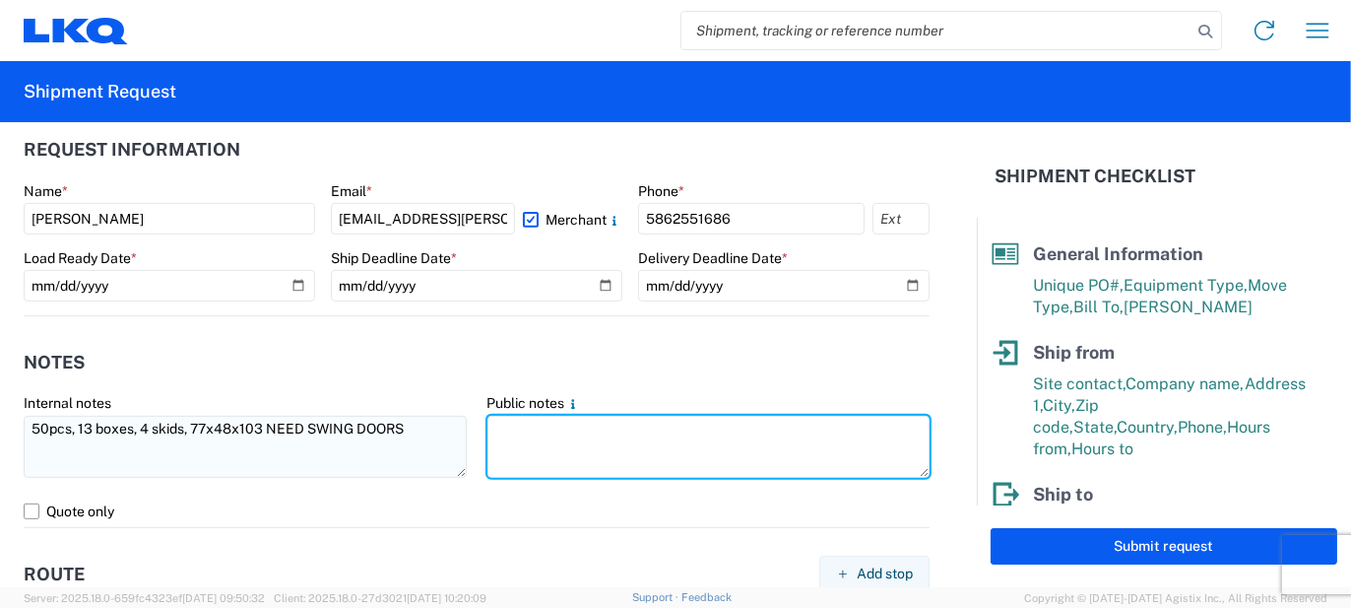
paste textarea "50pcs, 13 boxes, 4 skids, 77x48x103 NEED SWING DOORS"
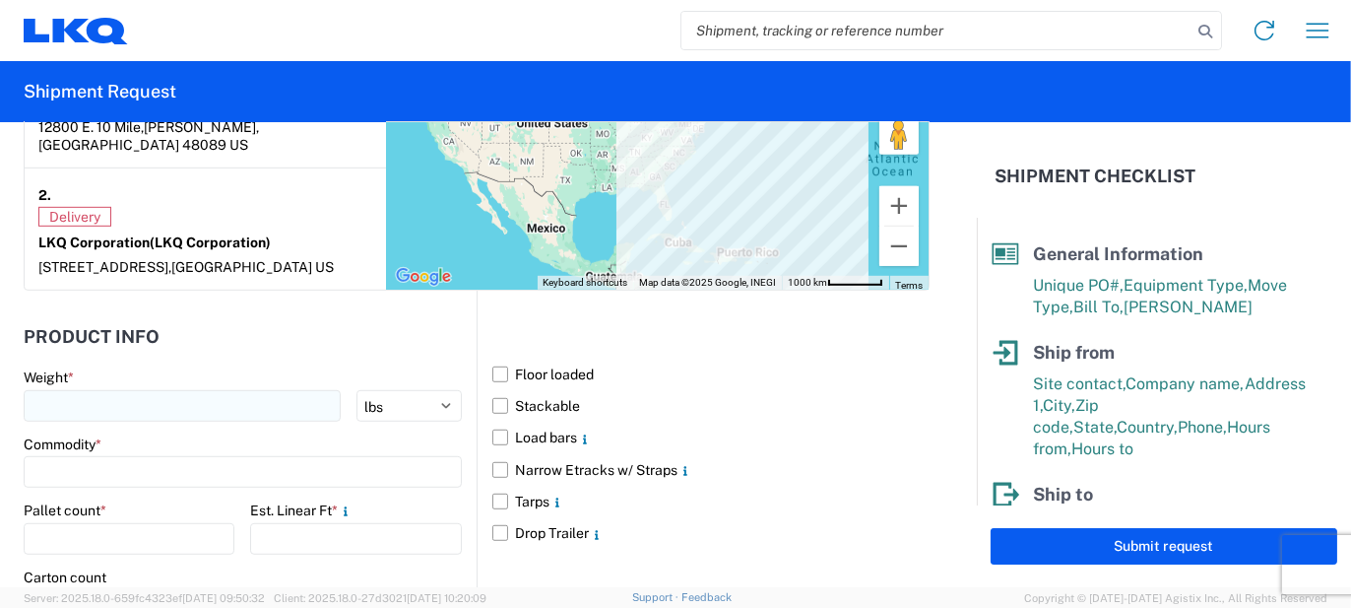
scroll to position [1676, 0]
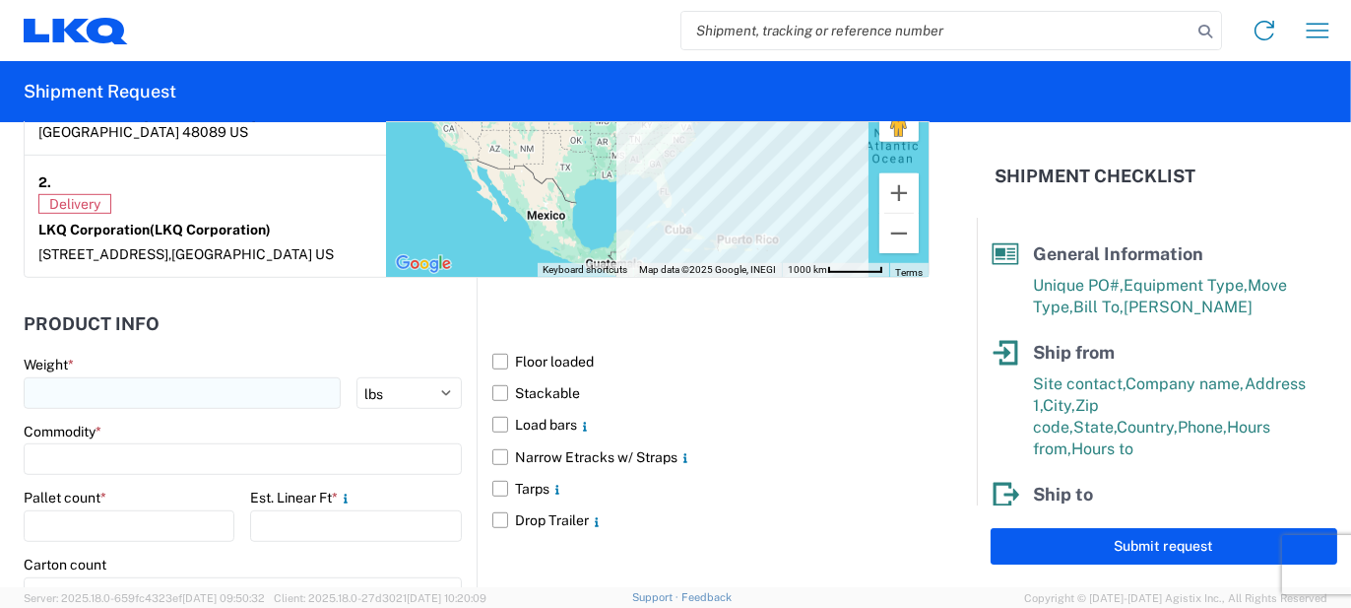
type textarea "50pcs, 13 boxes, 4 skids, 77x48x103 NEED SWING DOORS"
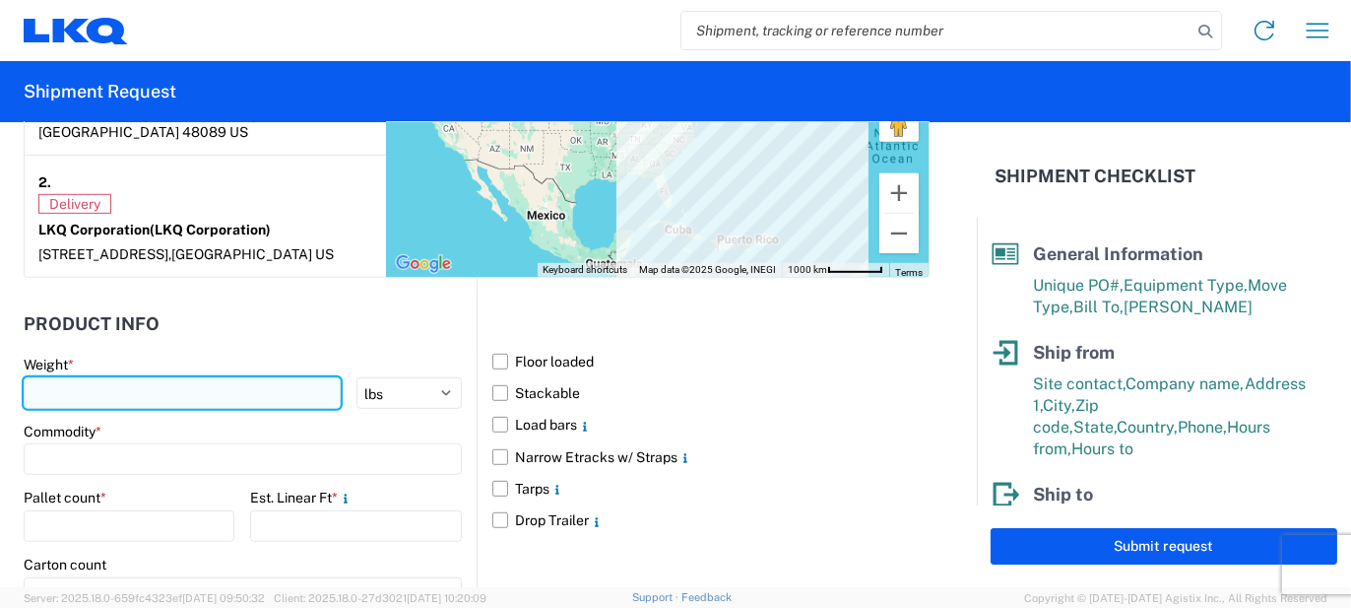
click at [243, 377] on input "number" at bounding box center [182, 393] width 317 height 32
type input "1600"
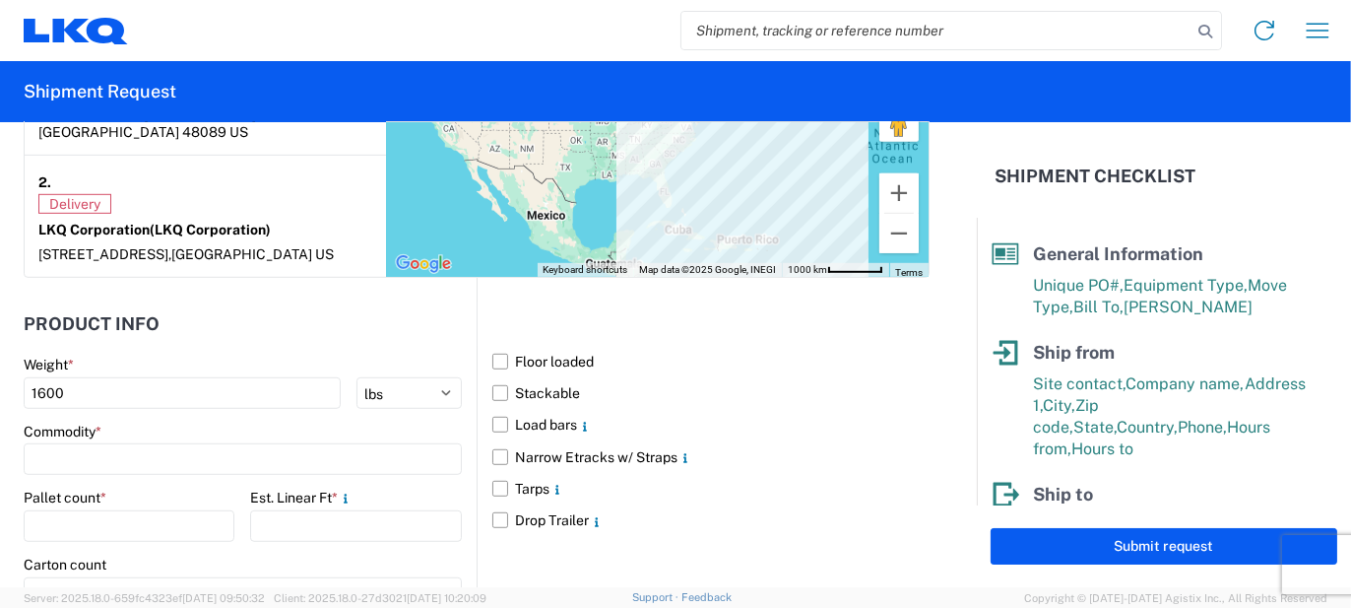
click at [199, 423] on div "Commodity *" at bounding box center [243, 432] width 438 height 18
click at [187, 443] on input at bounding box center [243, 459] width 438 height 32
click at [155, 484] on input at bounding box center [200, 487] width 321 height 32
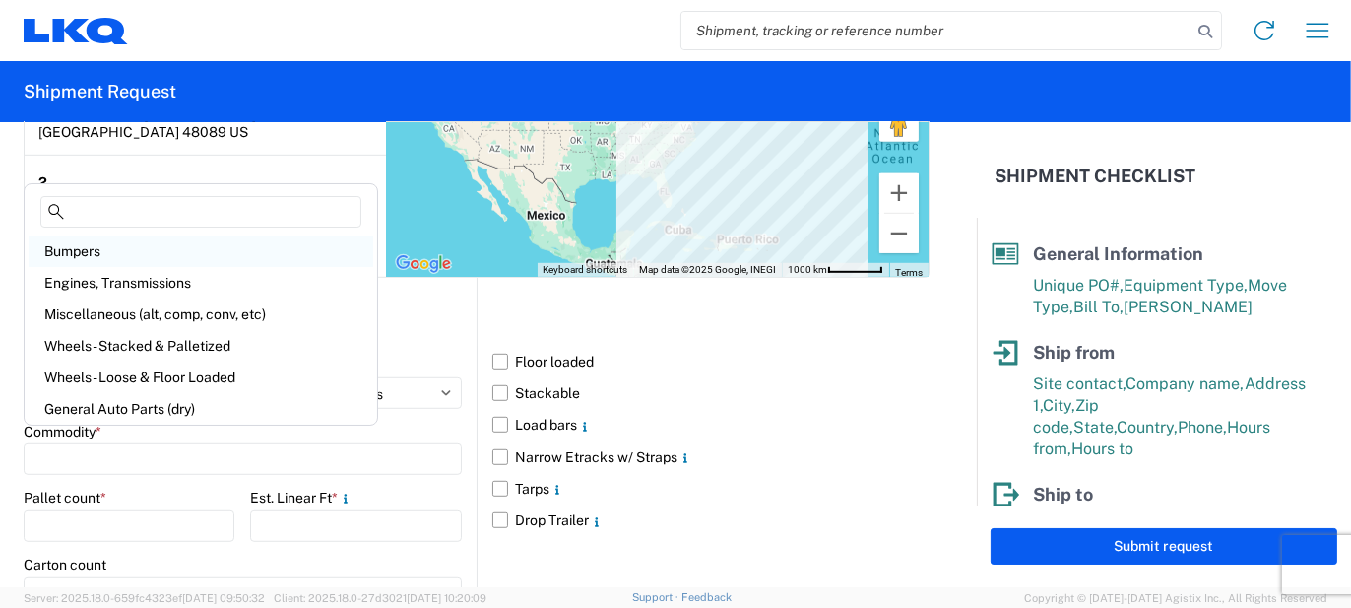
click at [87, 259] on div "Bumpers" at bounding box center [201, 251] width 345 height 32
type input "Bumpers"
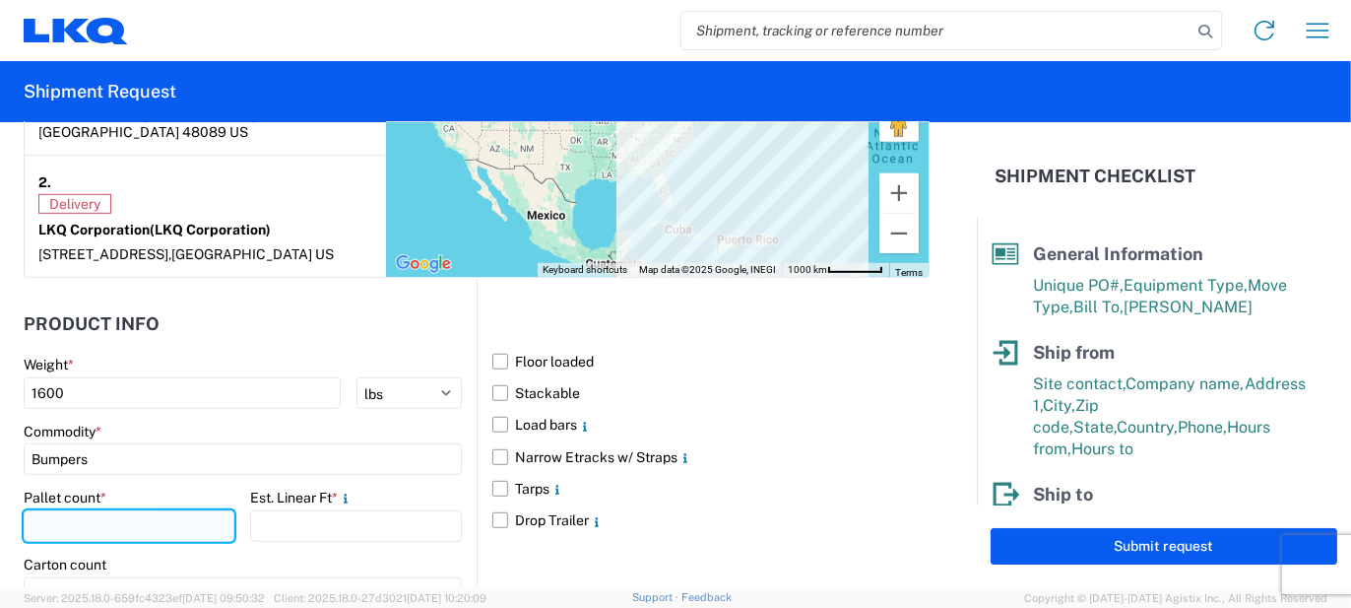
click at [111, 511] on input "number" at bounding box center [129, 526] width 211 height 32
type input "4"
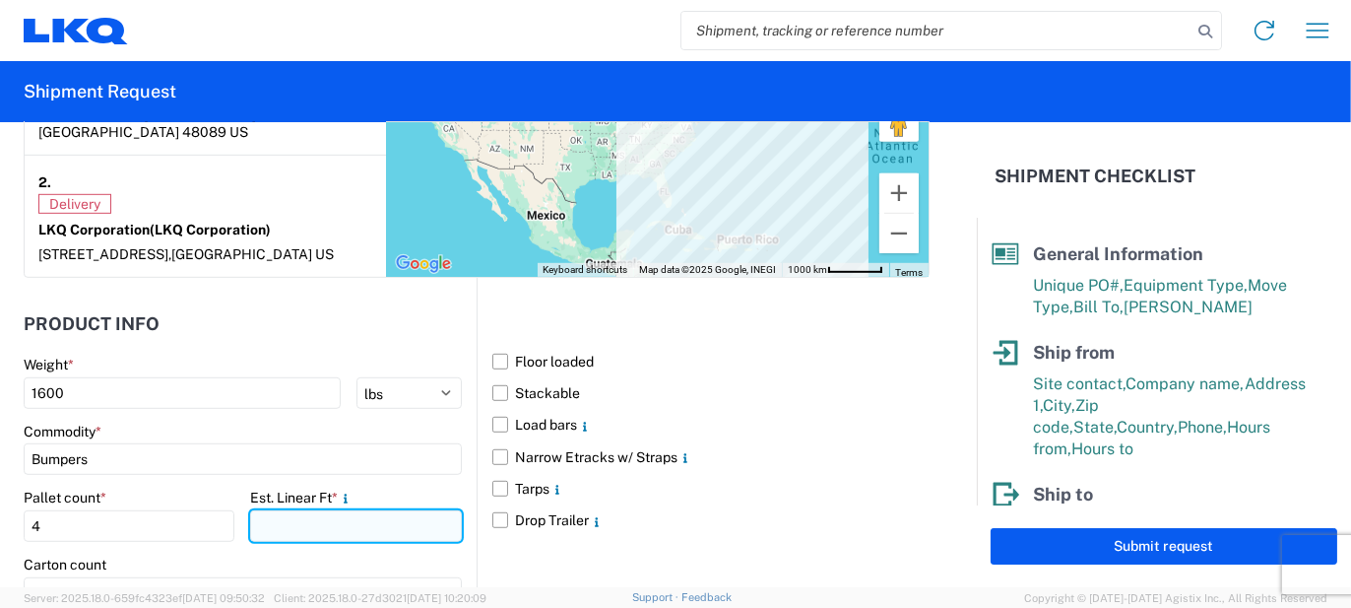
click at [288, 510] on input "number" at bounding box center [355, 526] width 211 height 32
type input "13"
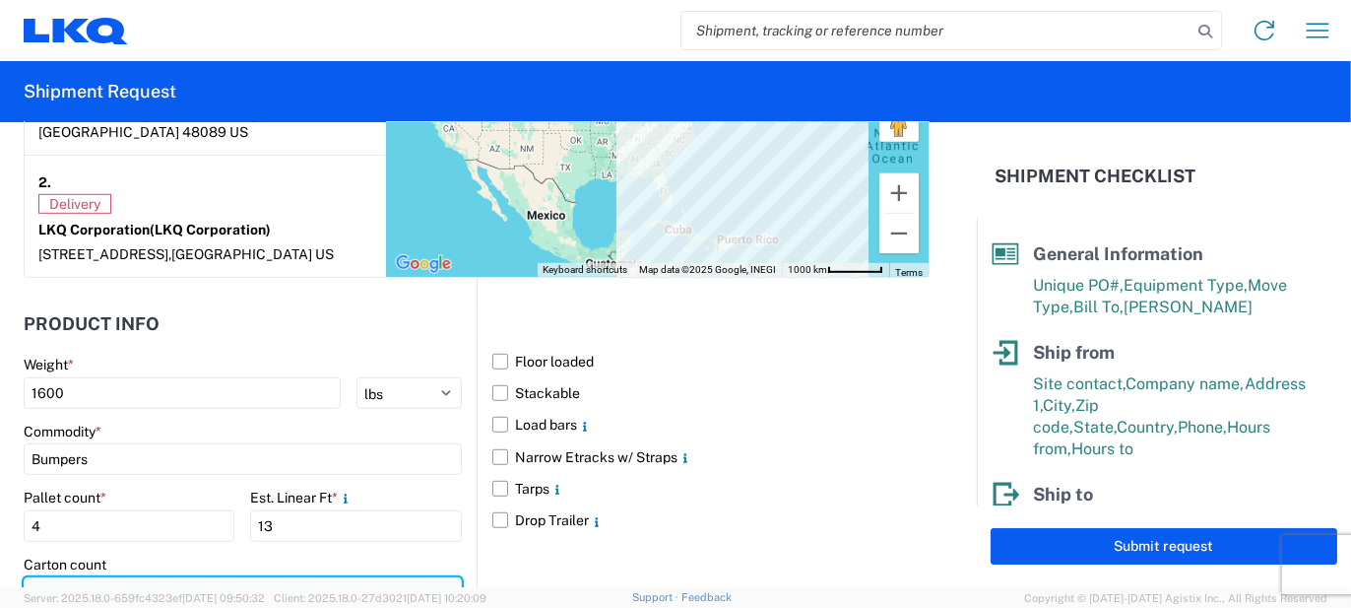
click at [167, 577] on input "number" at bounding box center [243, 593] width 438 height 32
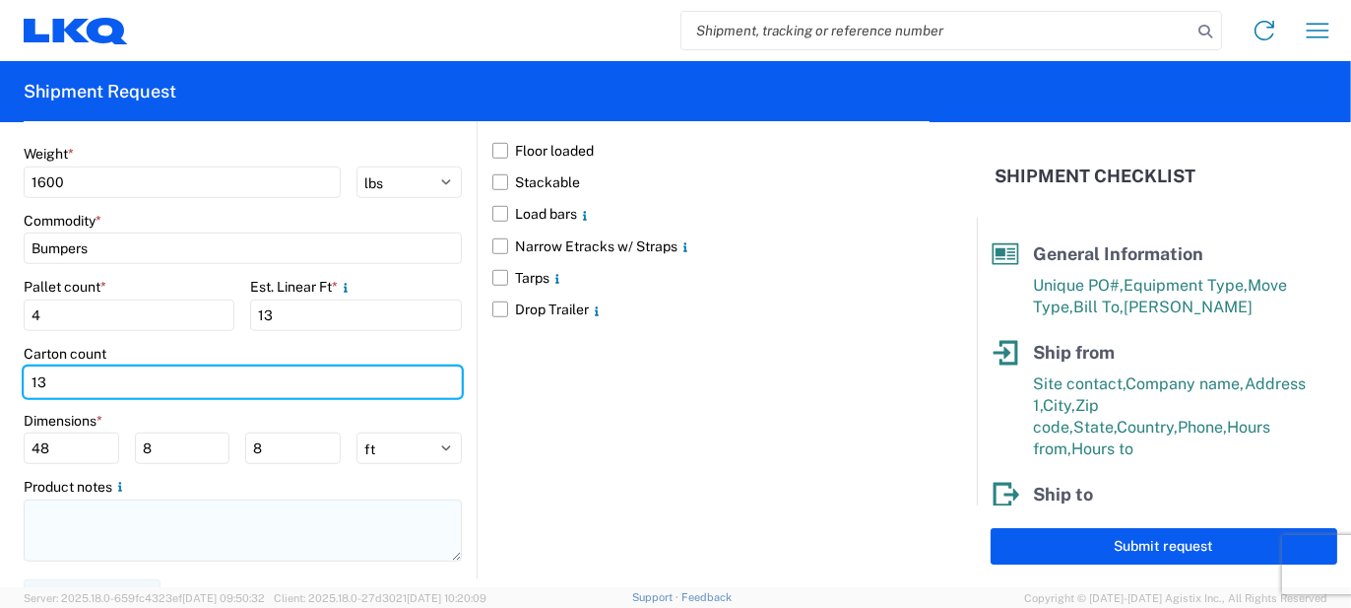
scroll to position [1893, 0]
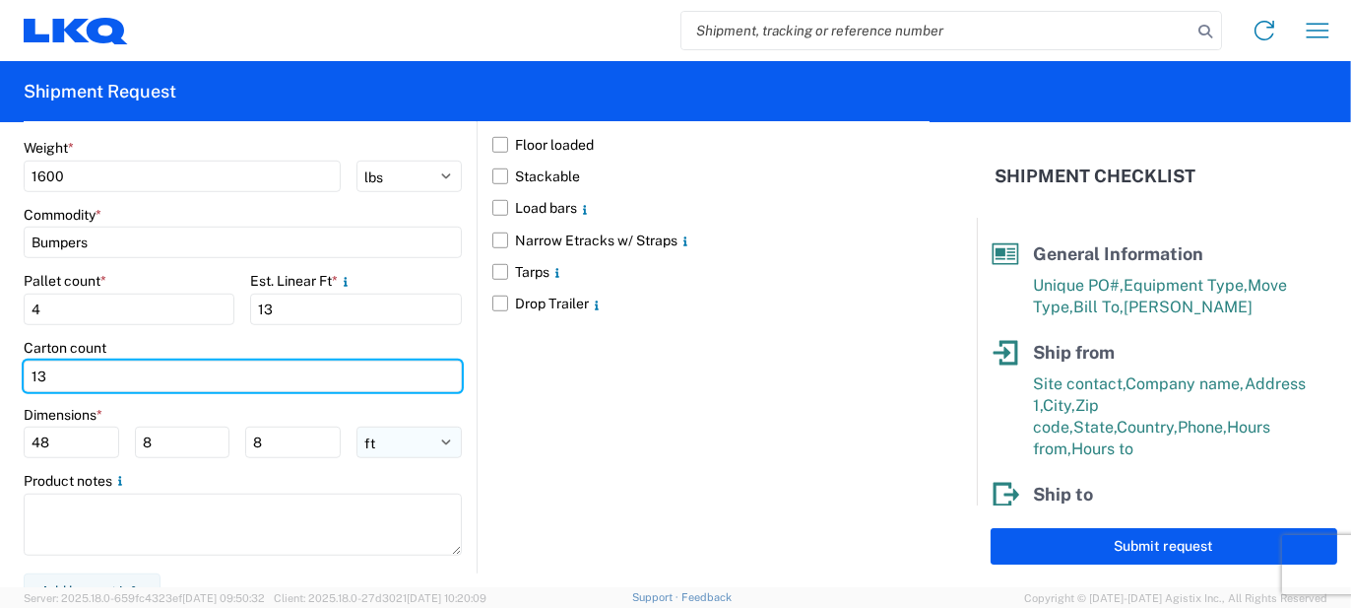
type input "13"
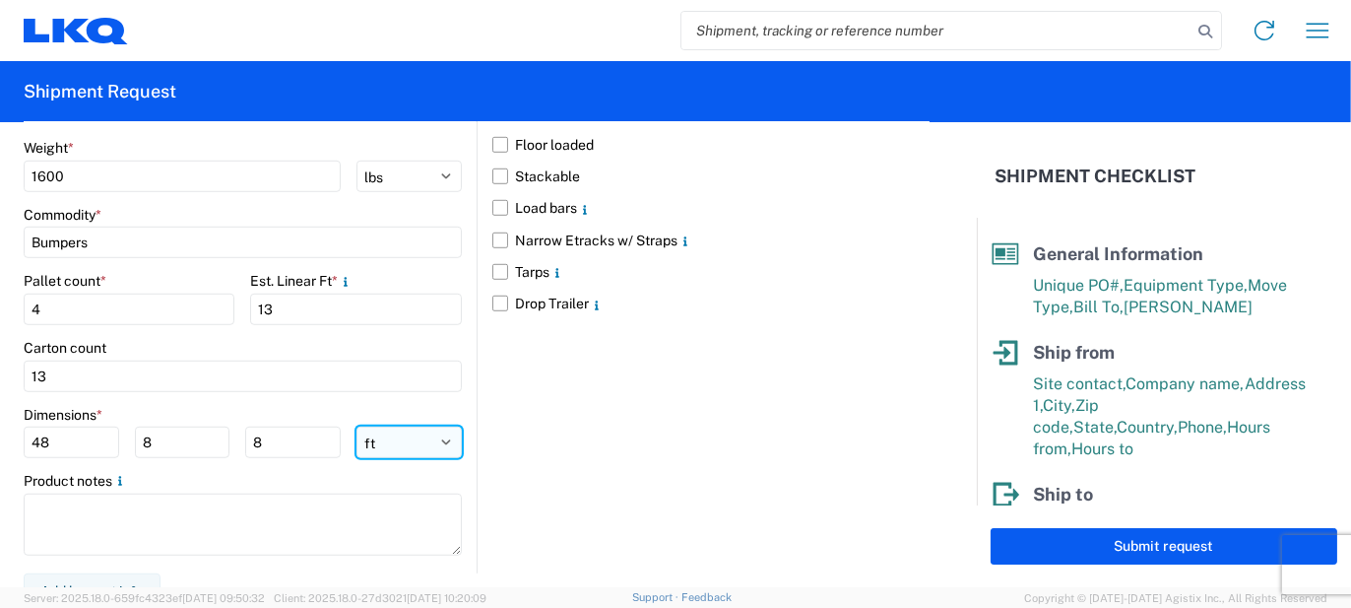
drag, startPoint x: 381, startPoint y: 411, endPoint x: 381, endPoint y: 427, distance: 16.7
click at [382, 426] on select "ft in cm" at bounding box center [409, 442] width 105 height 32
select select "IN"
click at [357, 426] on select "ft in cm" at bounding box center [409, 442] width 105 height 32
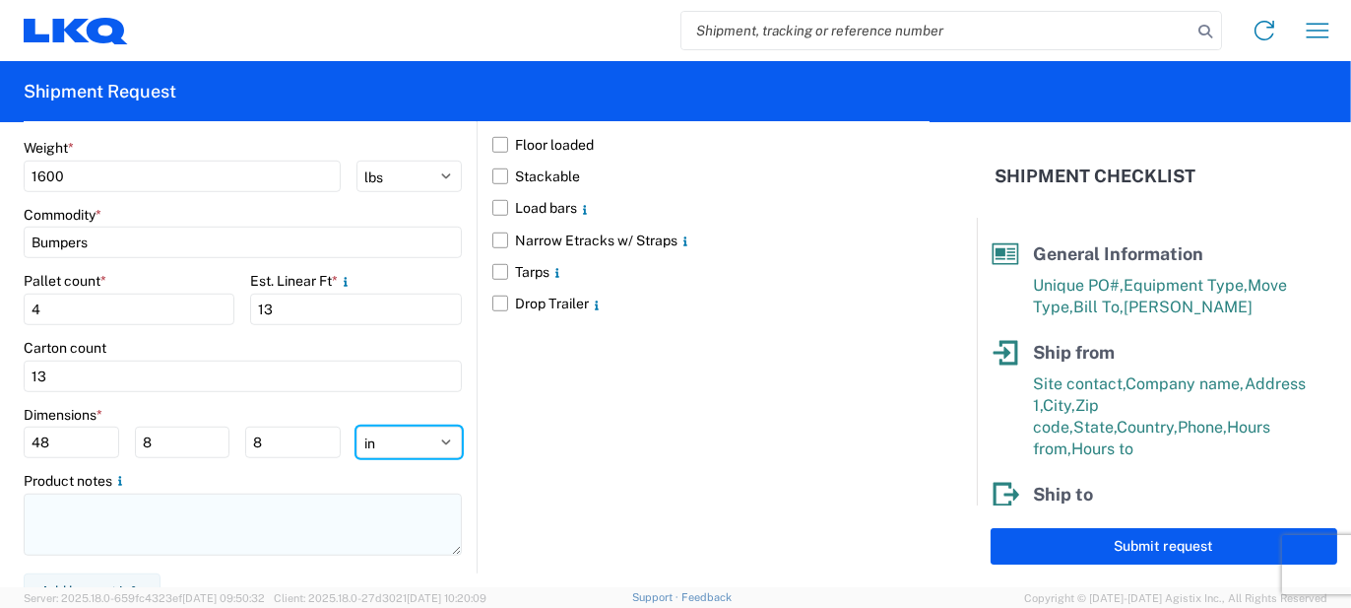
type input "576"
type input "96"
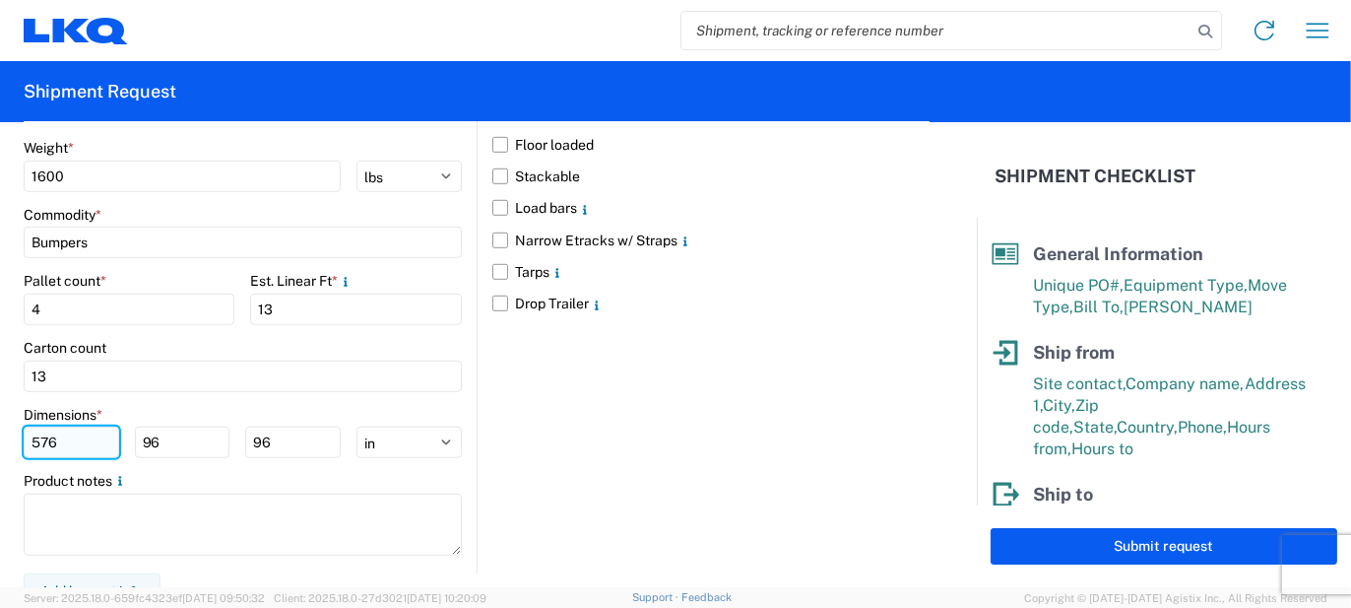
click at [44, 426] on input "576" at bounding box center [72, 442] width 96 height 32
click at [45, 426] on input "576" at bounding box center [72, 442] width 96 height 32
type input "77"
click at [190, 426] on input "96" at bounding box center [183, 442] width 96 height 32
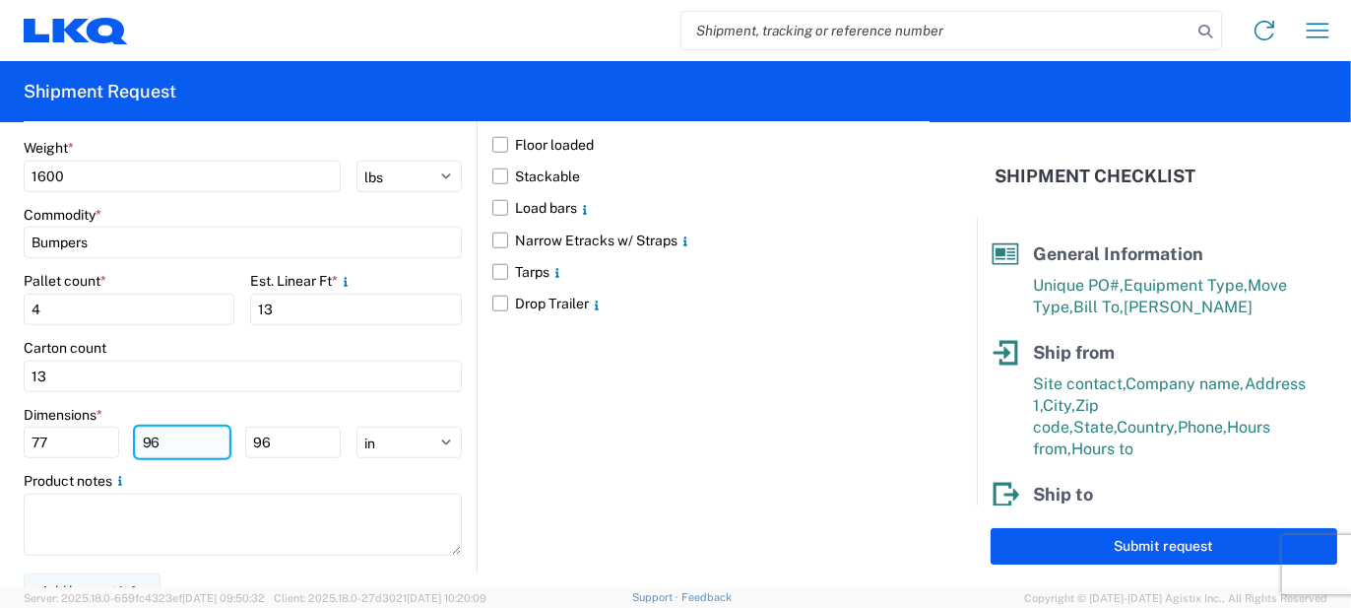
click at [190, 426] on input "96" at bounding box center [183, 442] width 96 height 32
type input "48"
click at [271, 428] on input "96" at bounding box center [293, 442] width 96 height 32
click at [271, 427] on input "96" at bounding box center [293, 442] width 96 height 32
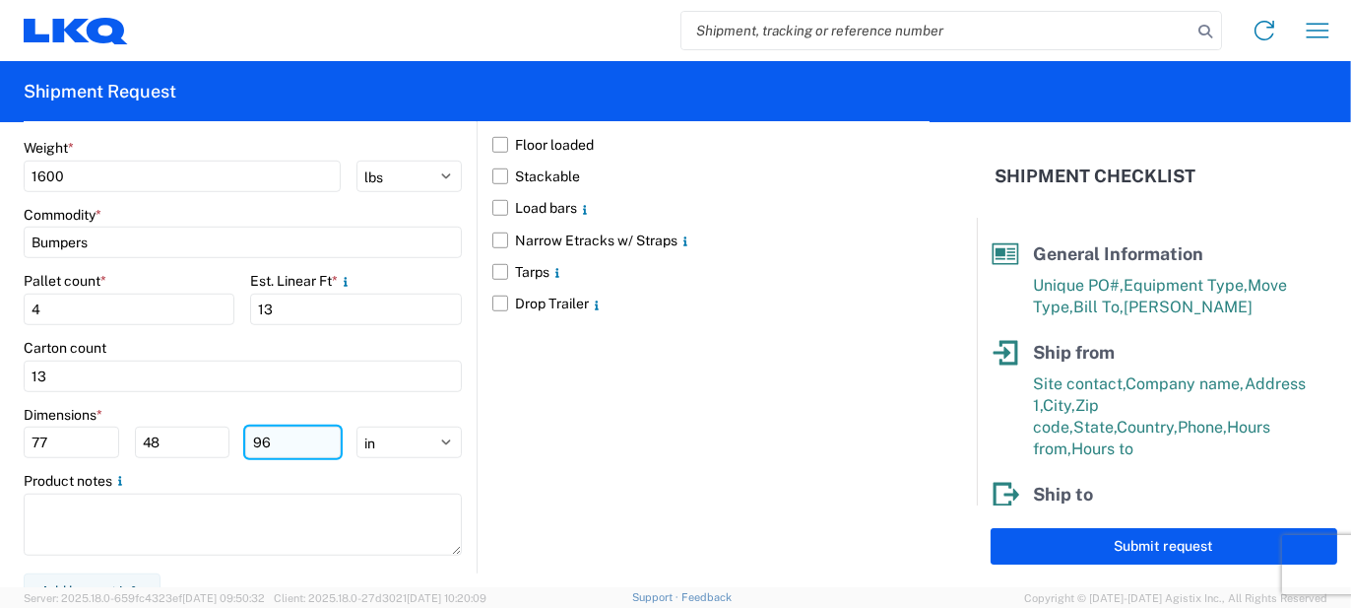
click at [271, 427] on input "96" at bounding box center [293, 442] width 96 height 32
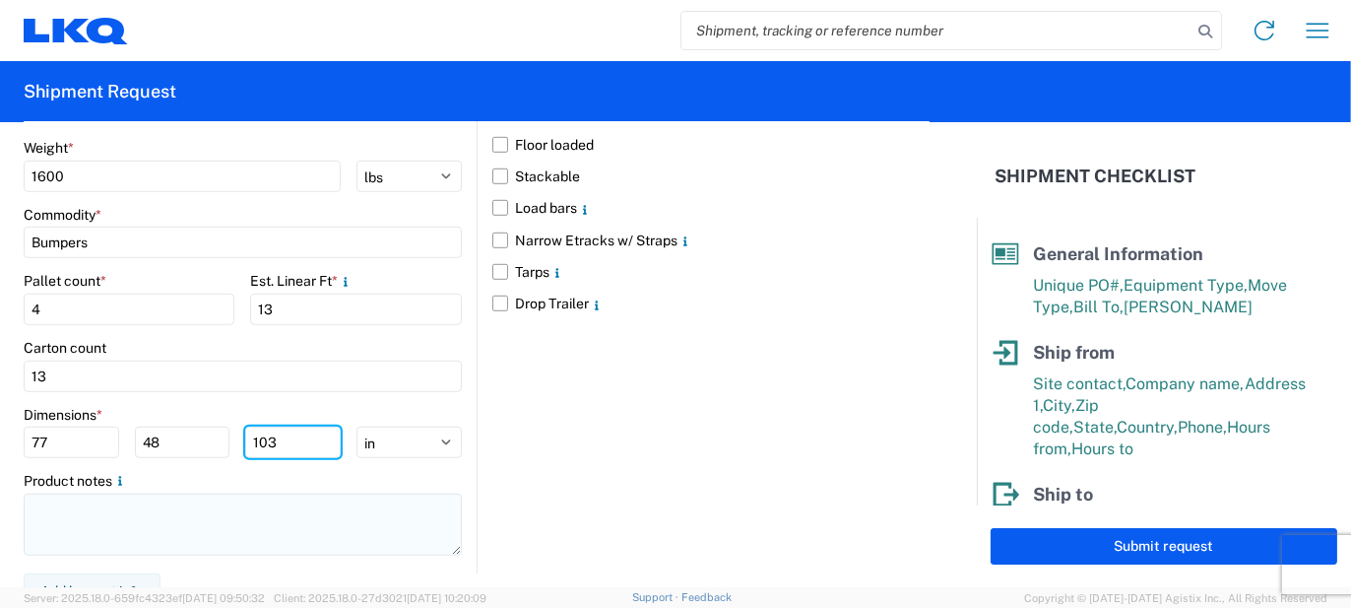
type input "103"
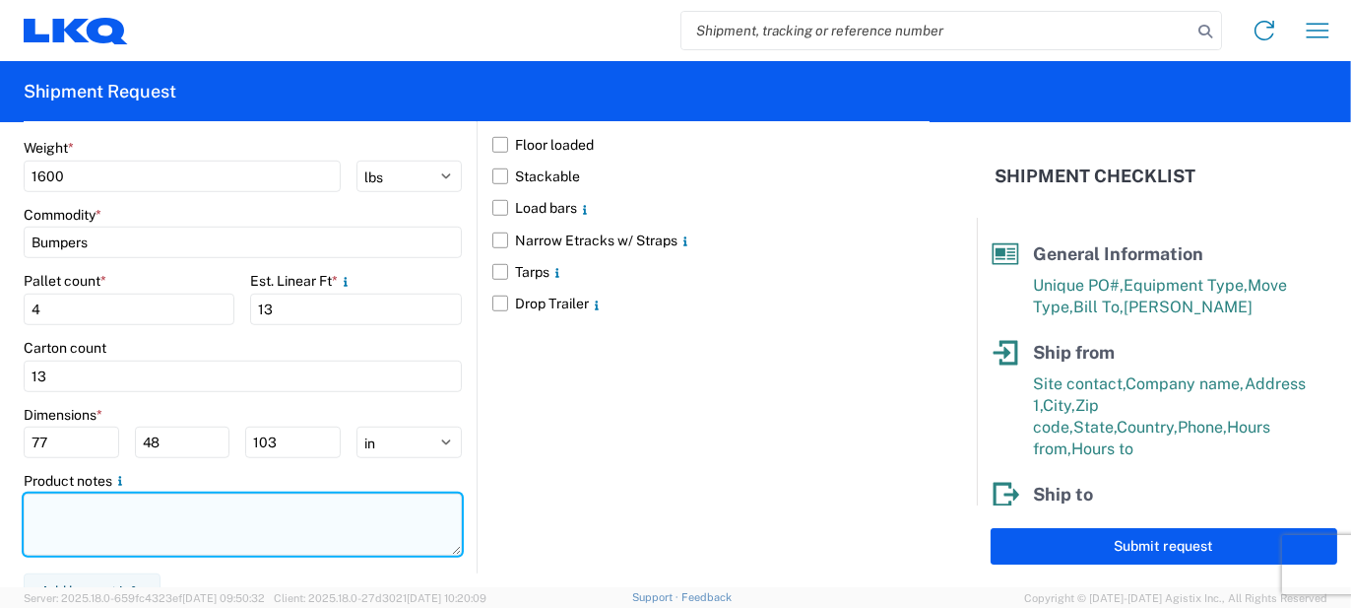
click at [204, 501] on textarea at bounding box center [243, 524] width 438 height 62
paste textarea "50pcs, 13 boxes, 4 skids, 77x48x103 NEED SWING DOORS"
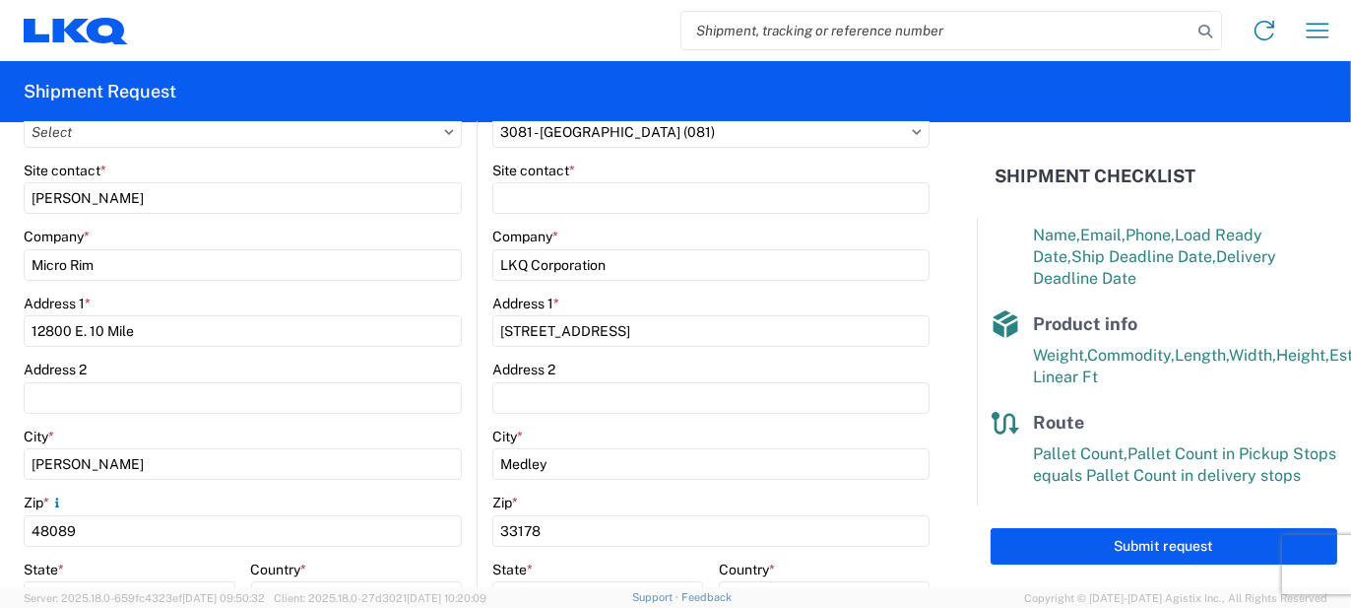
scroll to position [317, 0]
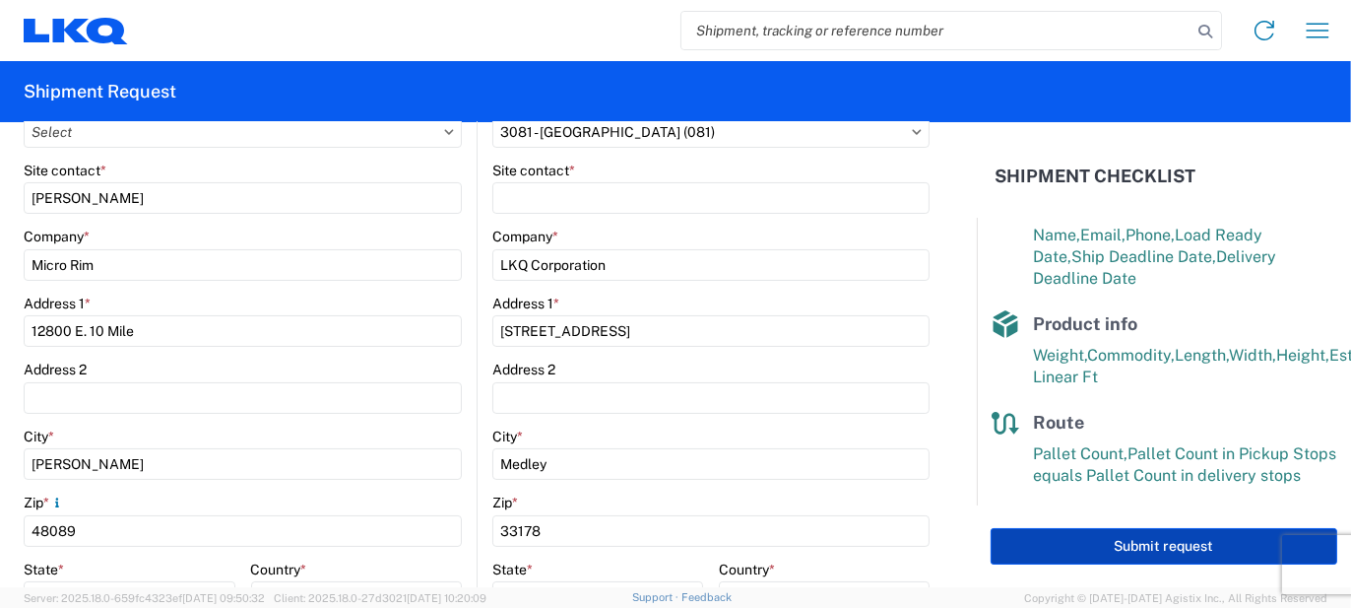
type textarea "50pcs, 13 boxes, 4 skids, 77x48x103 NEED SWING DOORS"
click at [1053, 538] on button "Submit request" at bounding box center [1164, 546] width 347 height 36
select select "MI"
select select "US"
select select "FL"
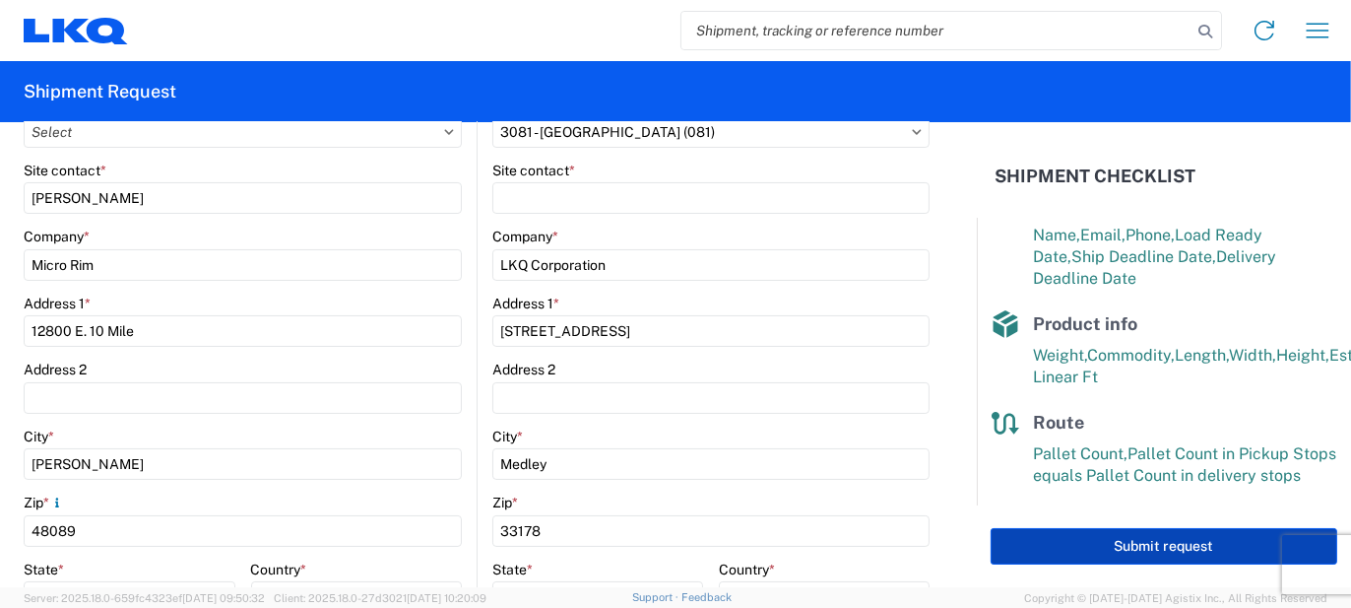
select select "US"
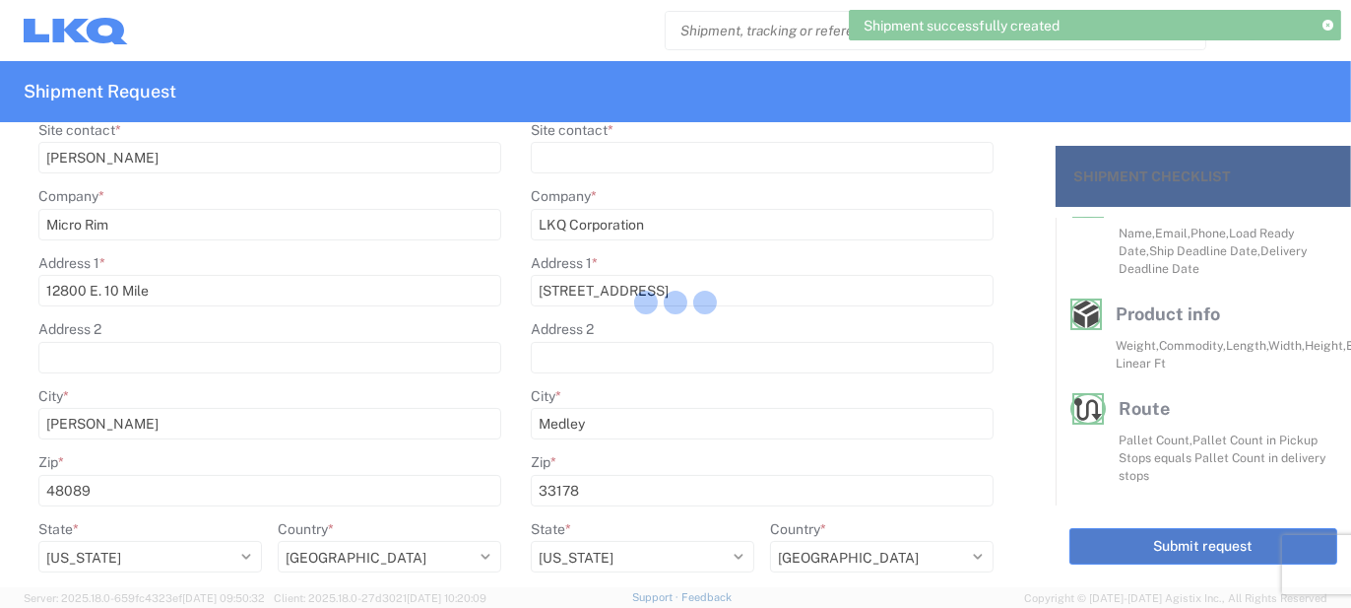
scroll to position [365, 0]
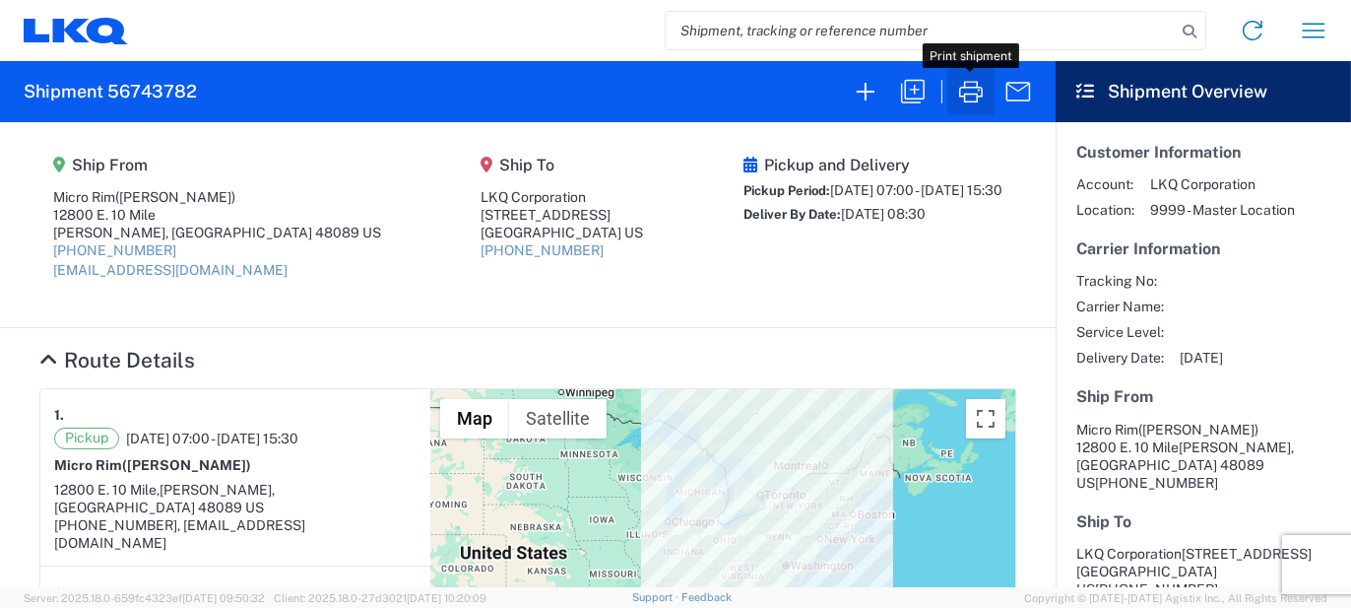
click at [970, 95] on icon "button" at bounding box center [971, 92] width 32 height 32
